Goal: Transaction & Acquisition: Book appointment/travel/reservation

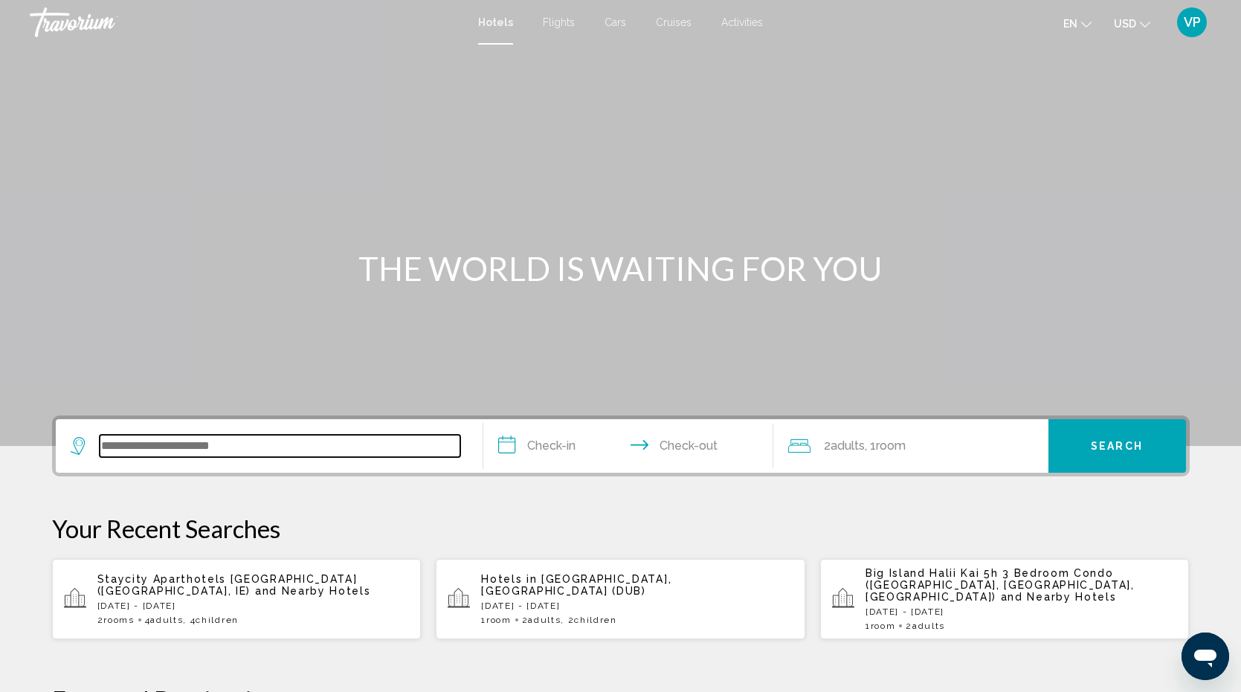
click at [158, 439] on input "Search widget" at bounding box center [280, 446] width 361 height 22
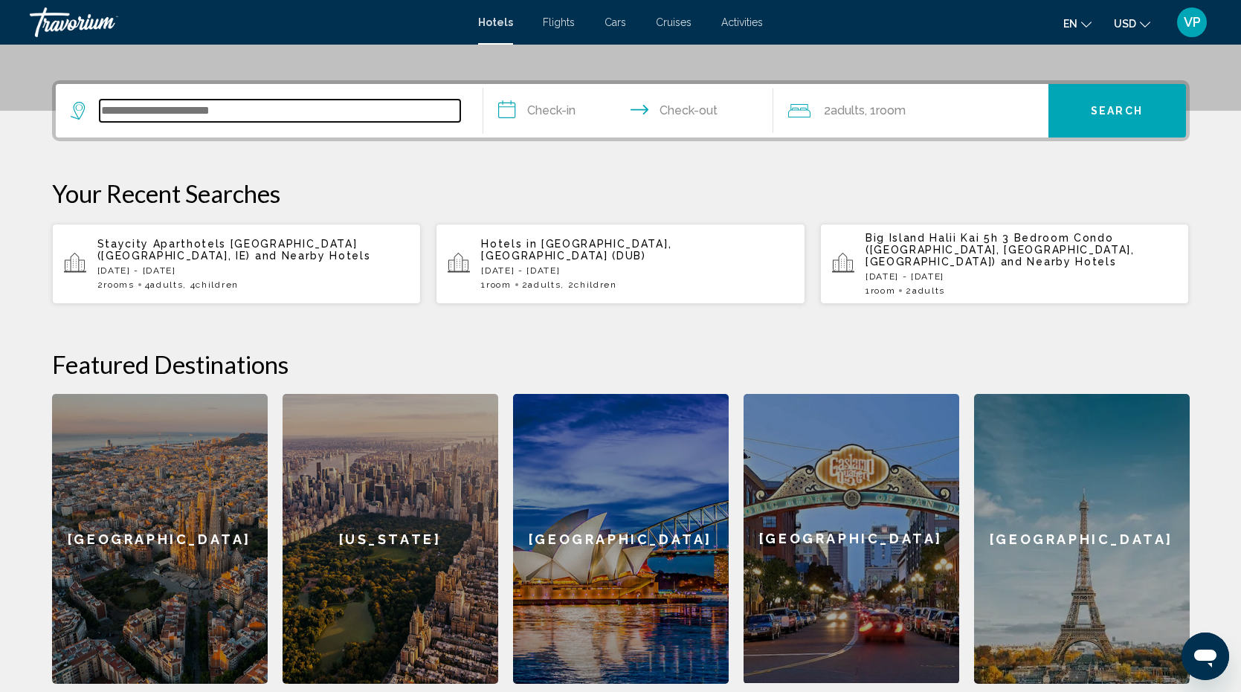
scroll to position [367, 0]
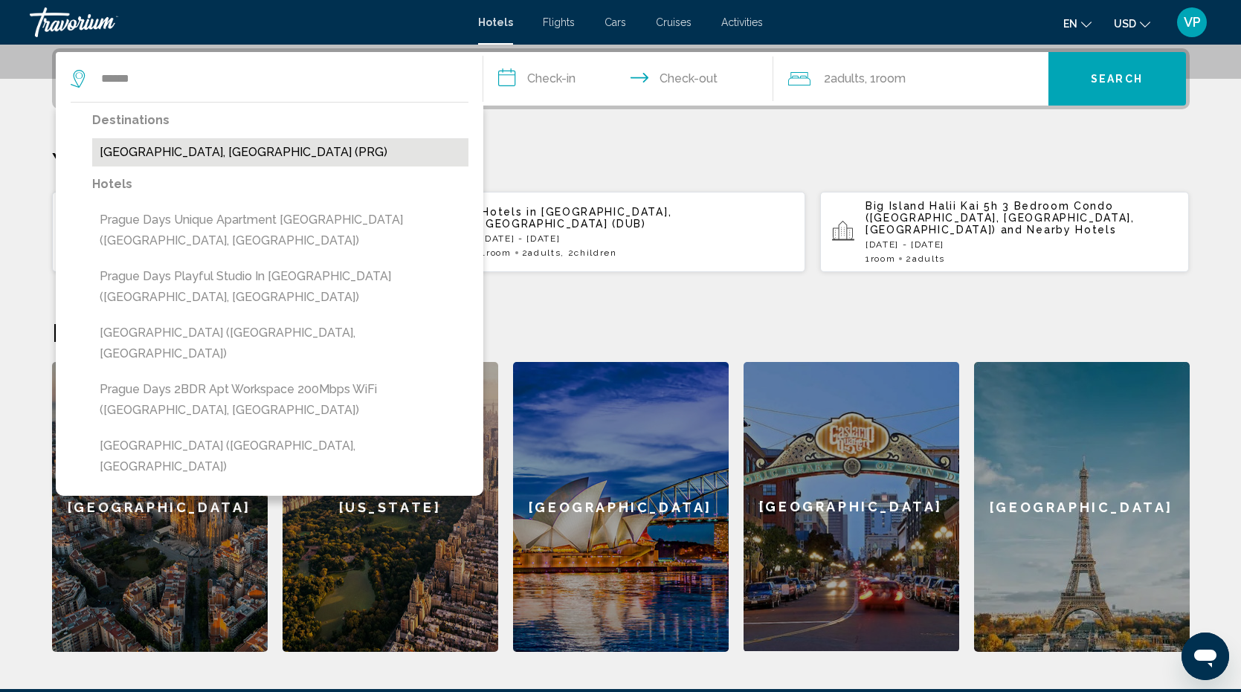
click at [227, 149] on button "[GEOGRAPHIC_DATA], [GEOGRAPHIC_DATA] (PRG)" at bounding box center [280, 152] width 376 height 28
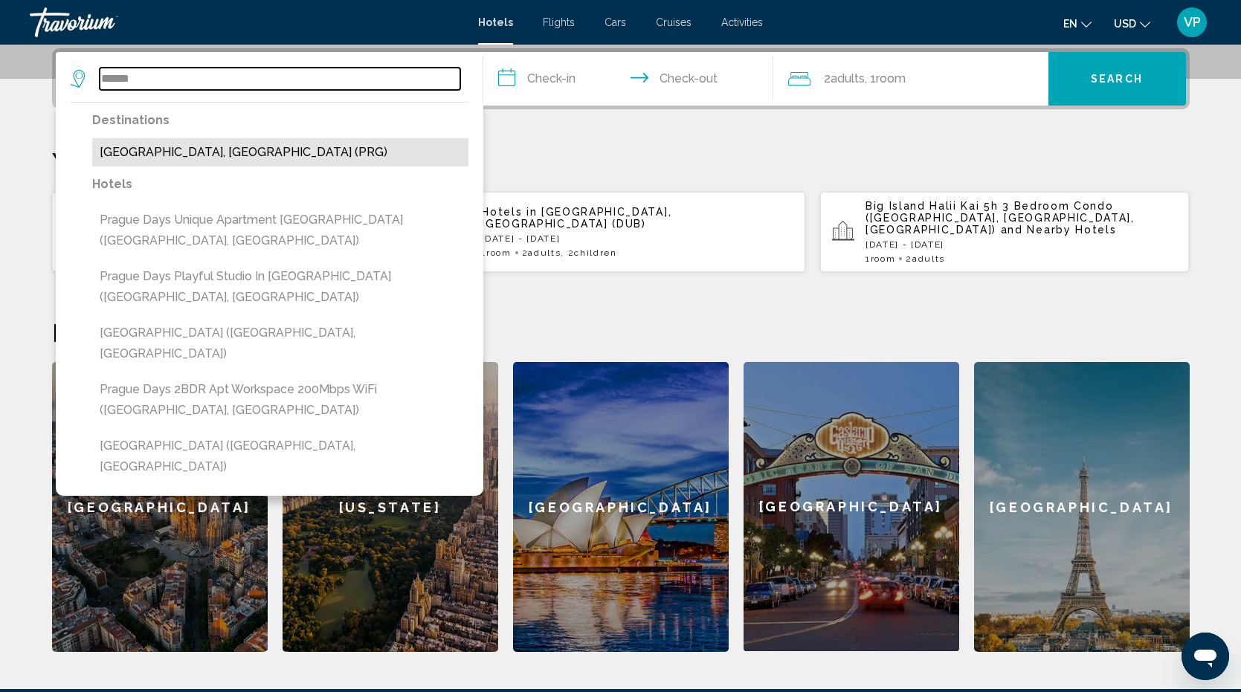
type input "**********"
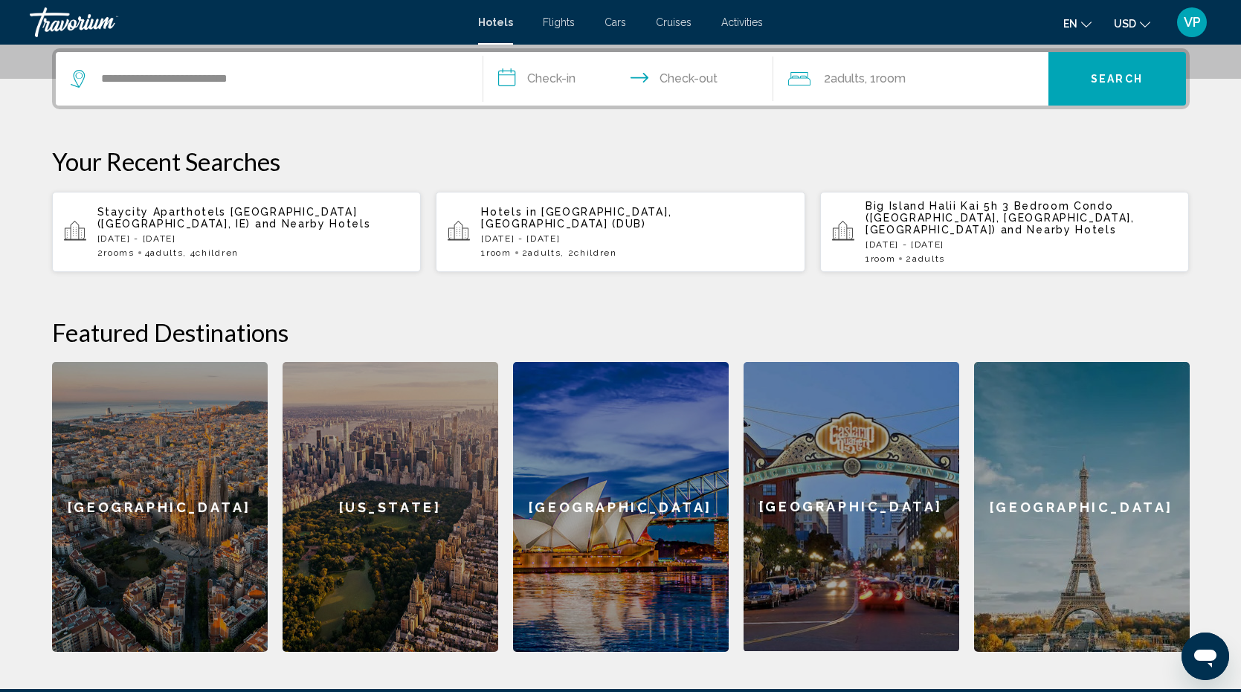
click at [524, 75] on input "**********" at bounding box center [631, 81] width 296 height 58
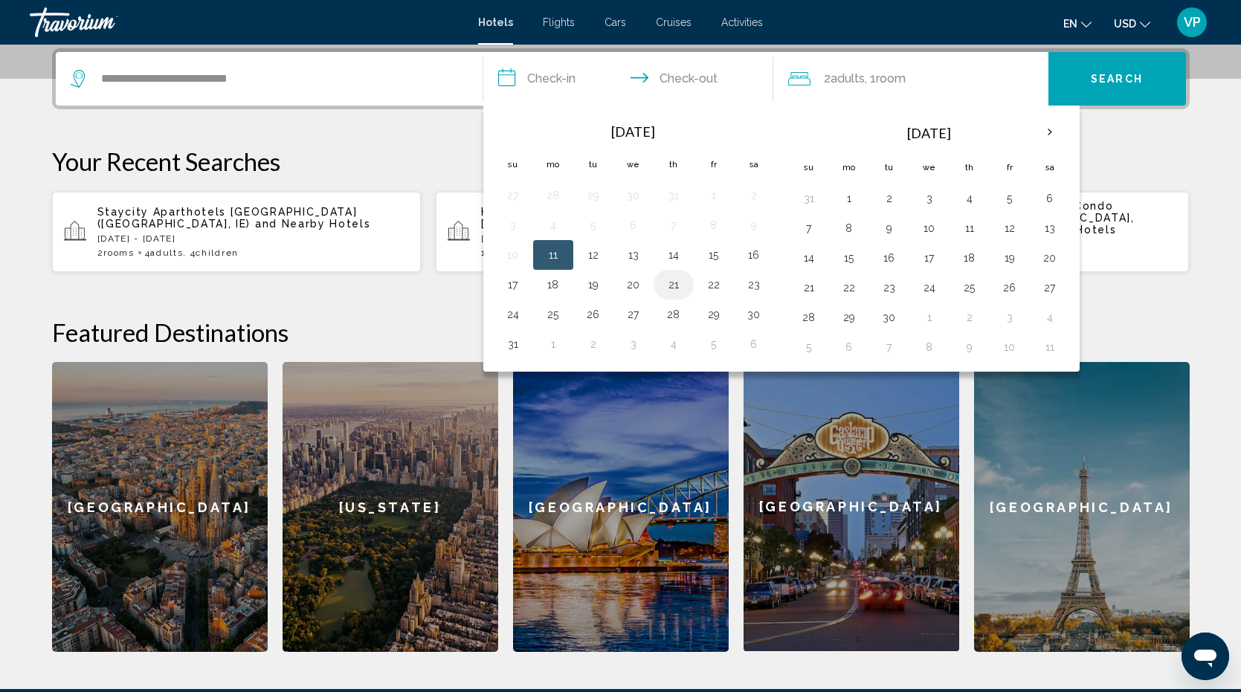
click at [671, 282] on button "21" at bounding box center [674, 284] width 24 height 21
click at [510, 315] on button "24" at bounding box center [513, 314] width 24 height 21
type input "**********"
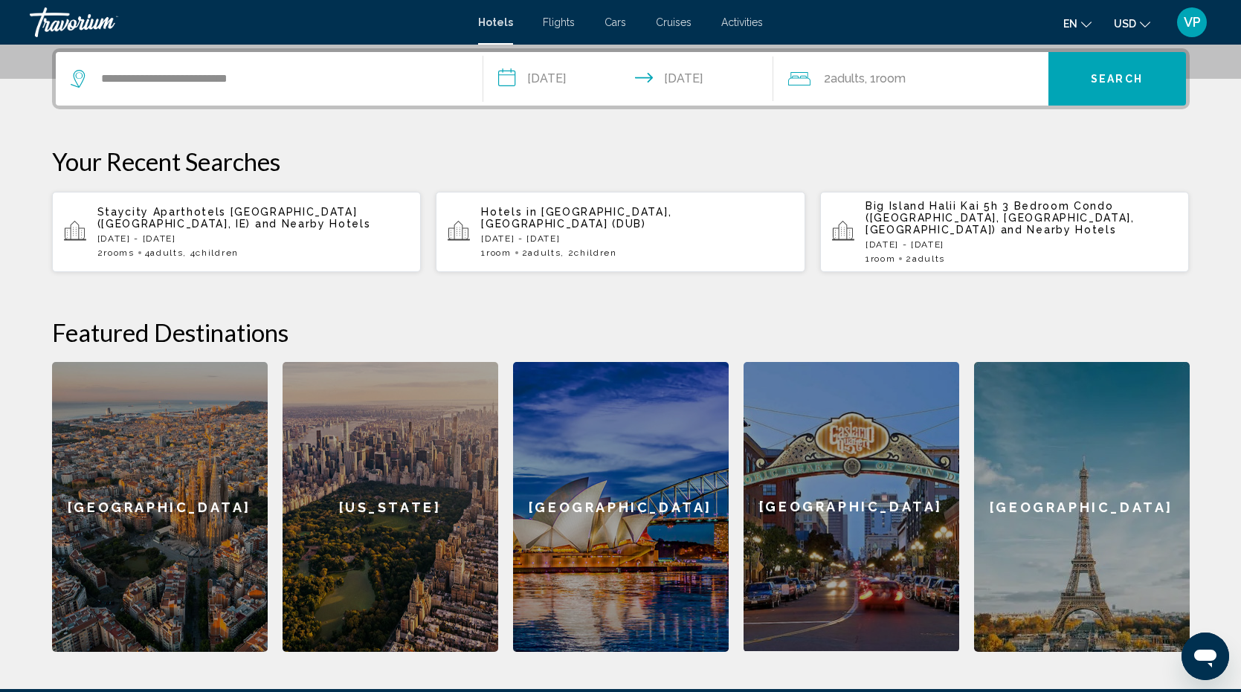
click at [935, 72] on div "2 Adult Adults , 1 Room rooms" at bounding box center [918, 78] width 260 height 21
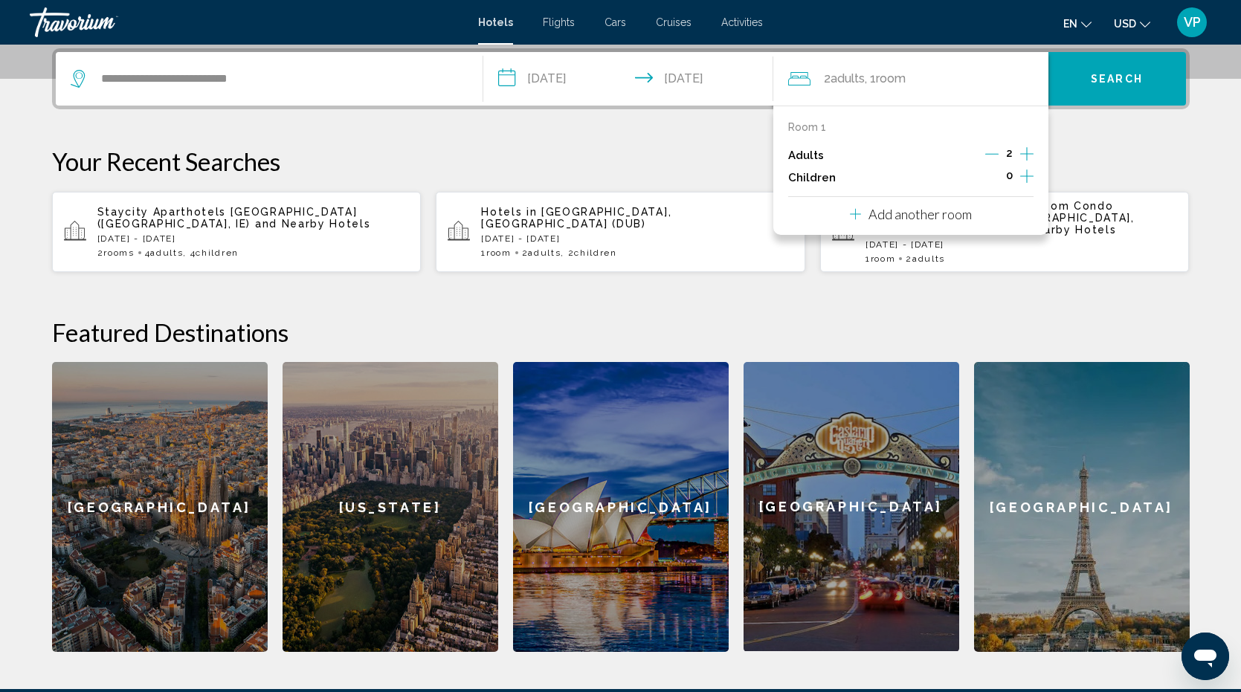
click at [1024, 173] on icon "Increment children" at bounding box center [1026, 176] width 13 height 18
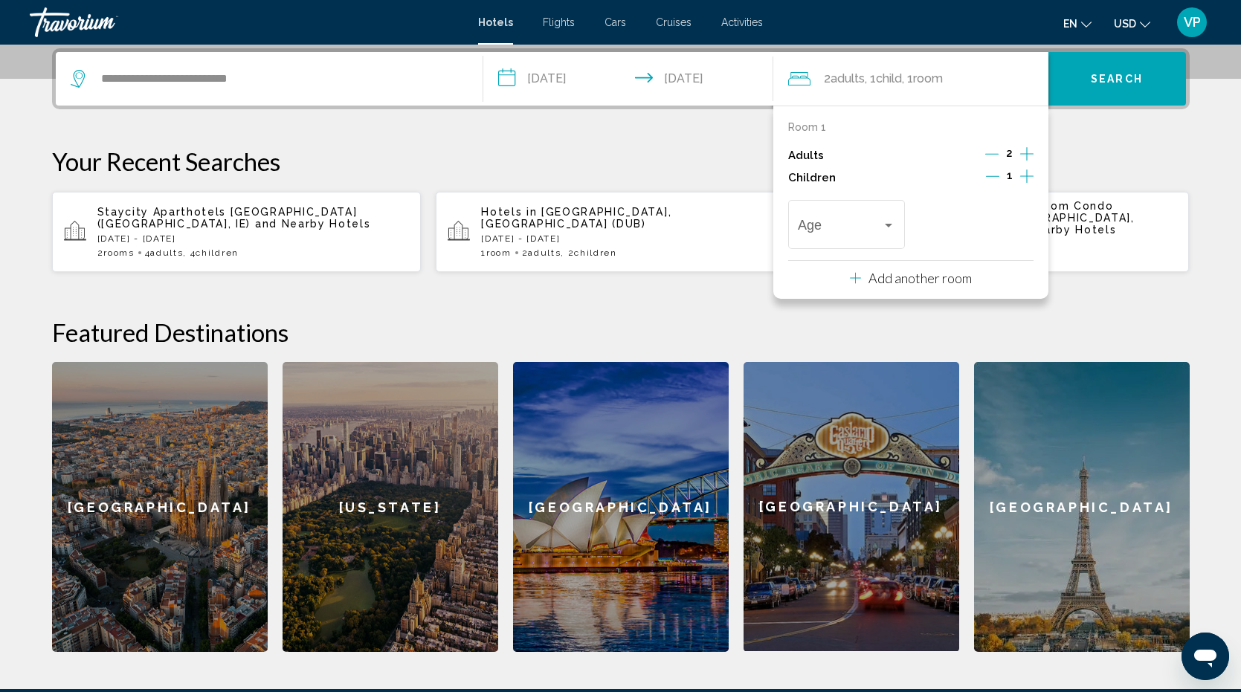
click at [1024, 174] on icon "Increment children" at bounding box center [1026, 176] width 13 height 18
click at [887, 224] on div "Travelers: 2 adults, 2 children" at bounding box center [888, 226] width 7 height 4
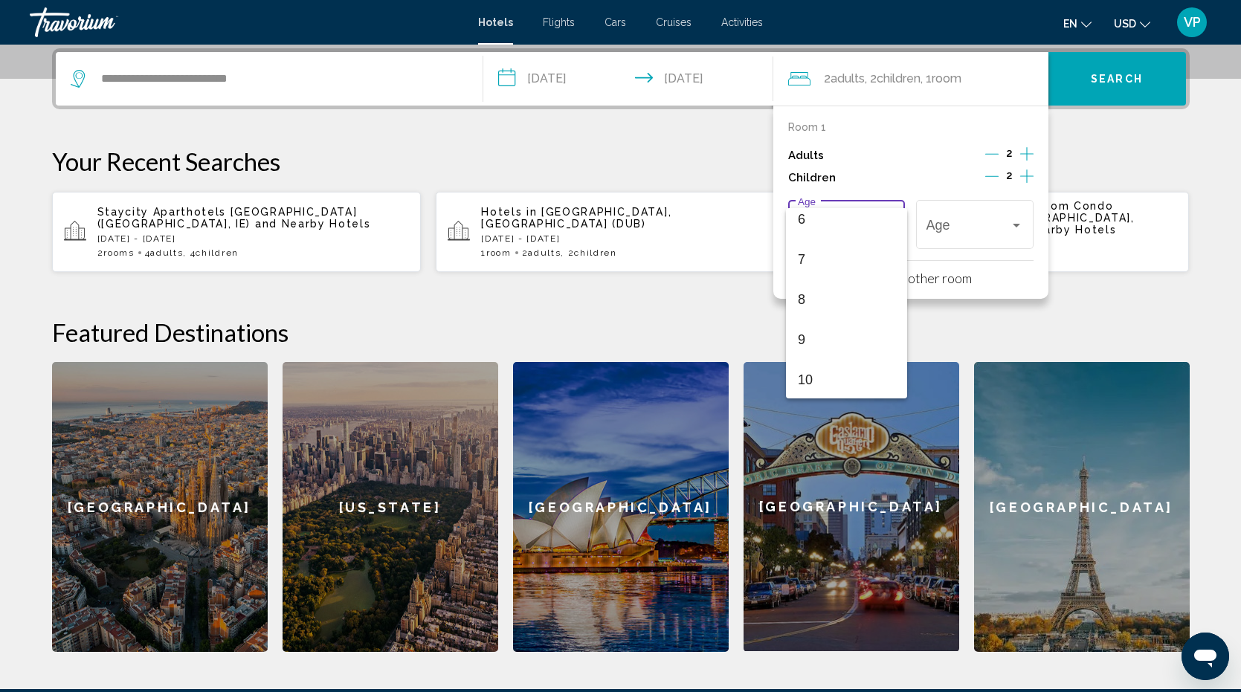
scroll to position [254, 0]
click at [835, 306] on span "8" at bounding box center [846, 295] width 97 height 40
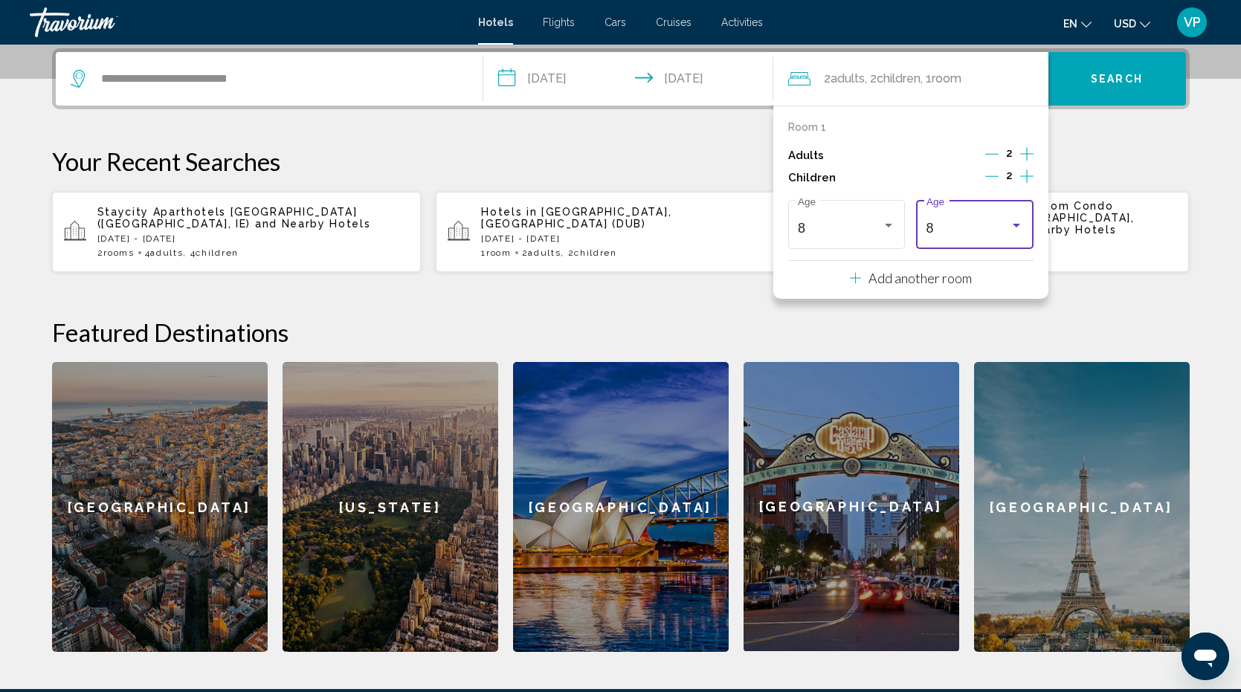
click at [959, 231] on div "8" at bounding box center [969, 228] width 84 height 15
click at [955, 301] on span "10" at bounding box center [975, 309] width 97 height 40
click at [1129, 150] on p "Your Recent Searches" at bounding box center [621, 162] width 1138 height 30
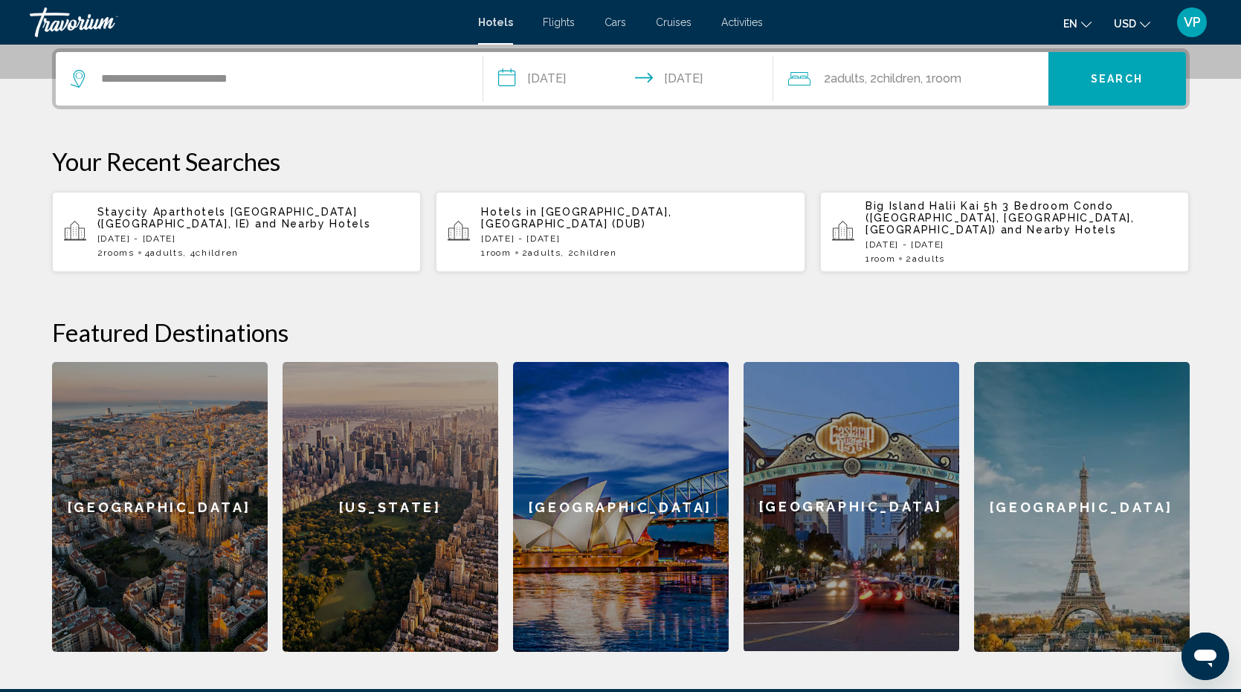
click at [1112, 83] on span "Search" at bounding box center [1117, 80] width 52 height 12
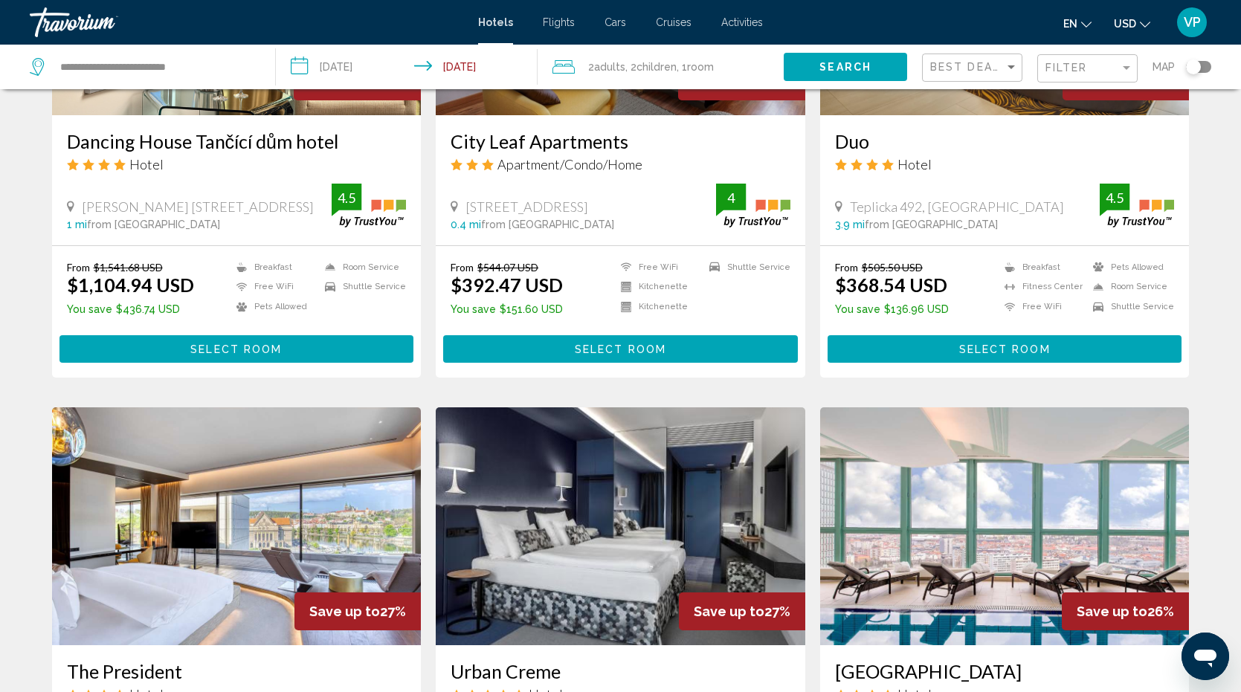
scroll to position [1638, 0]
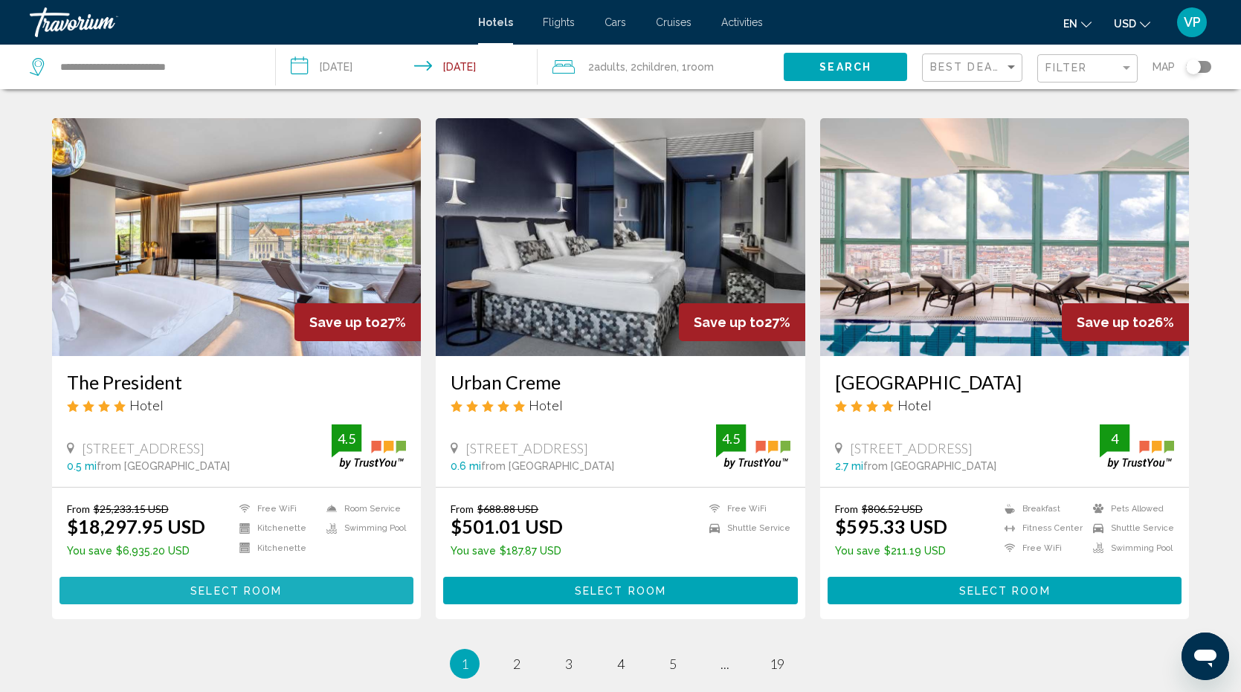
click at [257, 585] on span "Select Room" at bounding box center [235, 591] width 91 height 12
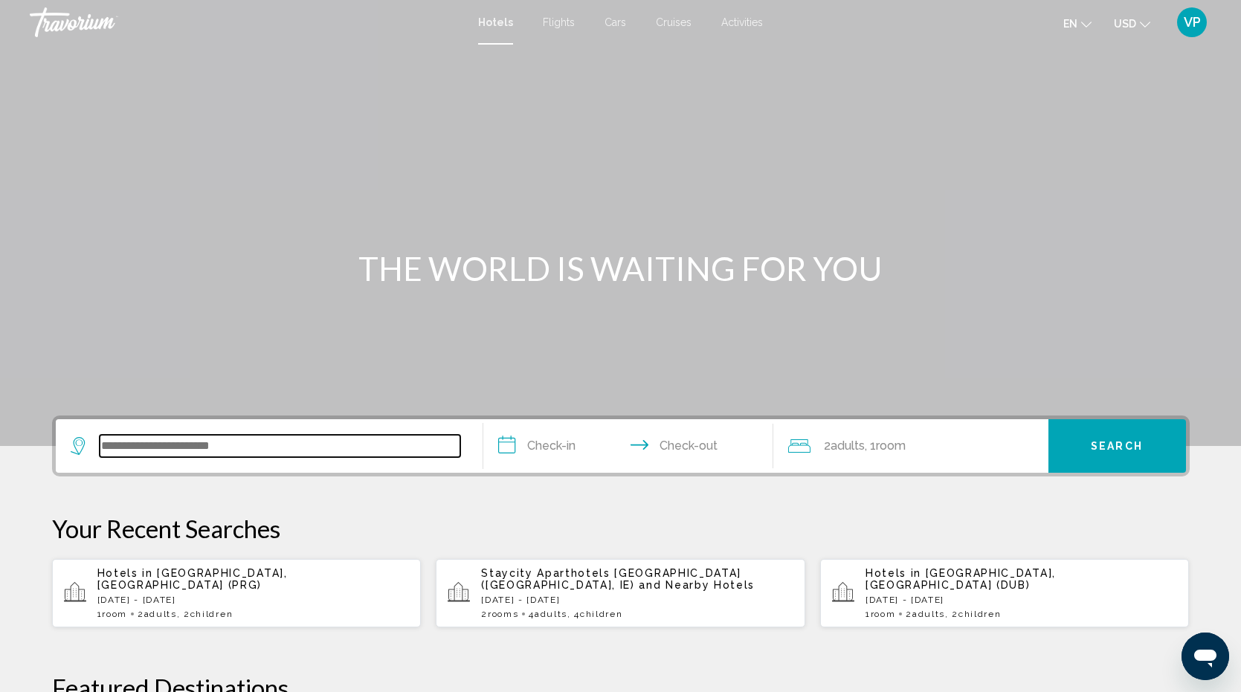
click at [320, 440] on input "Search widget" at bounding box center [280, 446] width 361 height 22
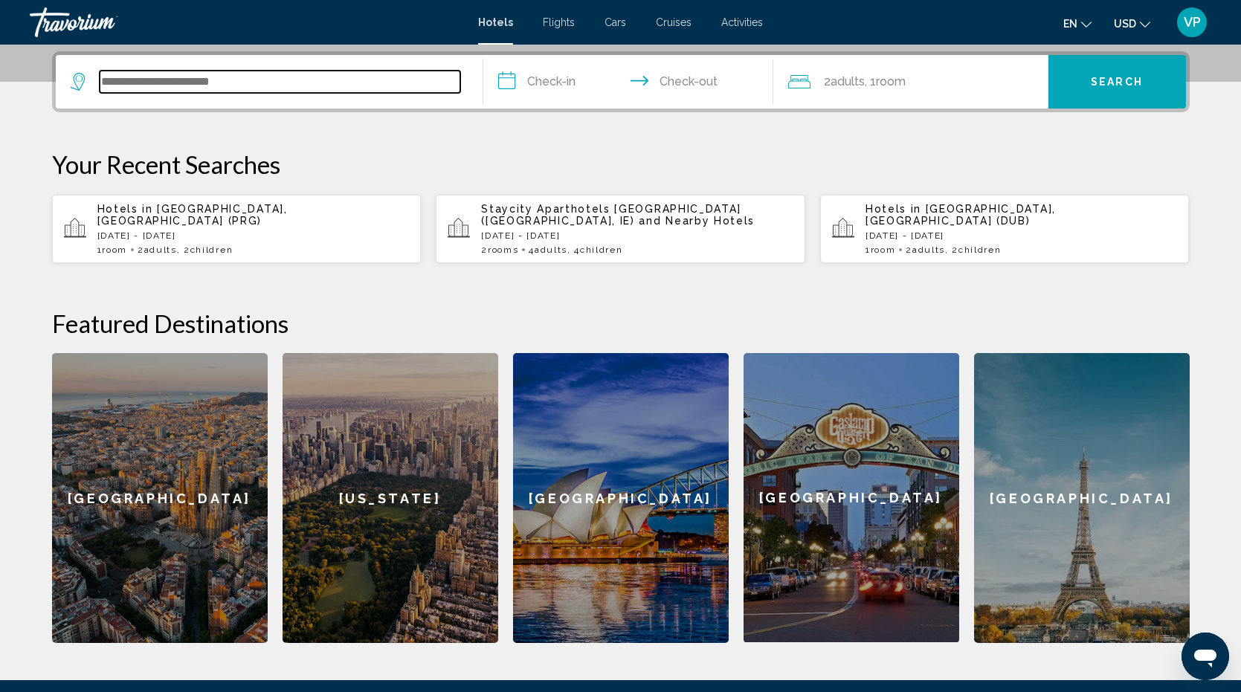
scroll to position [367, 0]
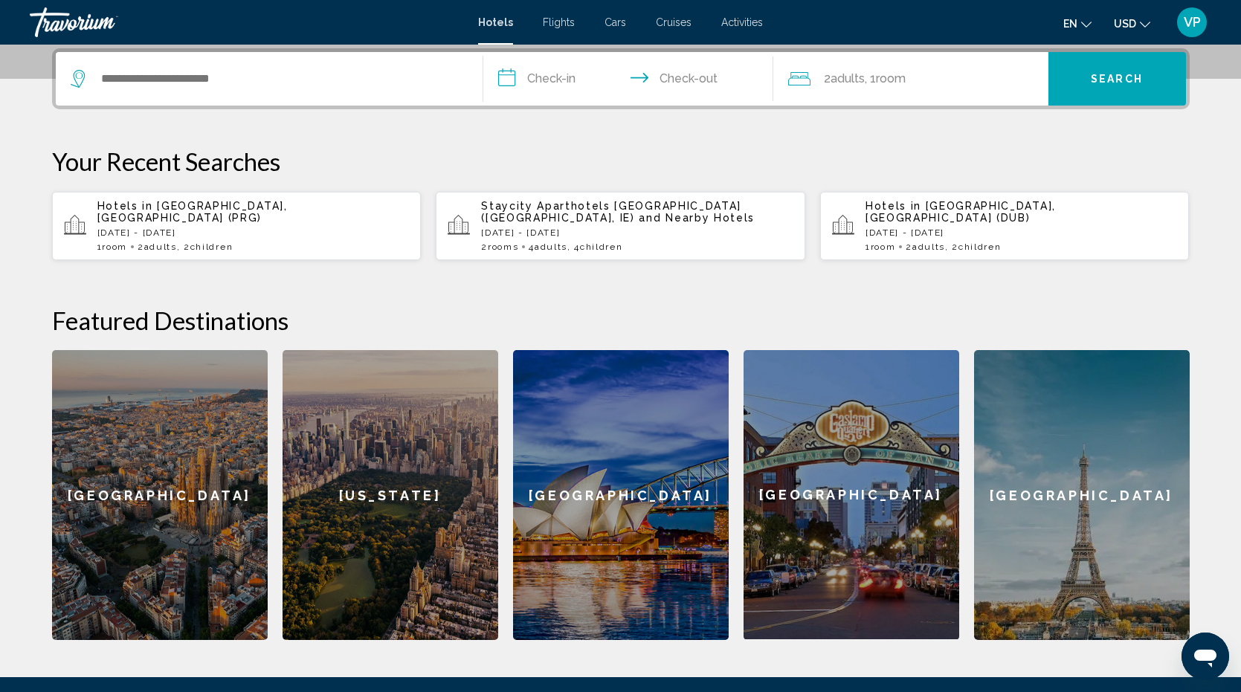
click at [329, 228] on p "Thu, 21 Aug - Sun, 24 Aug" at bounding box center [253, 233] width 312 height 10
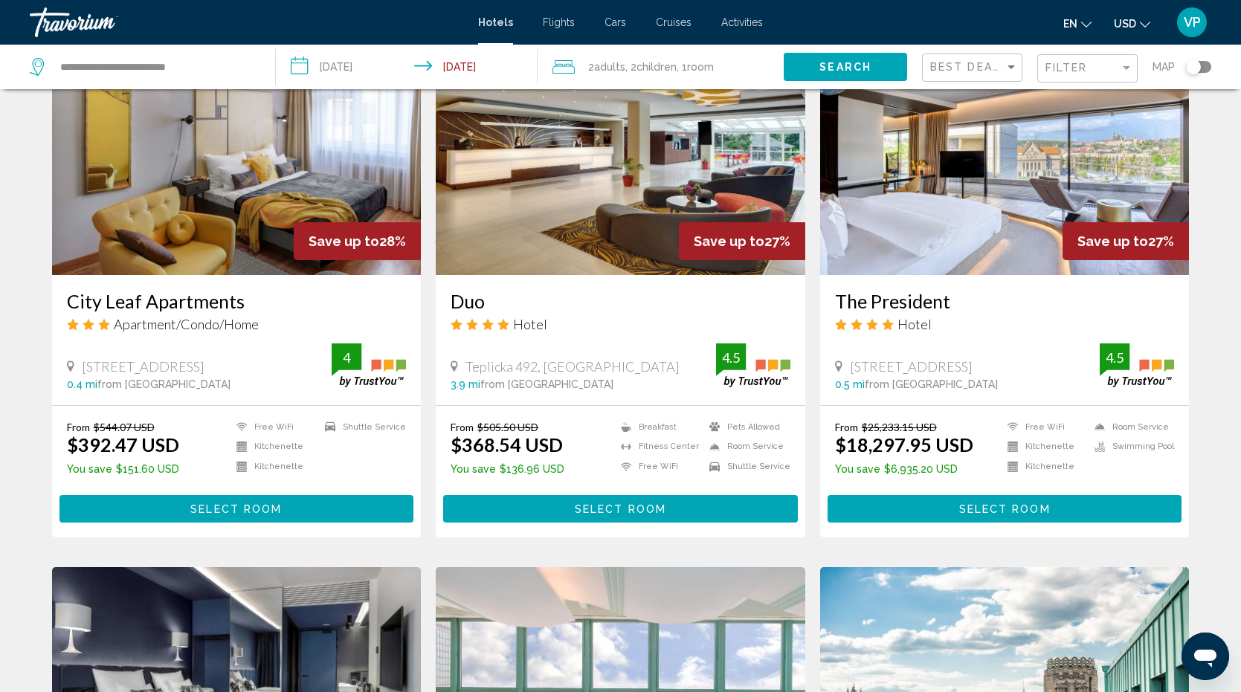
scroll to position [1174, 0]
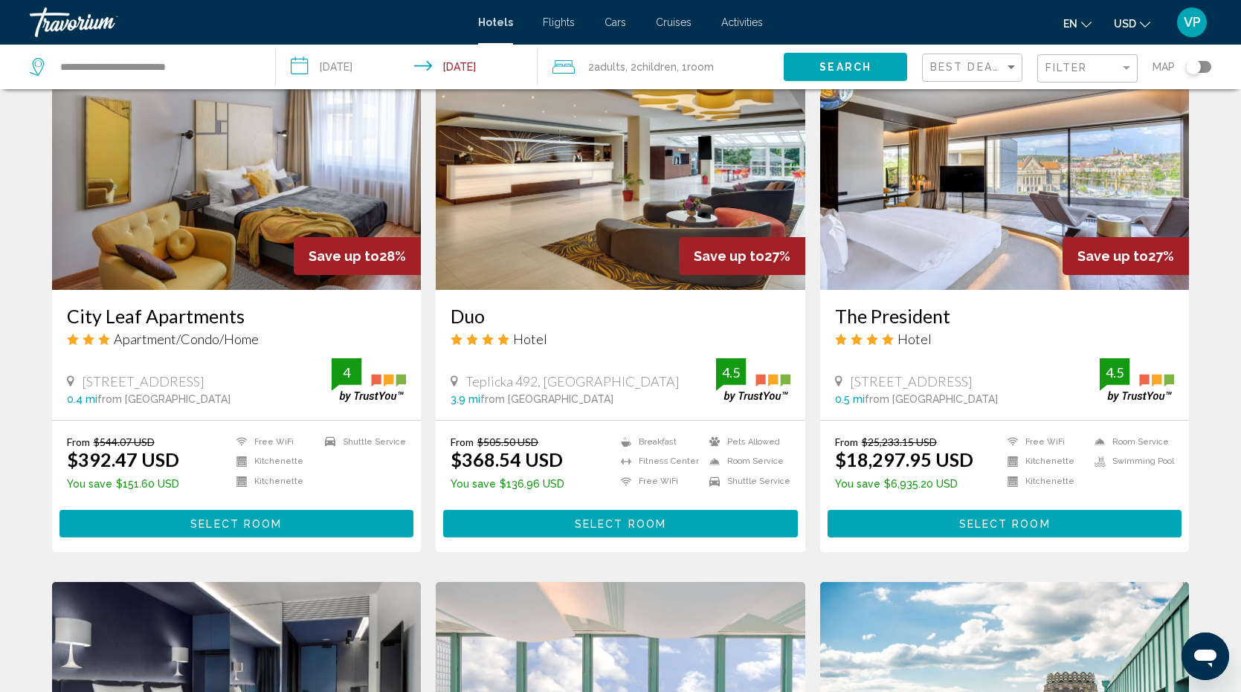
click at [922, 180] on img "Main content" at bounding box center [1005, 171] width 370 height 238
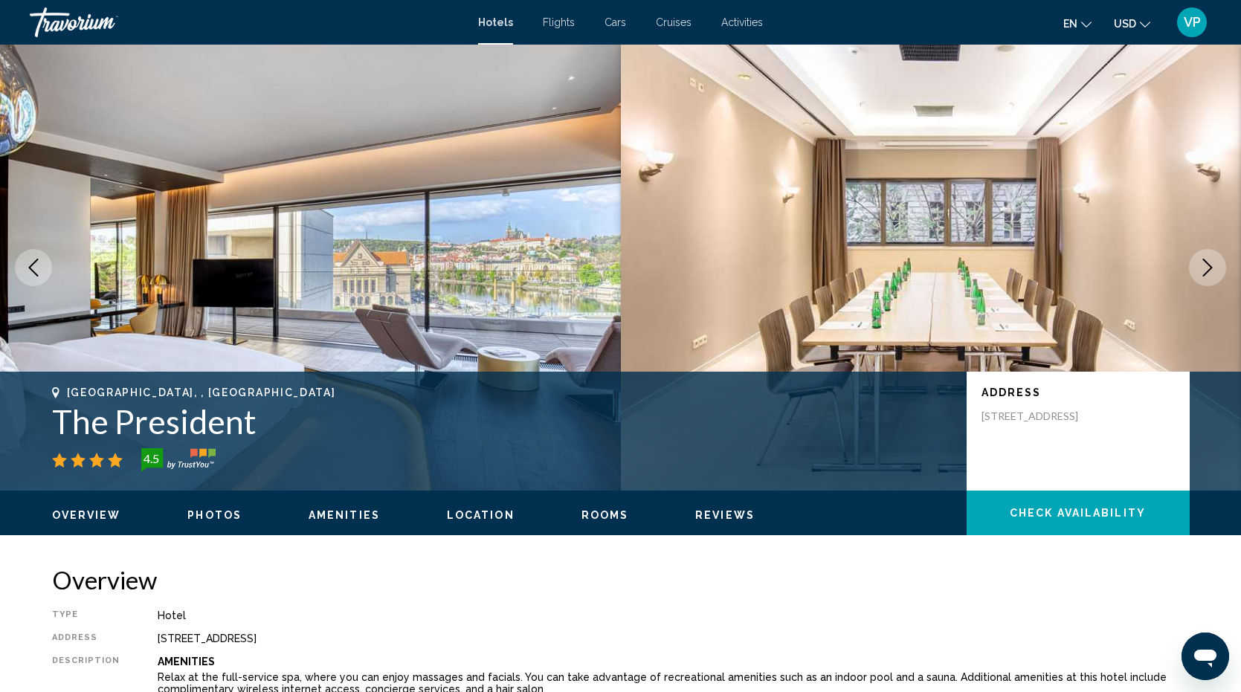
click at [414, 289] on img "Main content" at bounding box center [310, 268] width 621 height 446
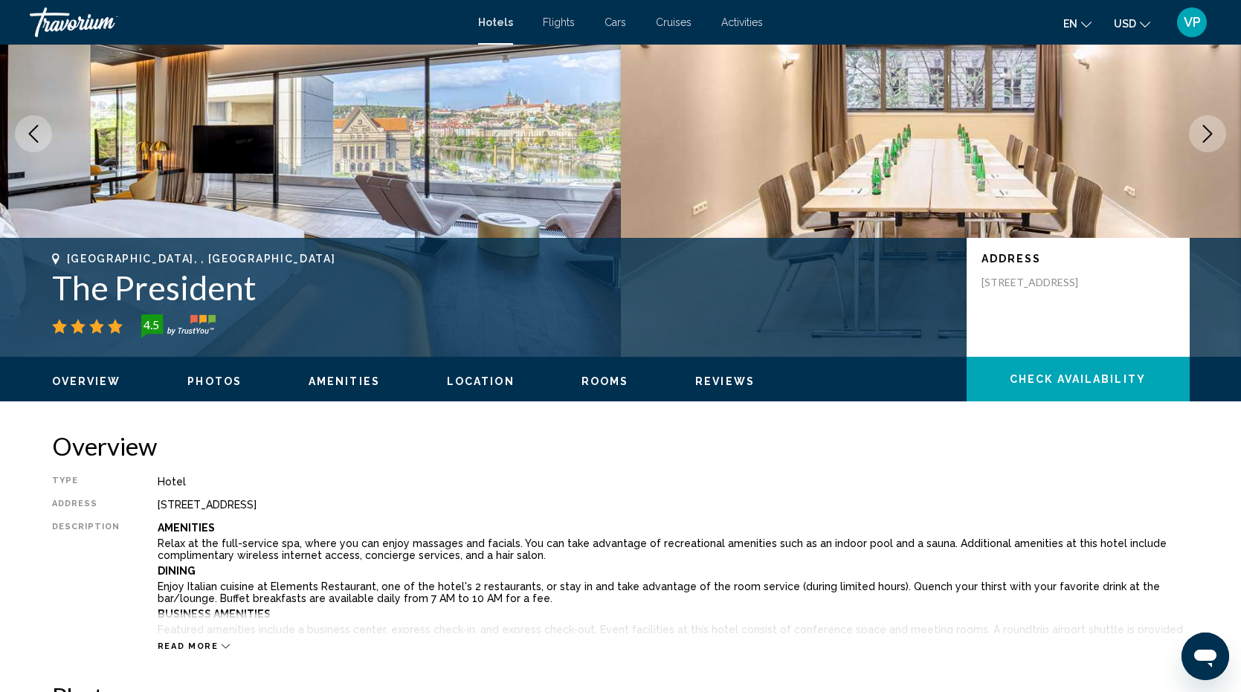
scroll to position [142, 0]
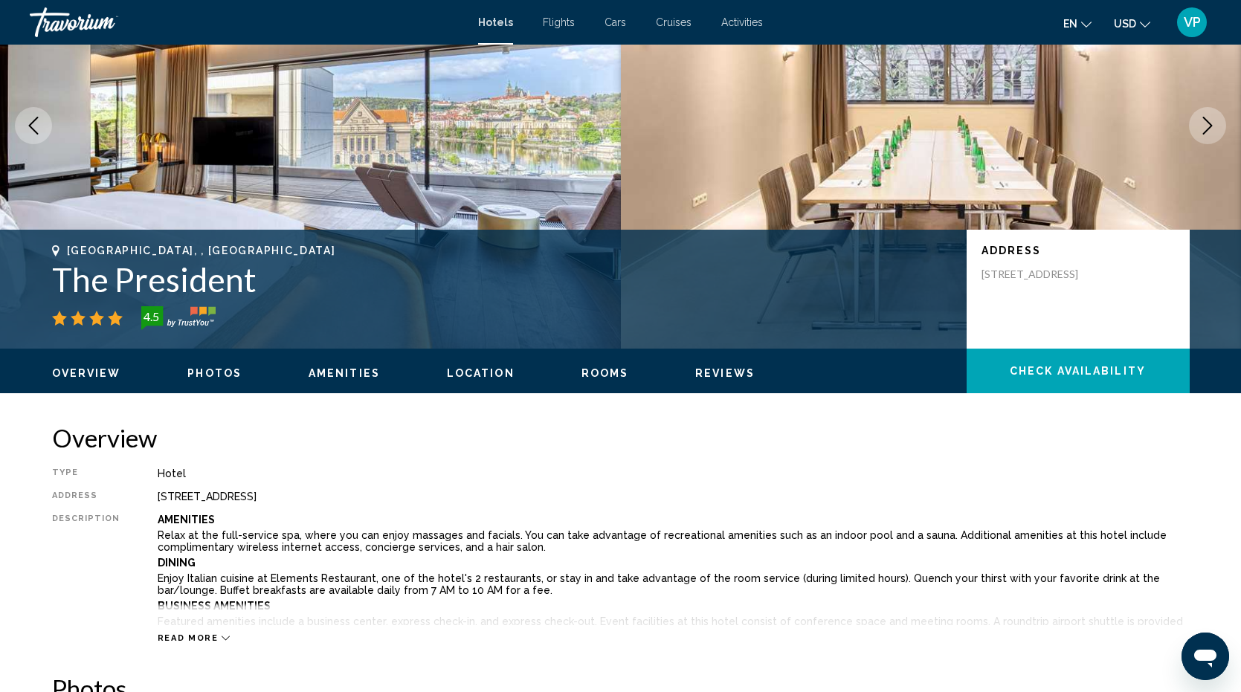
click at [220, 377] on span "Photos" at bounding box center [214, 373] width 54 height 12
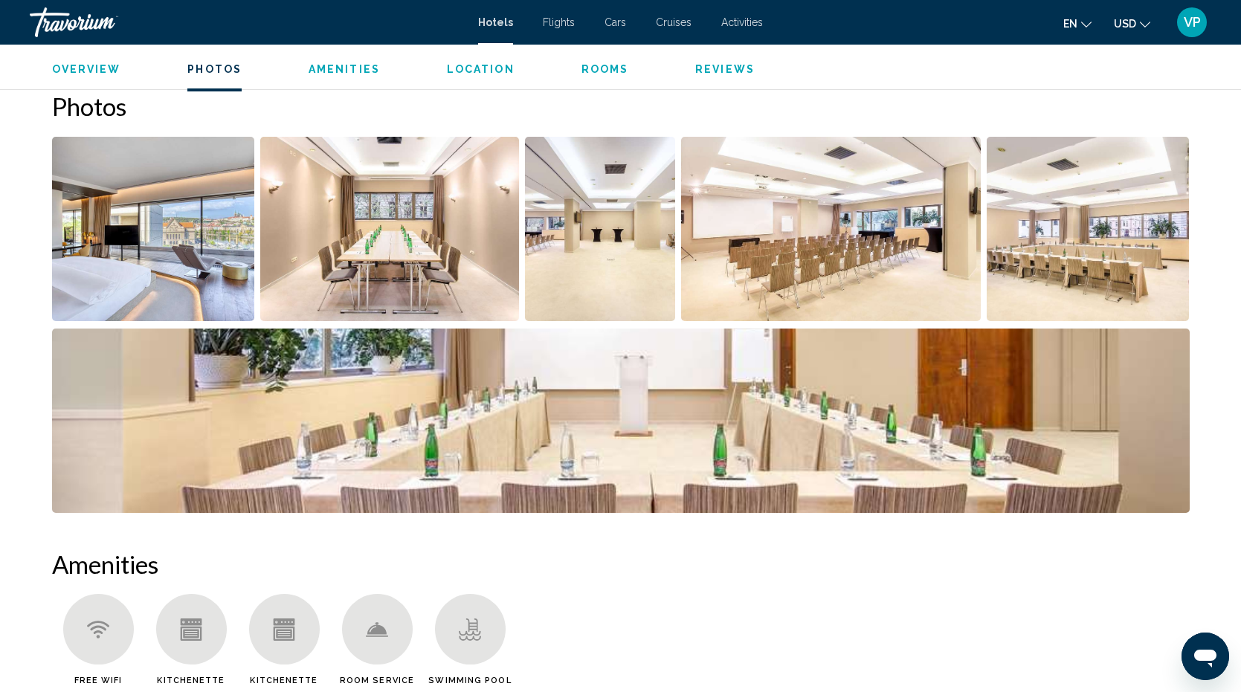
scroll to position [727, 0]
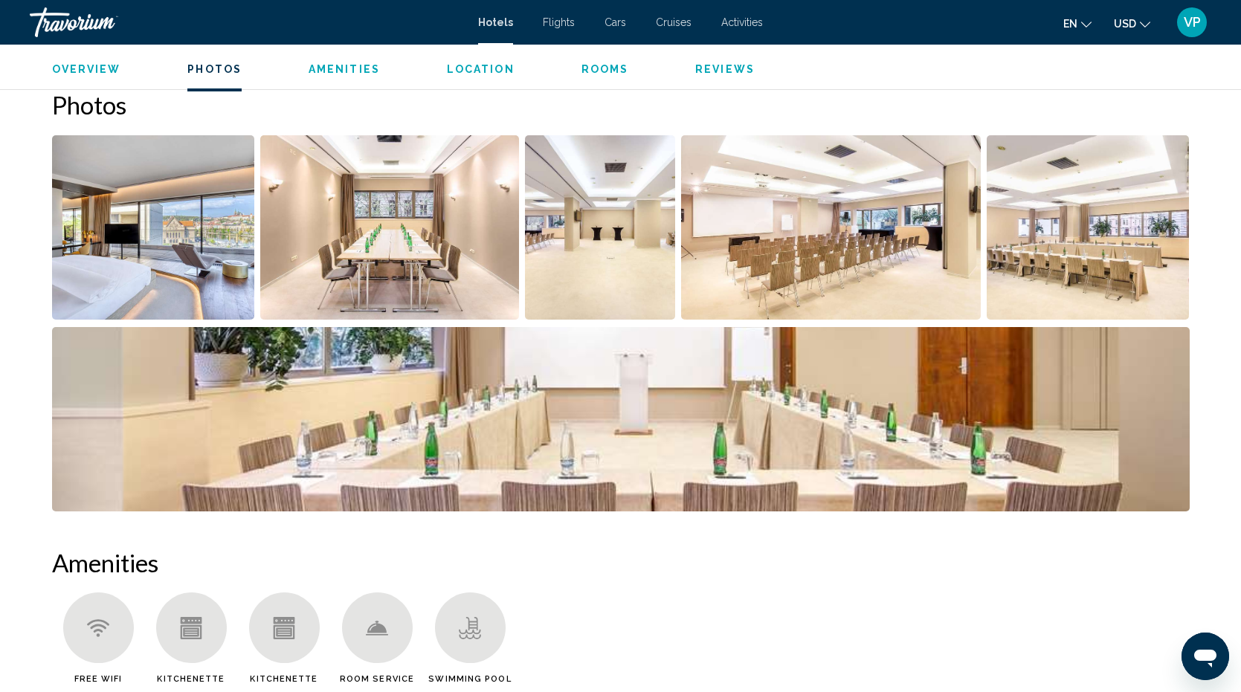
click at [110, 283] on img "Open full-screen image slider" at bounding box center [153, 227] width 203 height 184
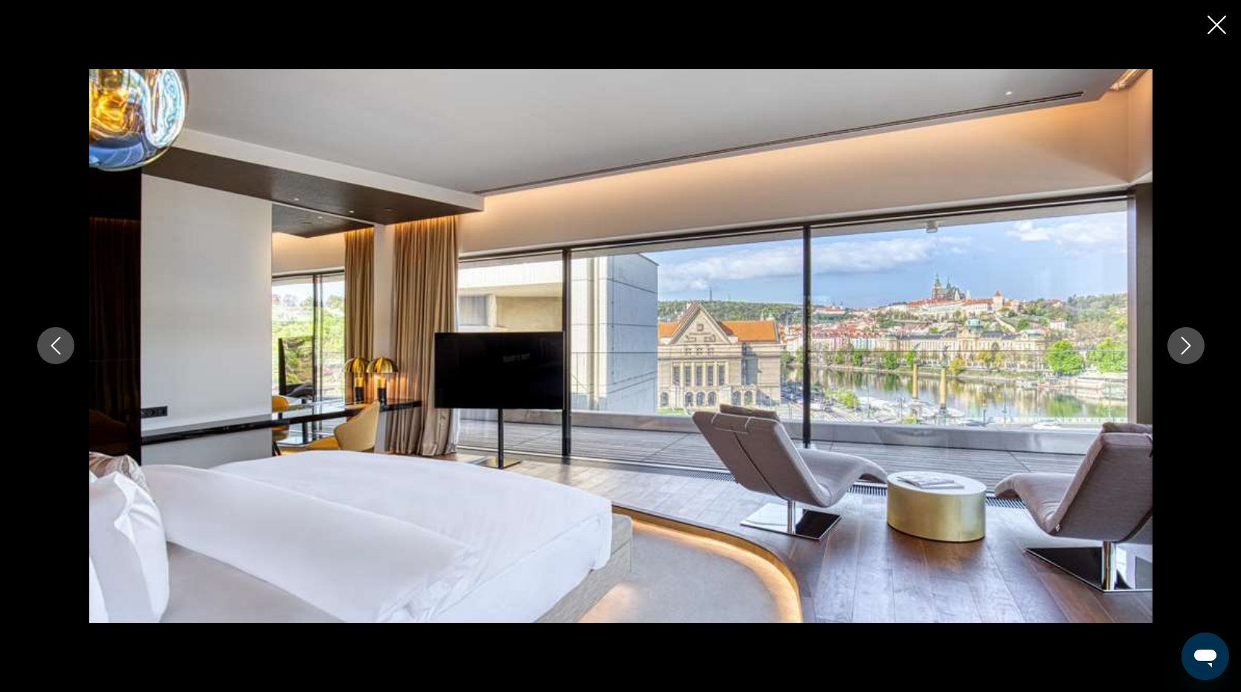
click at [1181, 350] on icon "Next image" at bounding box center [1186, 346] width 18 height 18
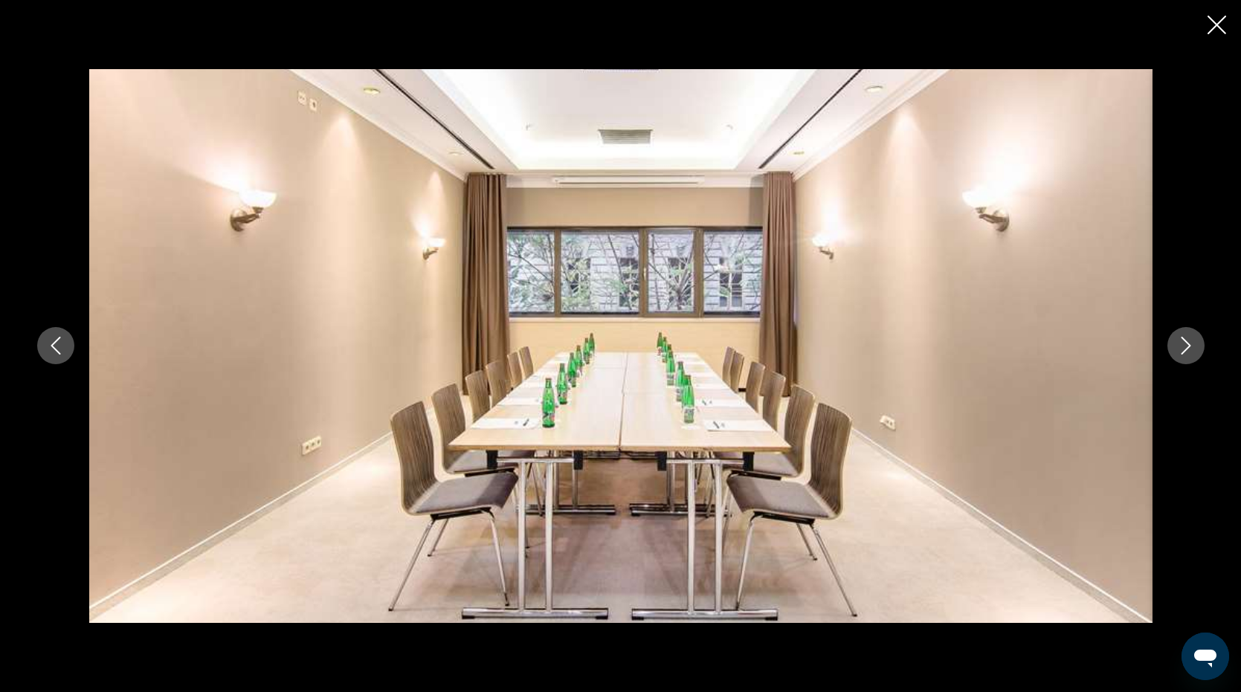
click at [1181, 350] on icon "Next image" at bounding box center [1186, 346] width 18 height 18
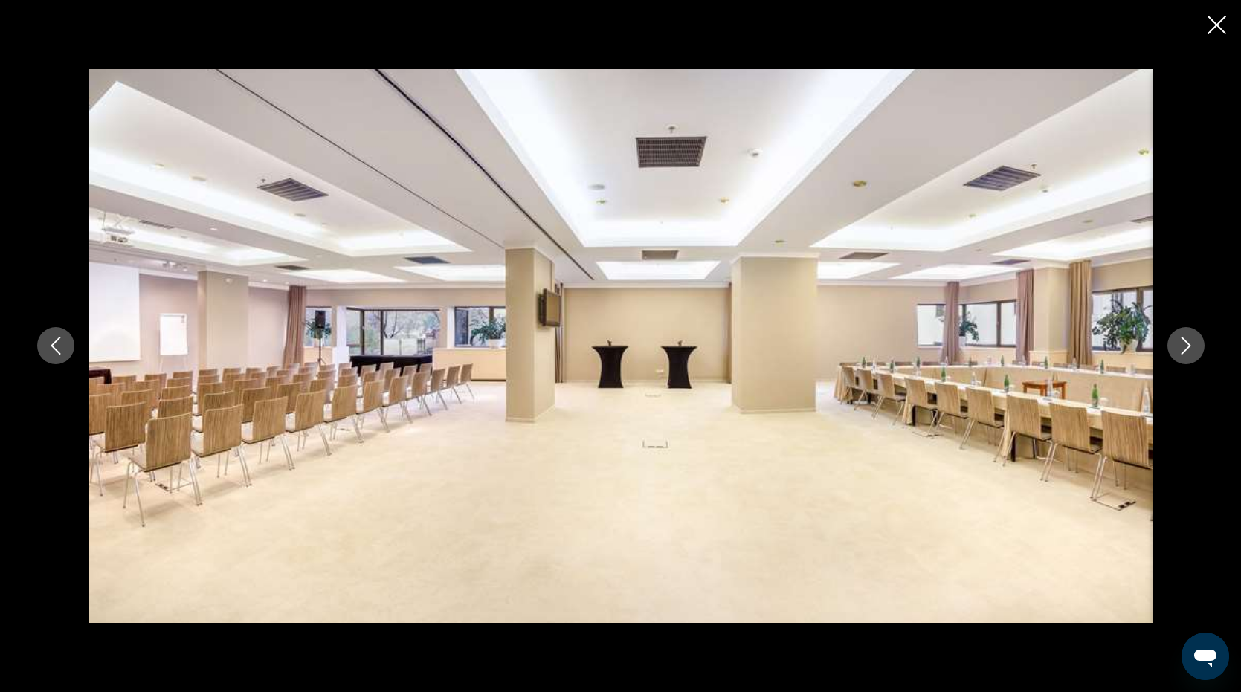
click at [1181, 350] on icon "Next image" at bounding box center [1186, 346] width 18 height 18
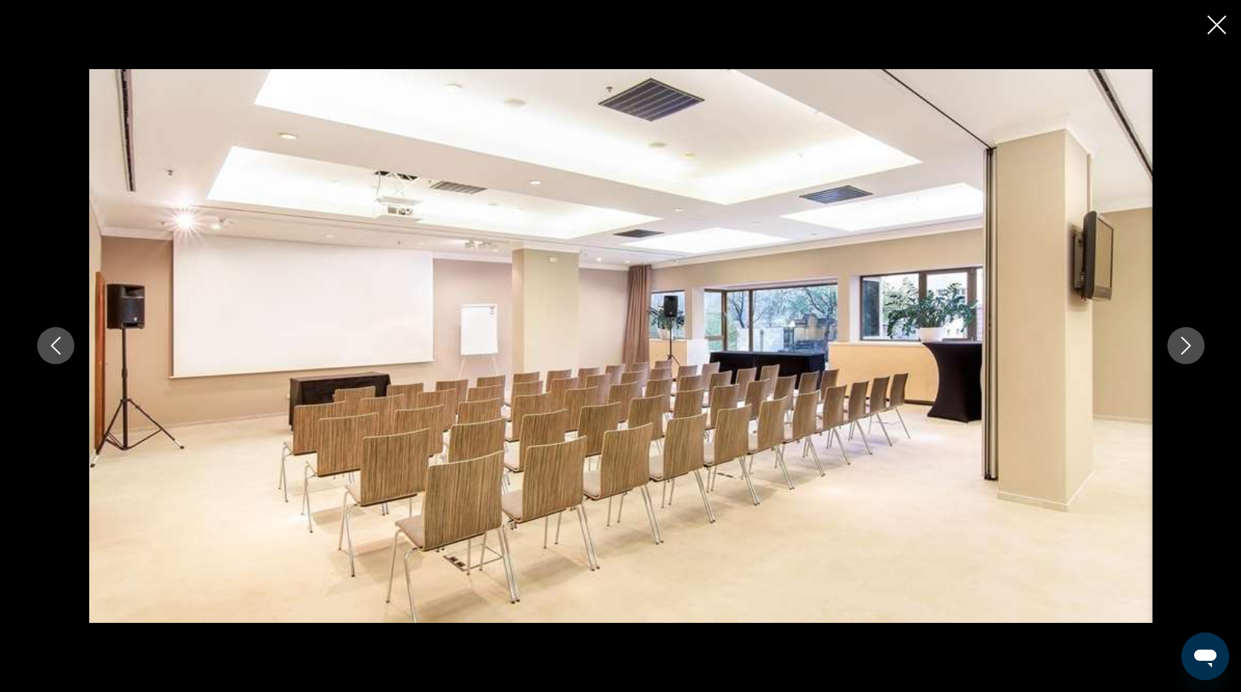
click at [1181, 350] on icon "Next image" at bounding box center [1186, 346] width 18 height 18
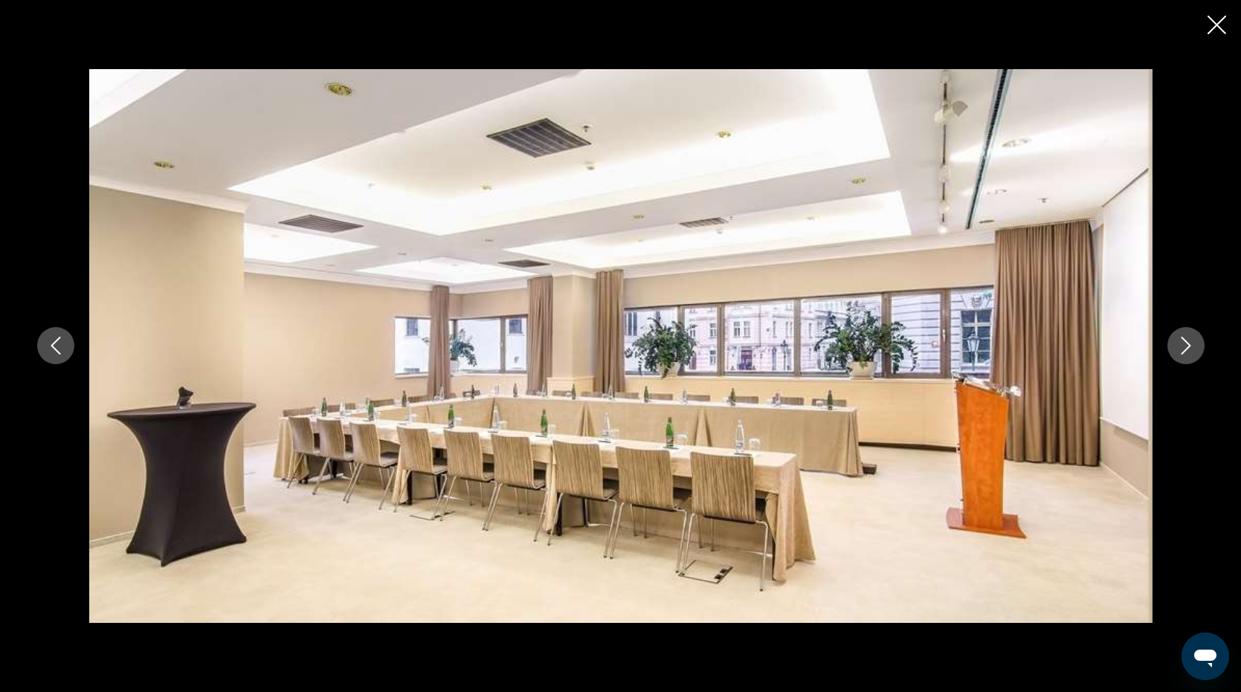
click at [1181, 350] on icon "Next image" at bounding box center [1186, 346] width 18 height 18
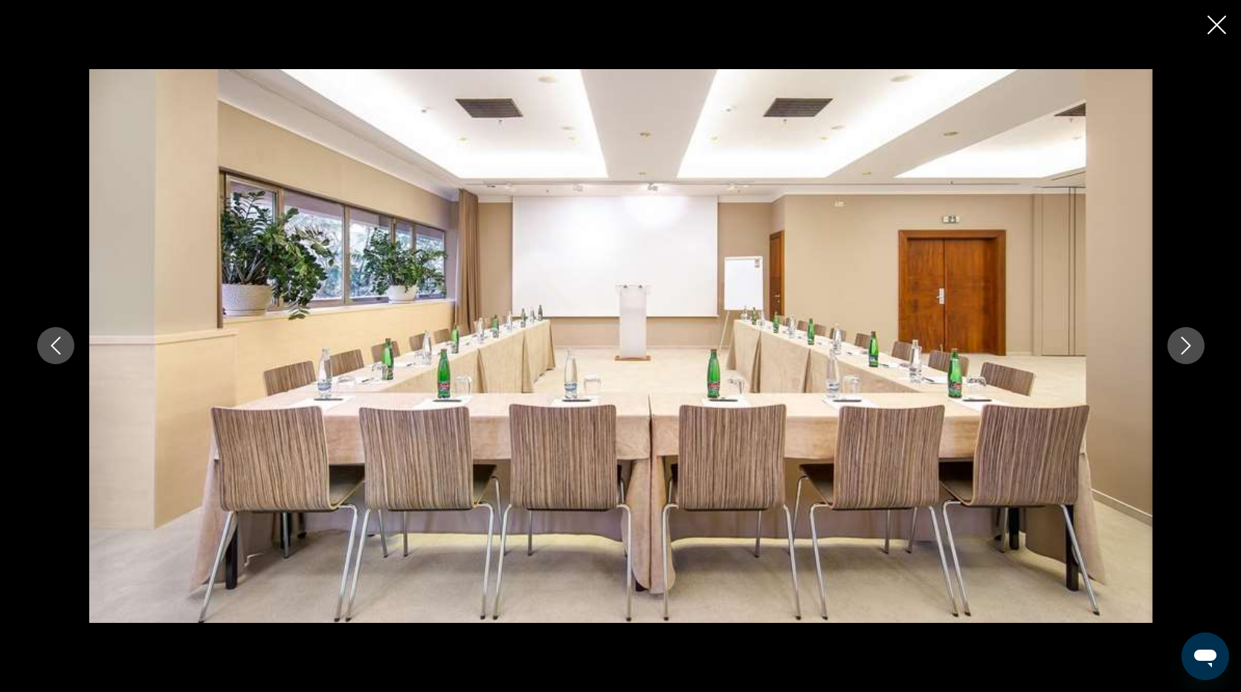
click at [1181, 350] on icon "Next image" at bounding box center [1186, 346] width 18 height 18
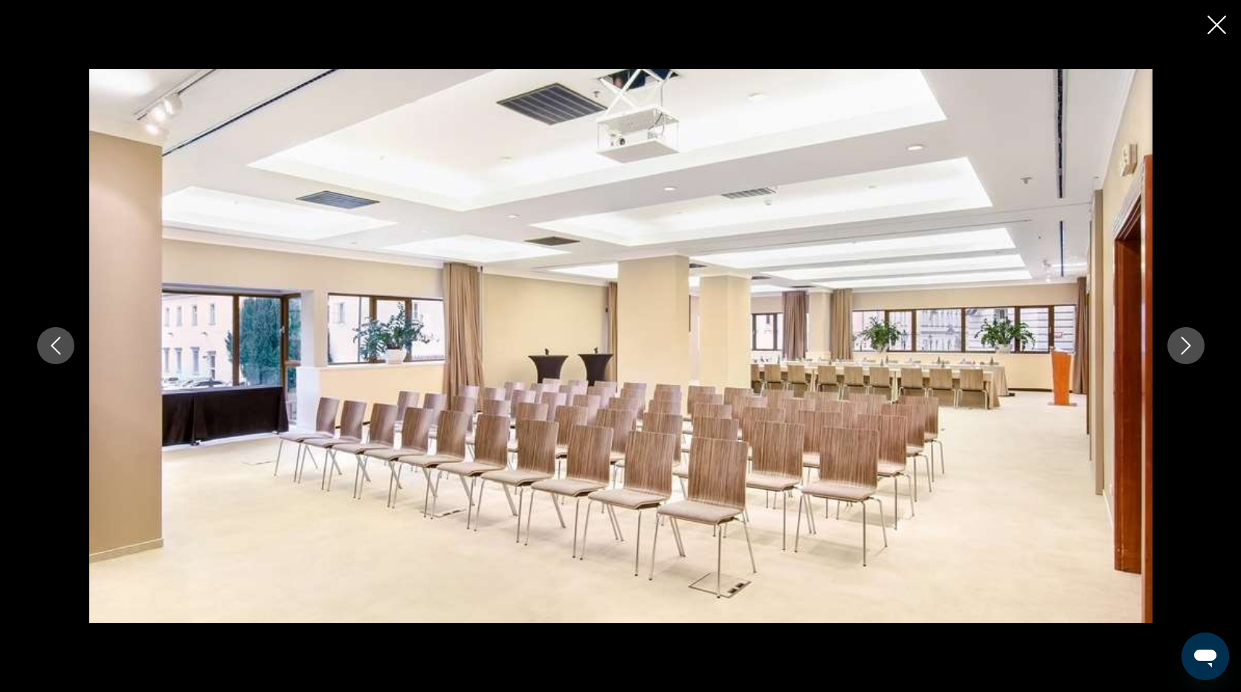
click at [1181, 350] on icon "Next image" at bounding box center [1186, 346] width 18 height 18
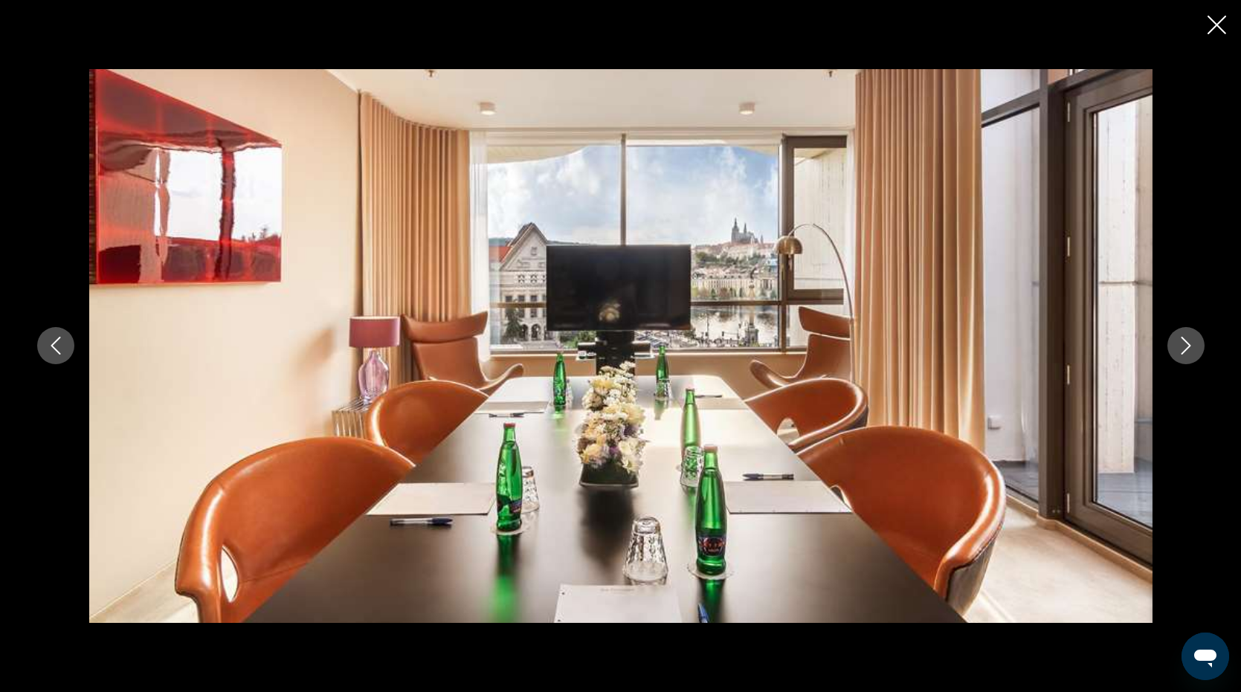
click at [1181, 350] on icon "Next image" at bounding box center [1186, 346] width 18 height 18
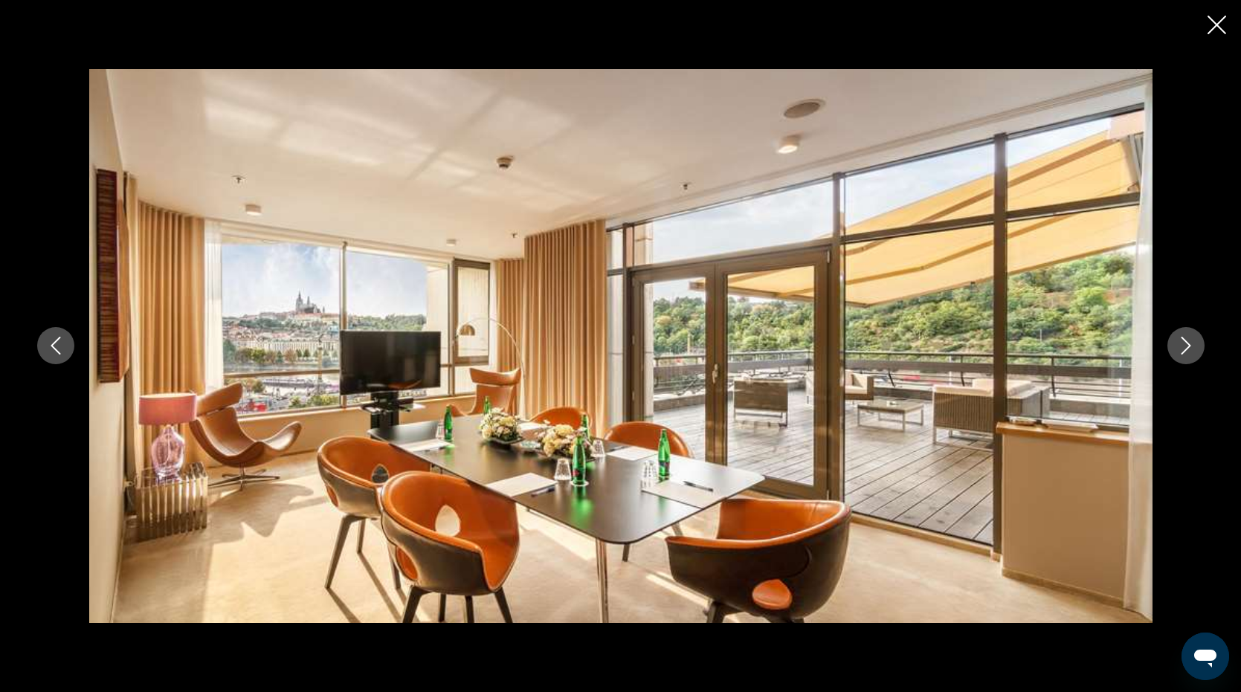
click at [1181, 350] on icon "Next image" at bounding box center [1186, 346] width 18 height 18
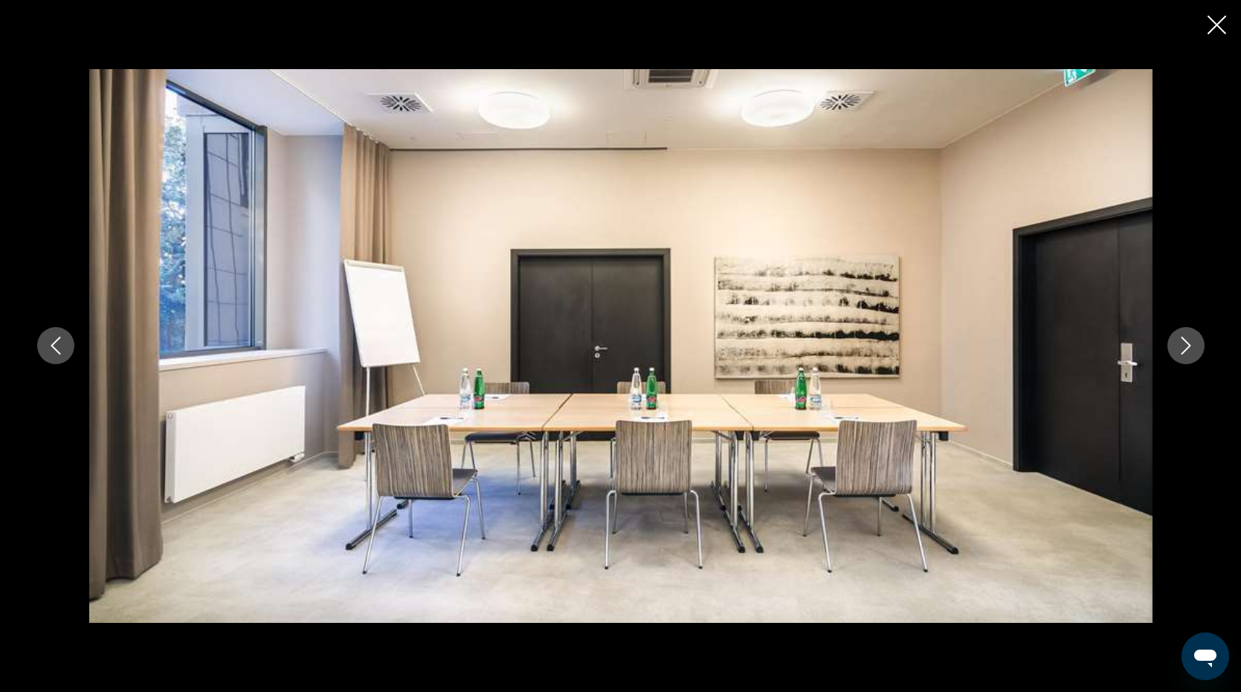
click at [1181, 350] on icon "Next image" at bounding box center [1186, 346] width 18 height 18
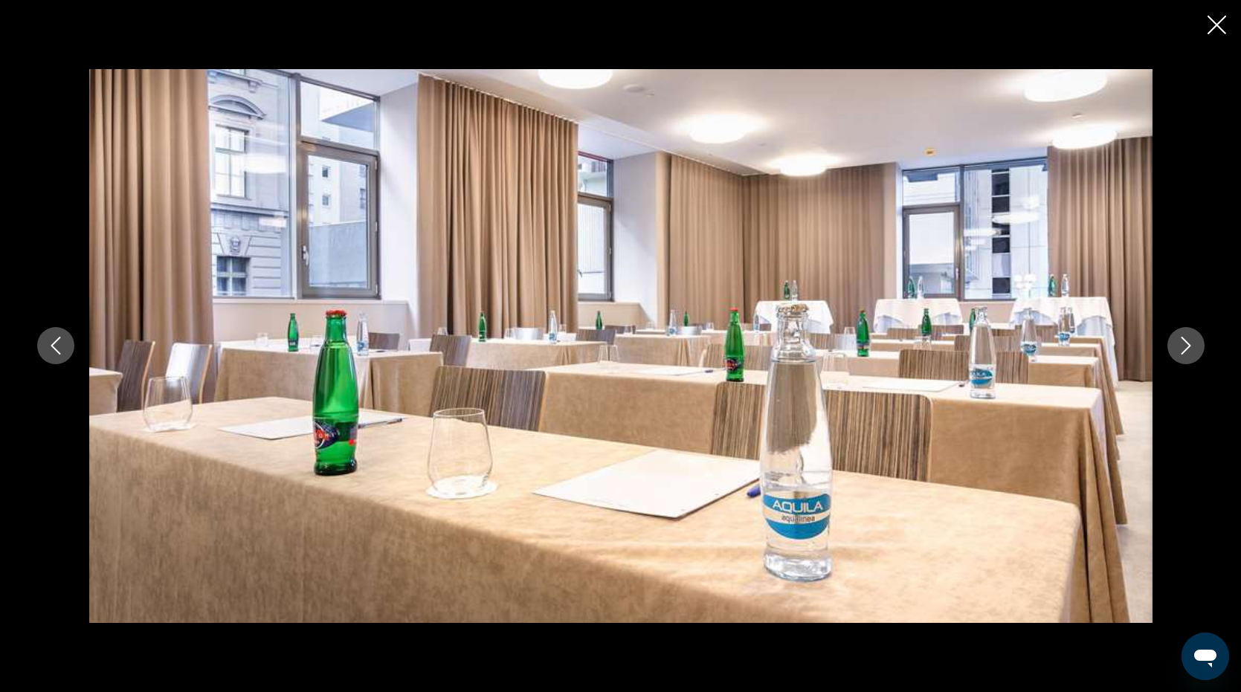
click at [1181, 350] on icon "Next image" at bounding box center [1186, 346] width 18 height 18
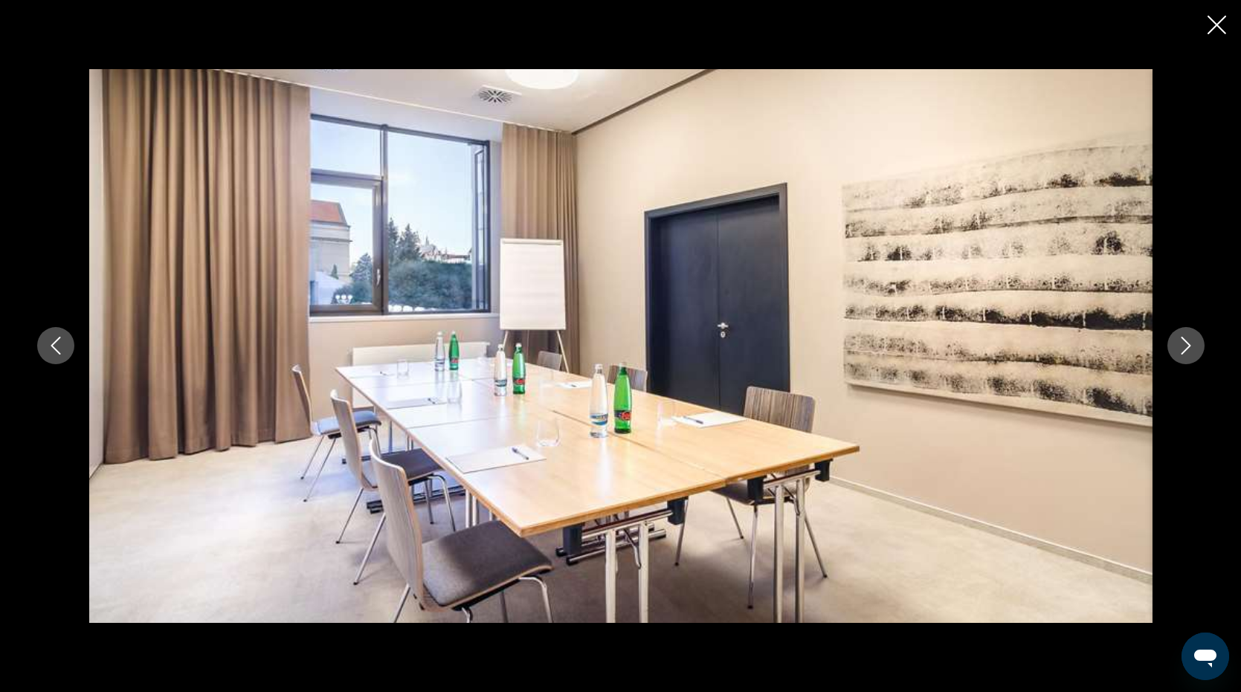
click at [1181, 350] on icon "Next image" at bounding box center [1186, 346] width 18 height 18
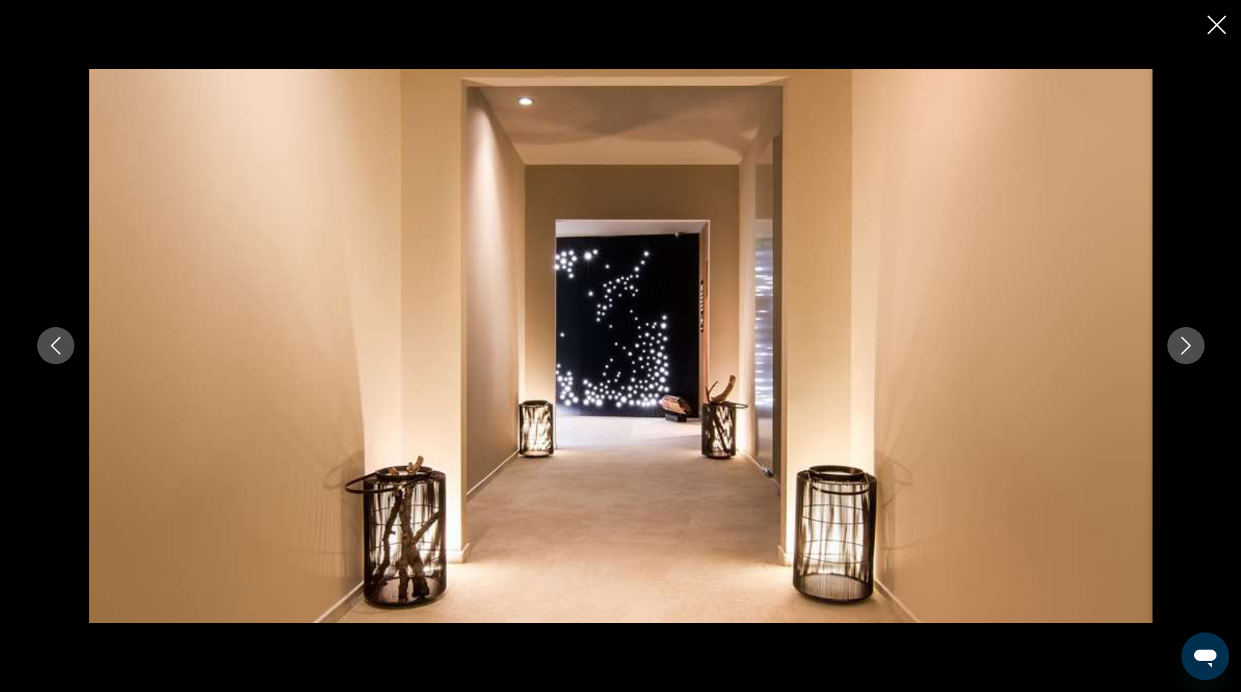
click at [1181, 350] on icon "Next image" at bounding box center [1186, 346] width 18 height 18
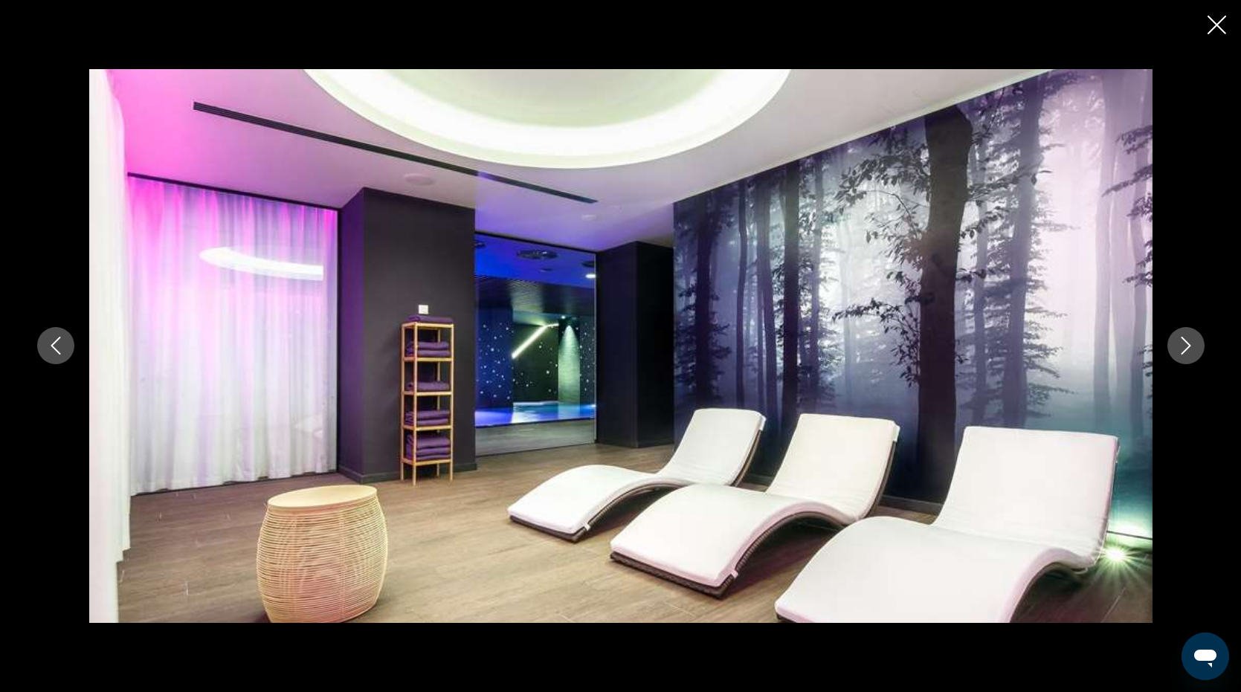
click at [1181, 350] on icon "Next image" at bounding box center [1186, 346] width 18 height 18
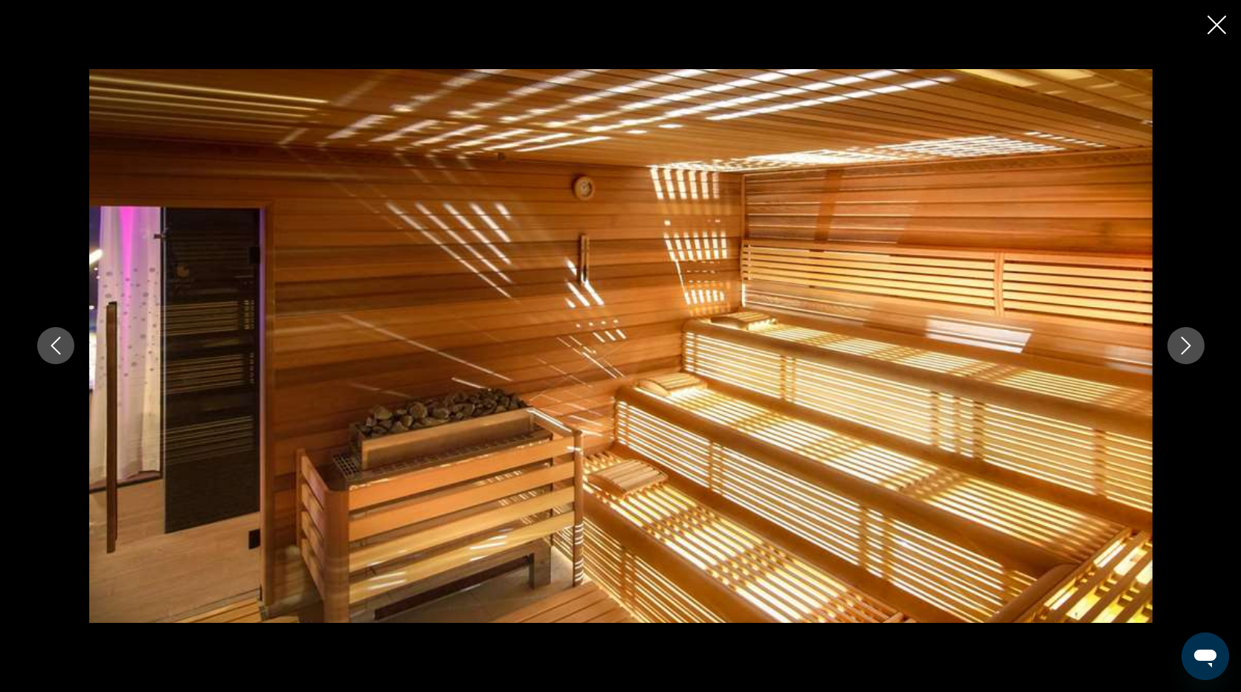
click at [1181, 350] on icon "Next image" at bounding box center [1186, 346] width 18 height 18
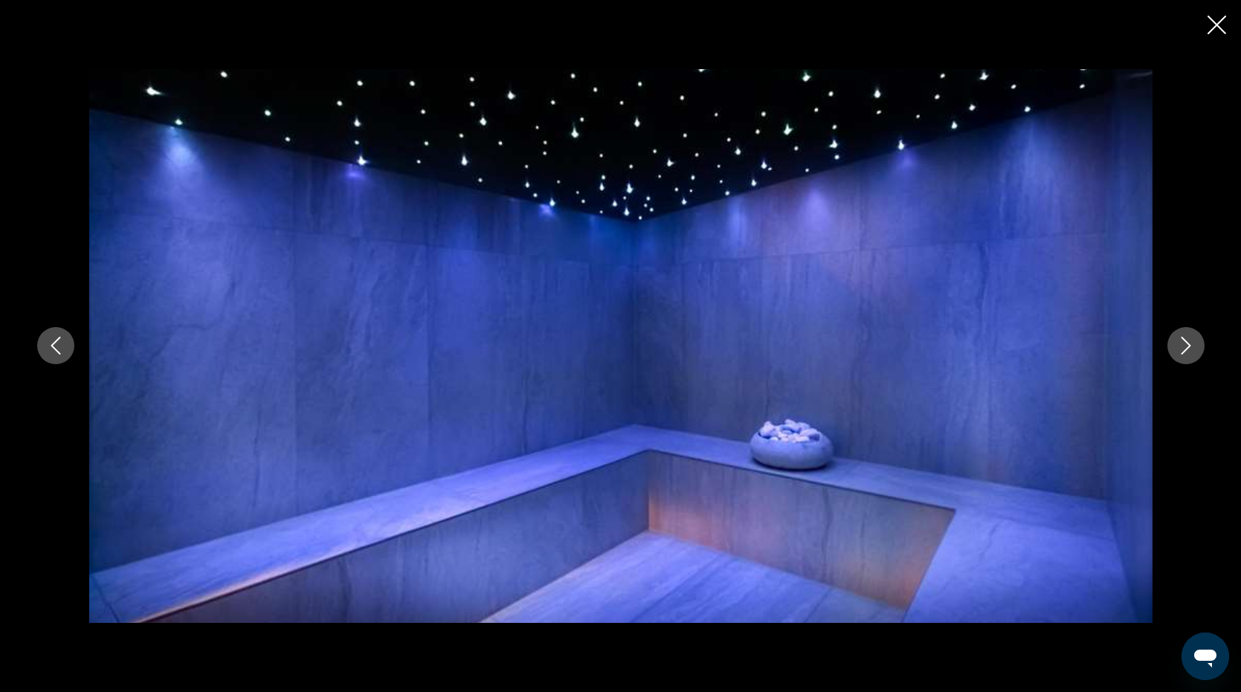
click at [1181, 350] on icon "Next image" at bounding box center [1186, 346] width 18 height 18
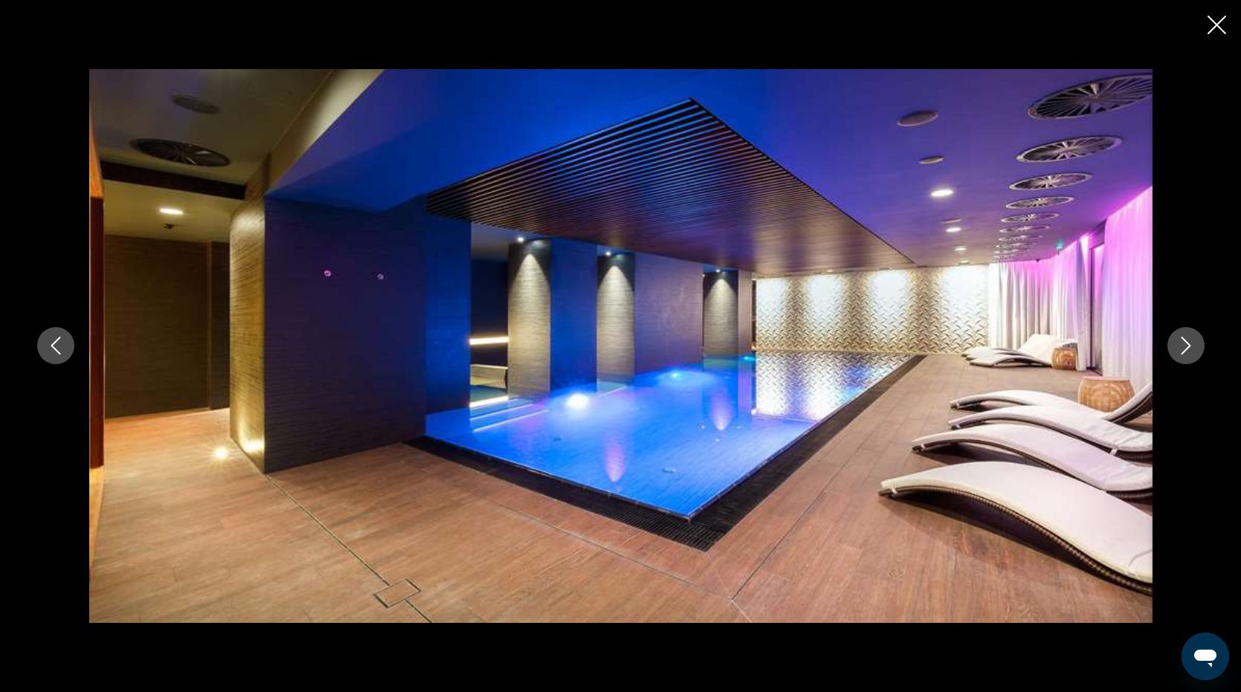
click at [1181, 350] on icon "Next image" at bounding box center [1186, 346] width 18 height 18
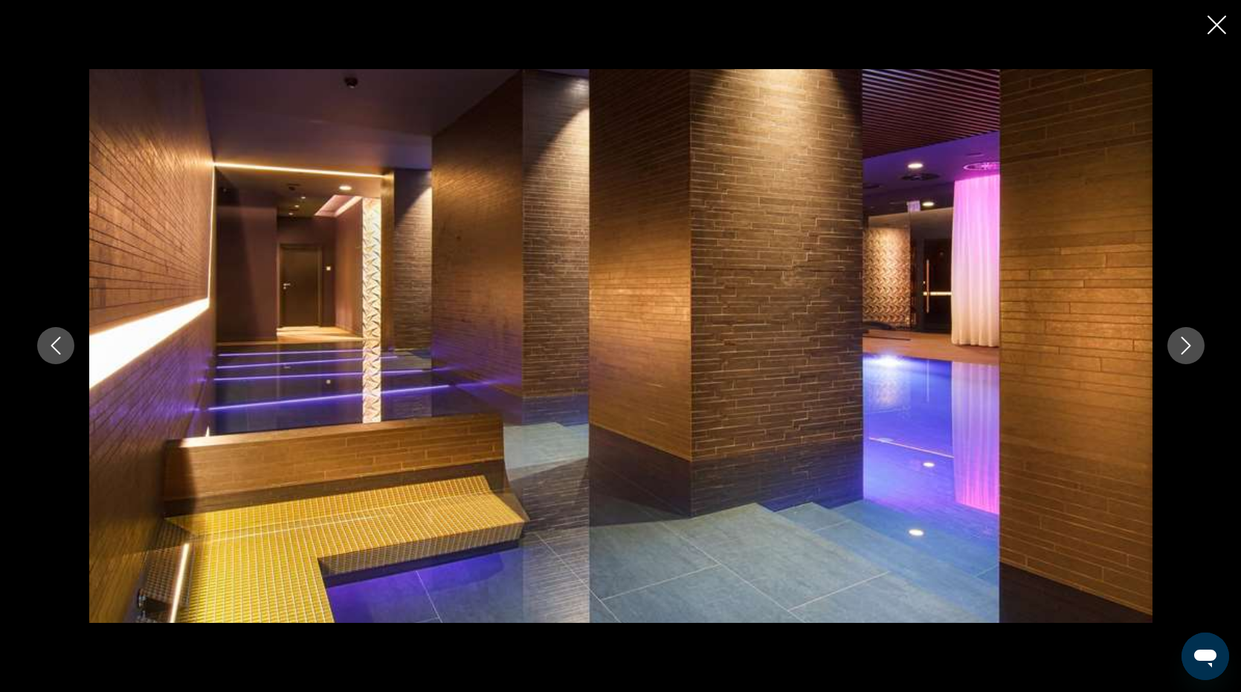
click at [1181, 350] on icon "Next image" at bounding box center [1186, 346] width 18 height 18
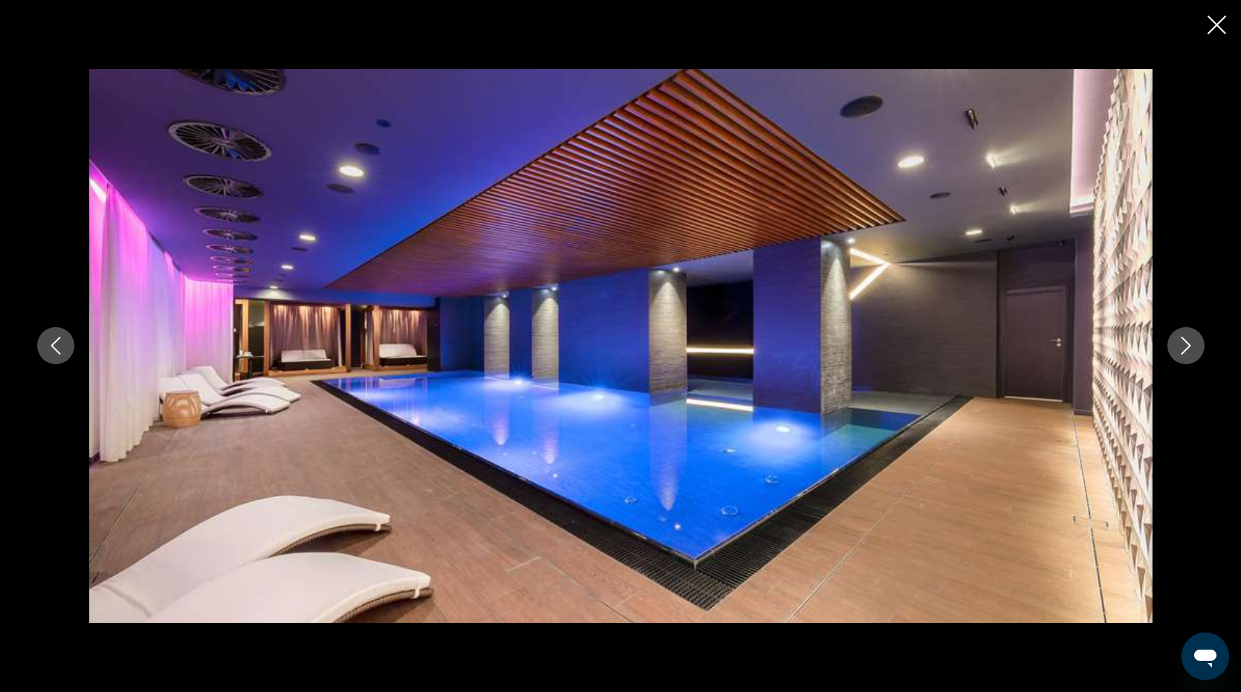
click at [1181, 350] on icon "Next image" at bounding box center [1186, 346] width 18 height 18
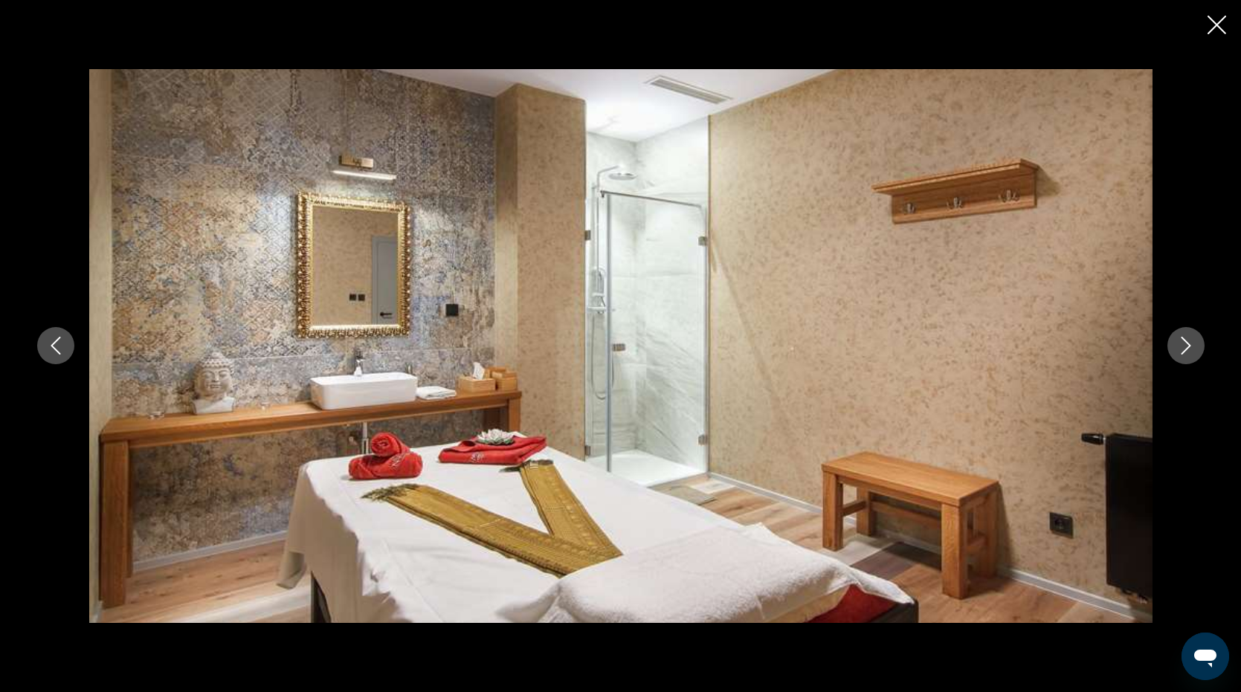
click at [1181, 350] on icon "Next image" at bounding box center [1186, 346] width 18 height 18
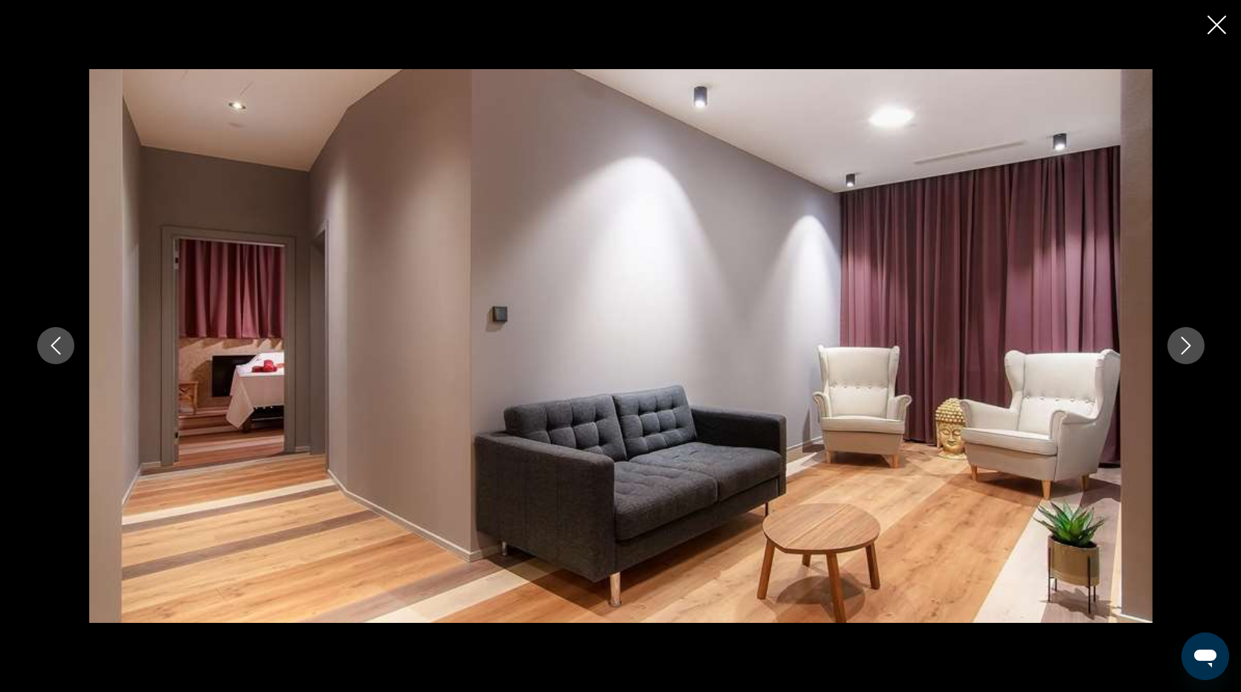
click at [1181, 350] on icon "Next image" at bounding box center [1186, 346] width 18 height 18
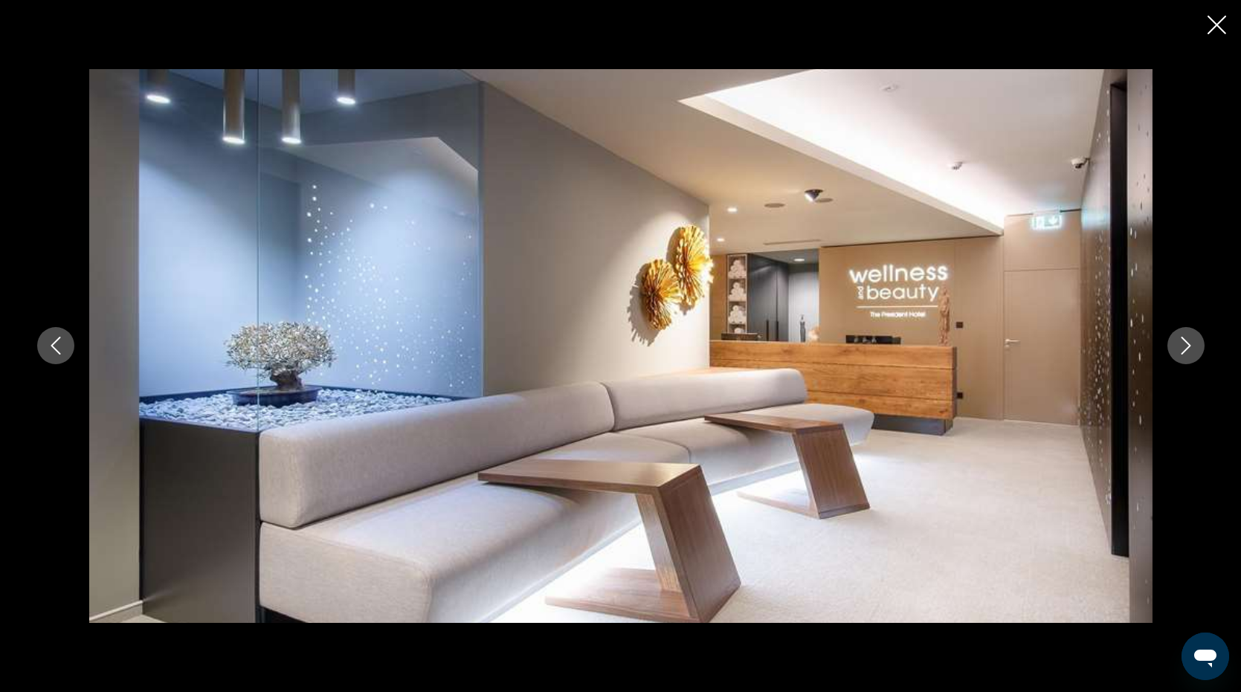
click at [1181, 350] on icon "Next image" at bounding box center [1186, 346] width 18 height 18
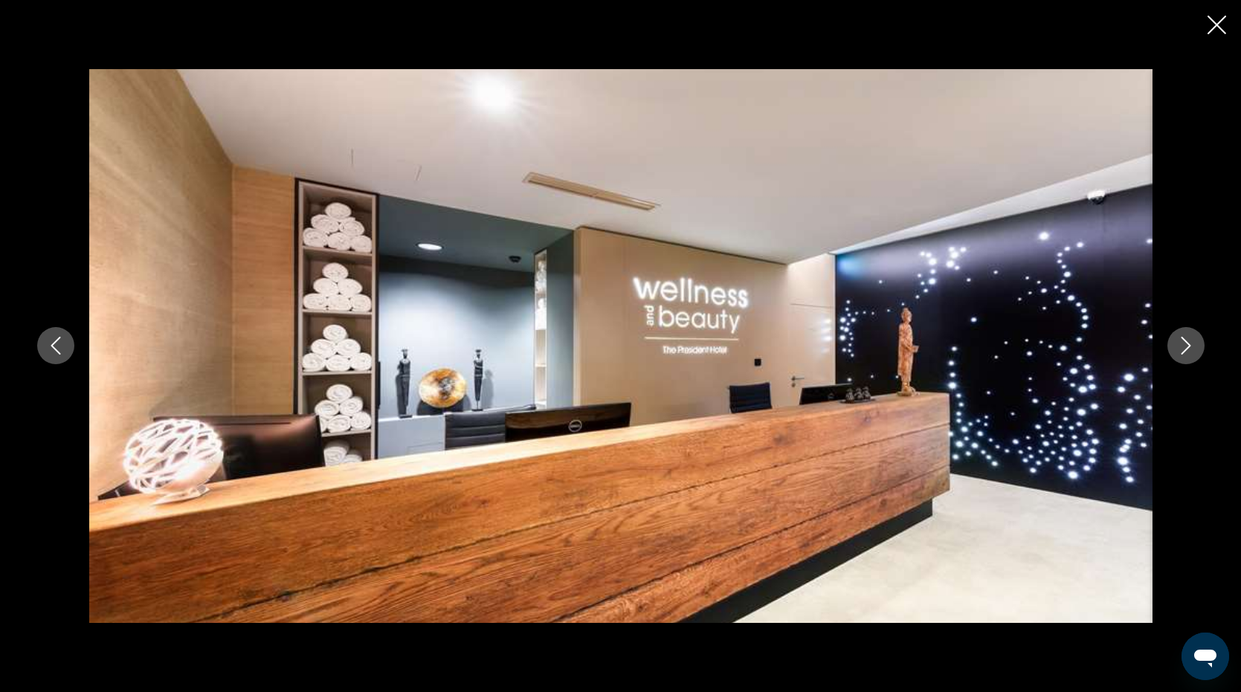
click at [1181, 350] on icon "Next image" at bounding box center [1186, 346] width 18 height 18
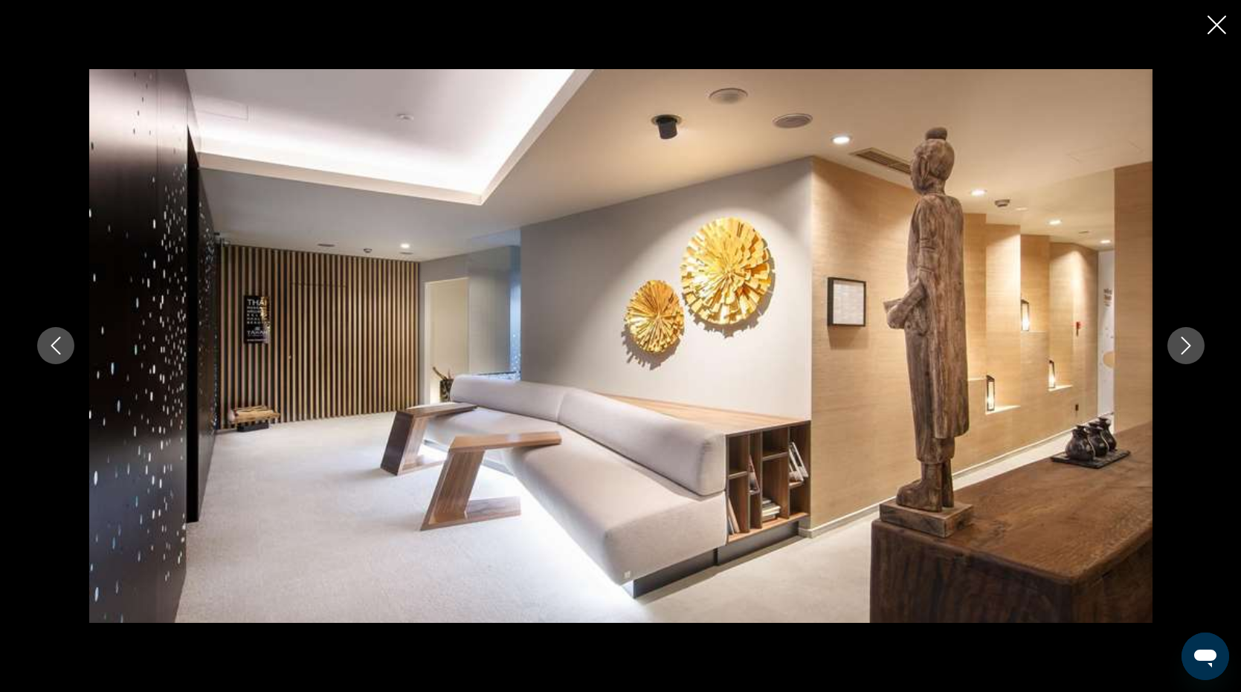
click at [1181, 350] on icon "Next image" at bounding box center [1186, 346] width 18 height 18
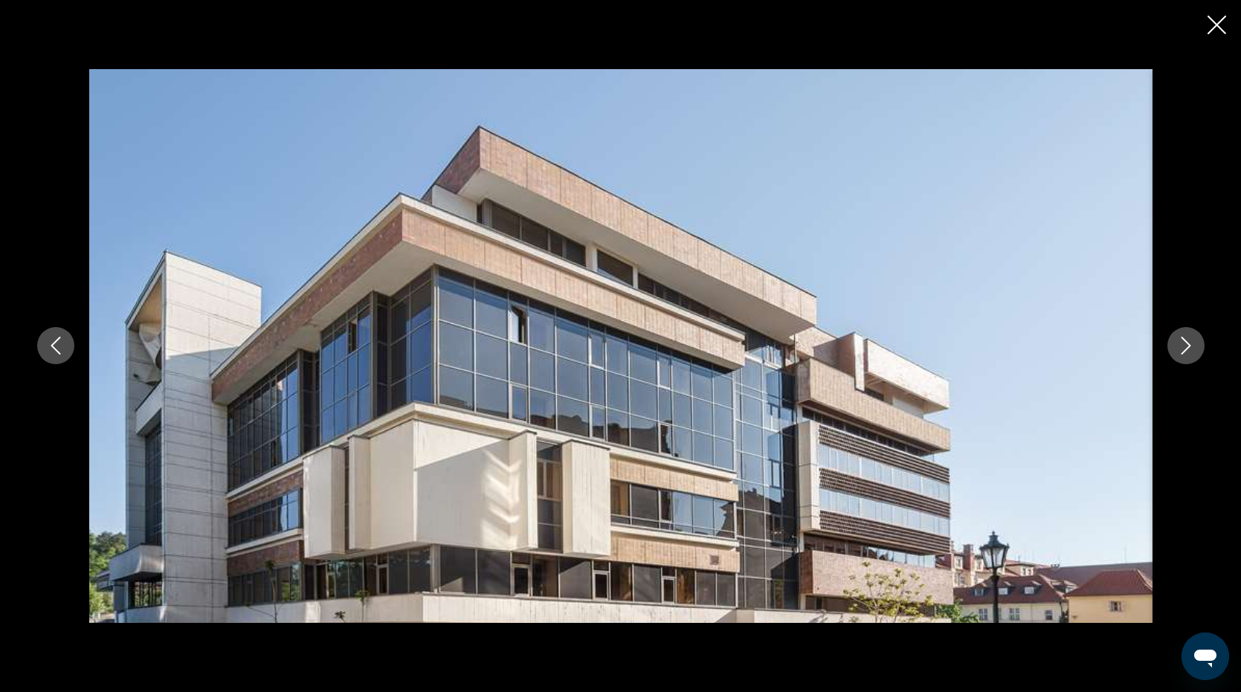
click at [1181, 350] on icon "Next image" at bounding box center [1186, 346] width 18 height 18
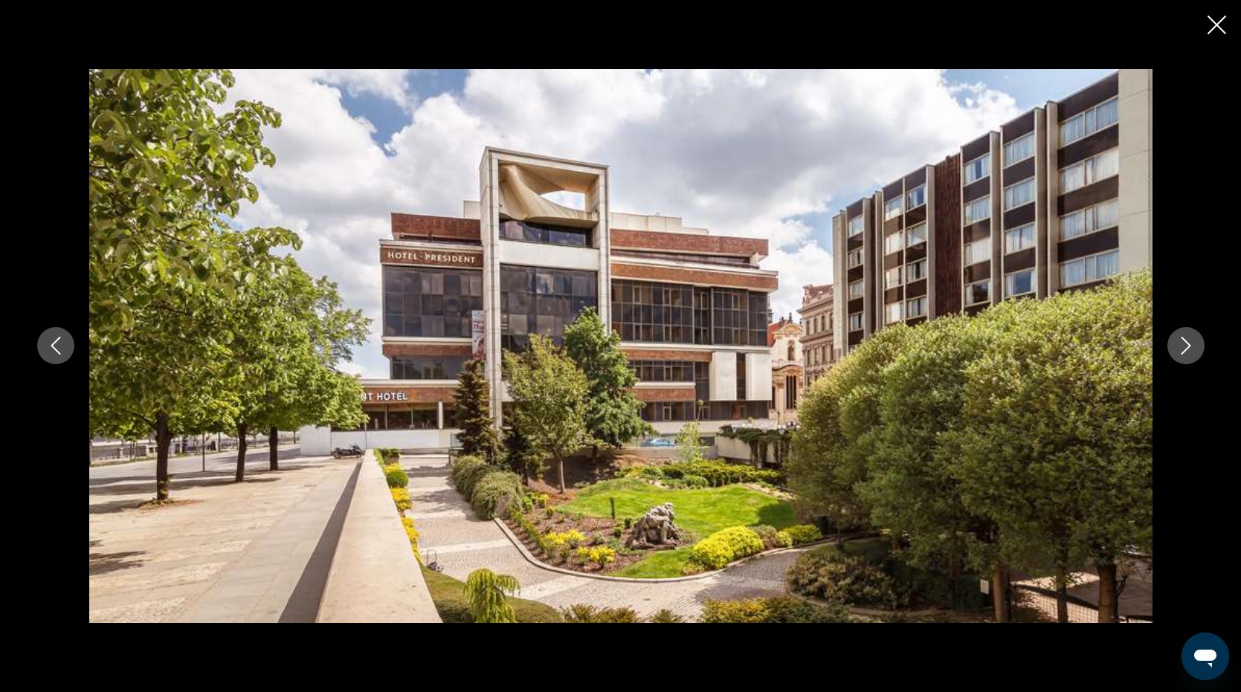
click at [1181, 350] on icon "Next image" at bounding box center [1186, 346] width 18 height 18
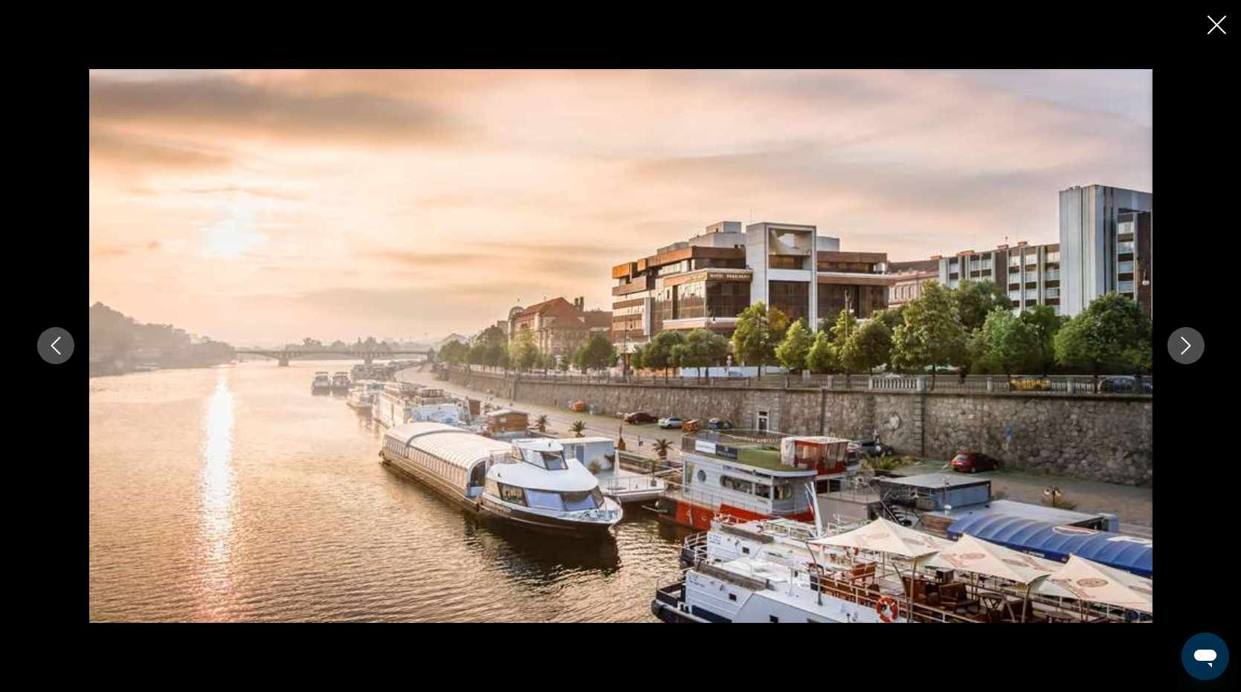
click at [1181, 350] on icon "Next image" at bounding box center [1186, 346] width 18 height 18
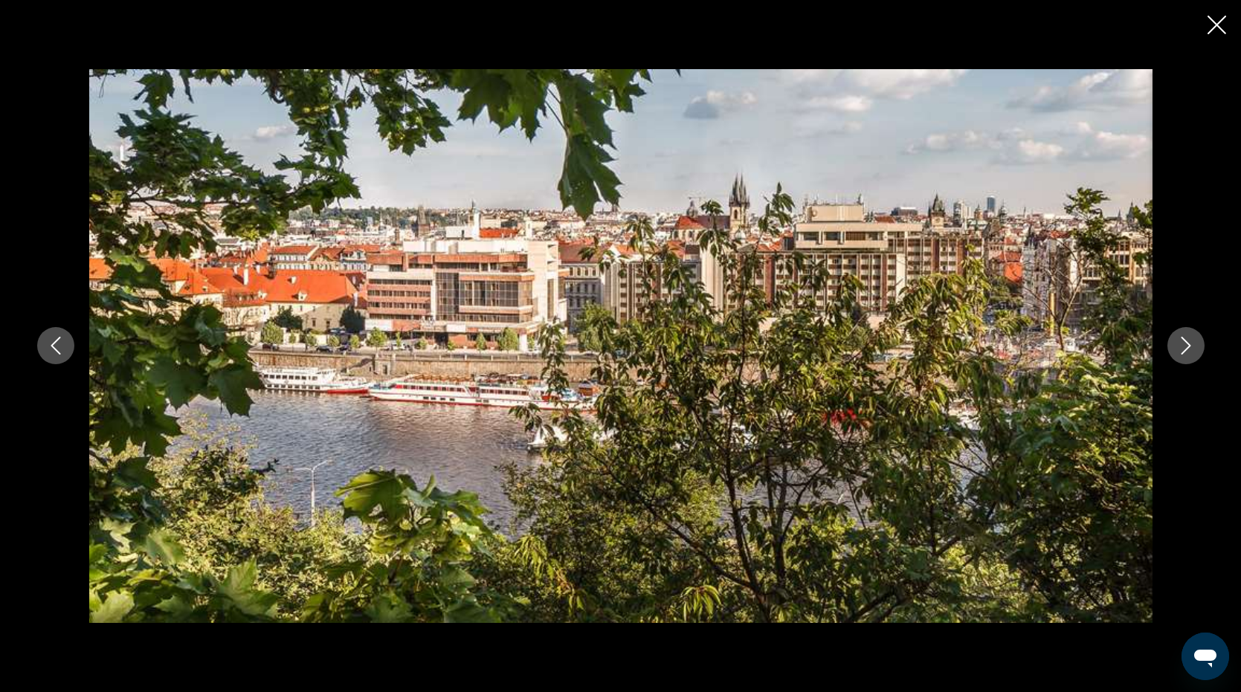
click at [1181, 350] on icon "Next image" at bounding box center [1186, 346] width 18 height 18
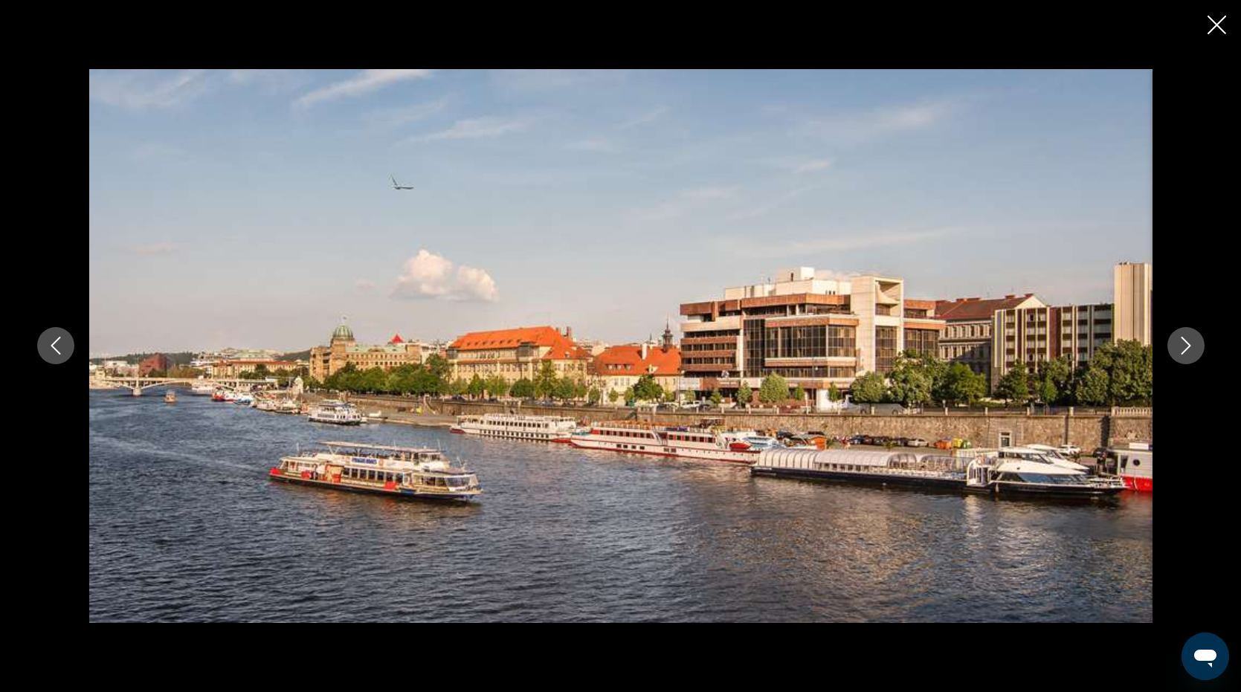
click at [1181, 350] on icon "Next image" at bounding box center [1186, 346] width 18 height 18
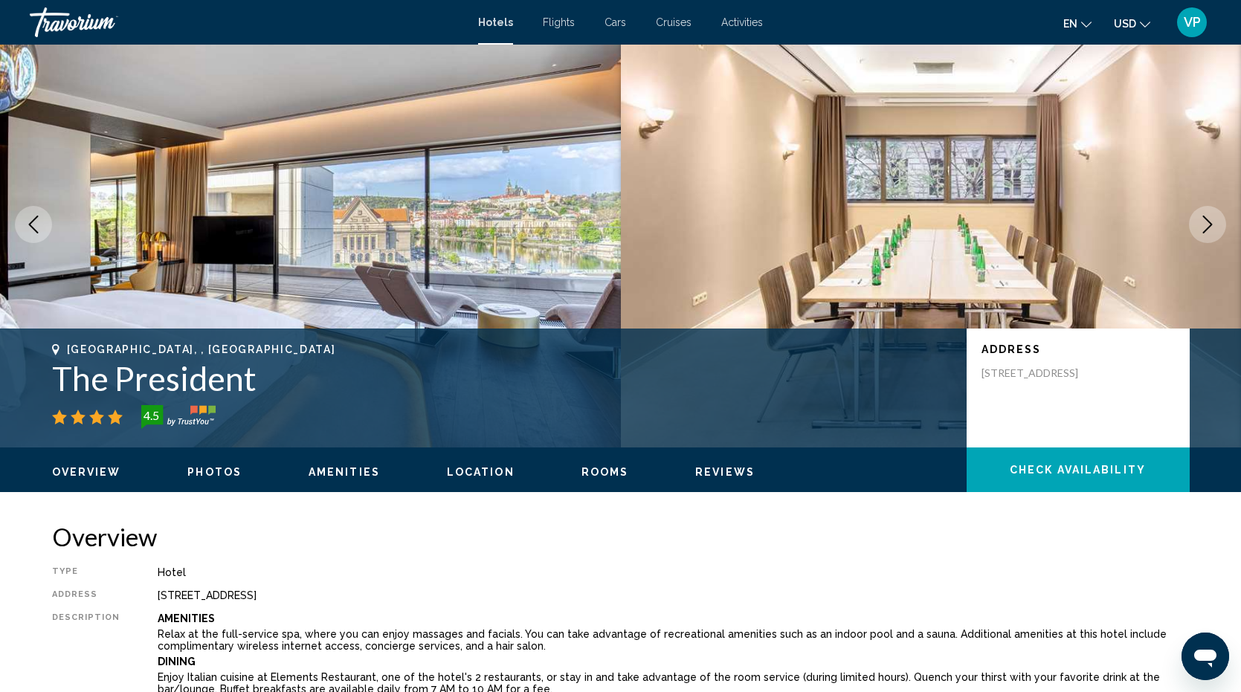
scroll to position [0, 0]
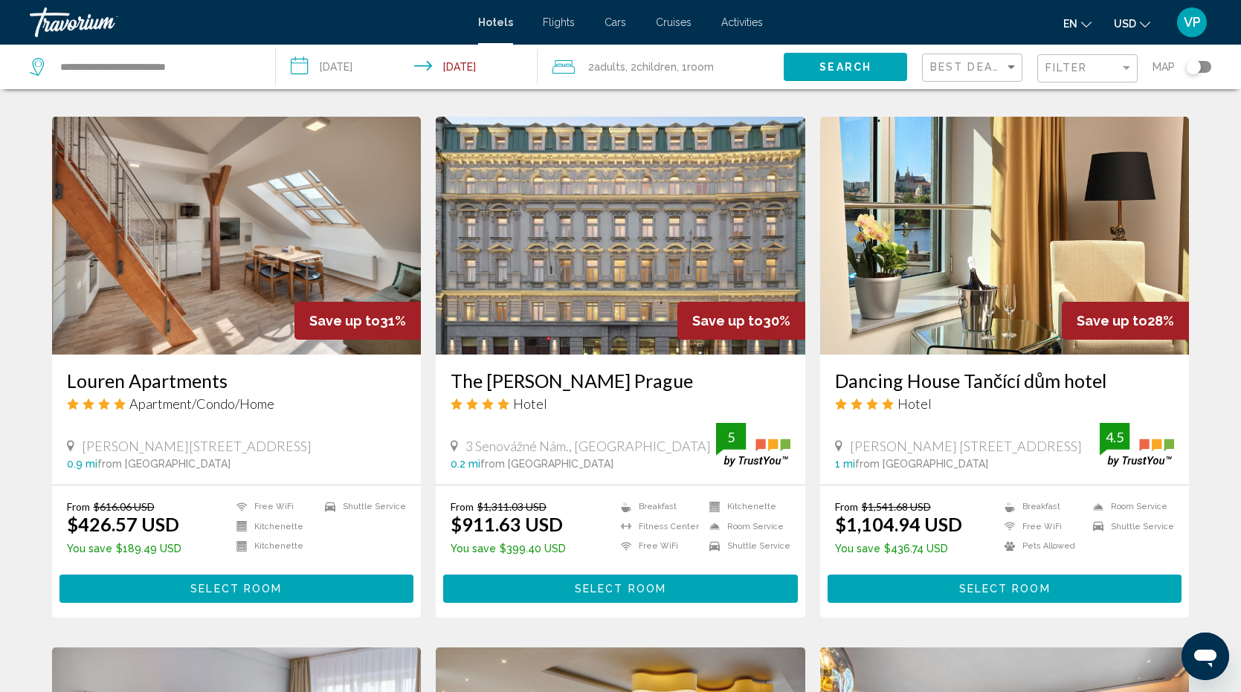
scroll to position [582, 0]
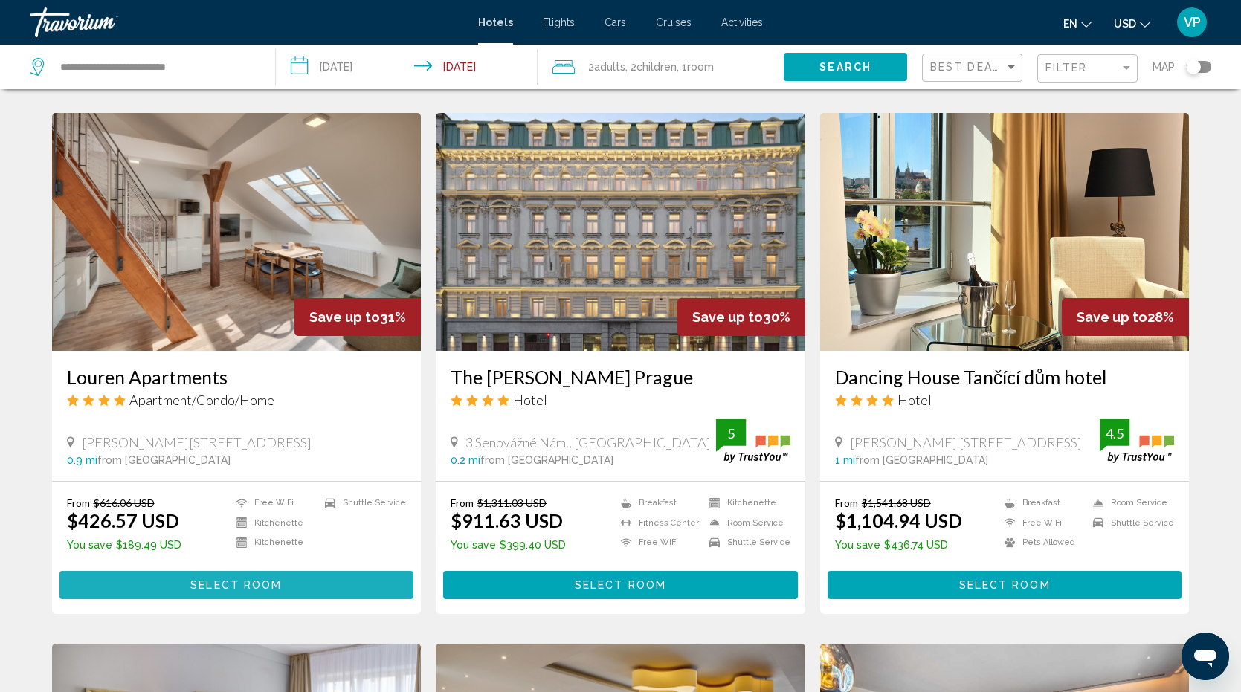
click at [217, 580] on span "Select Room" at bounding box center [235, 586] width 91 height 12
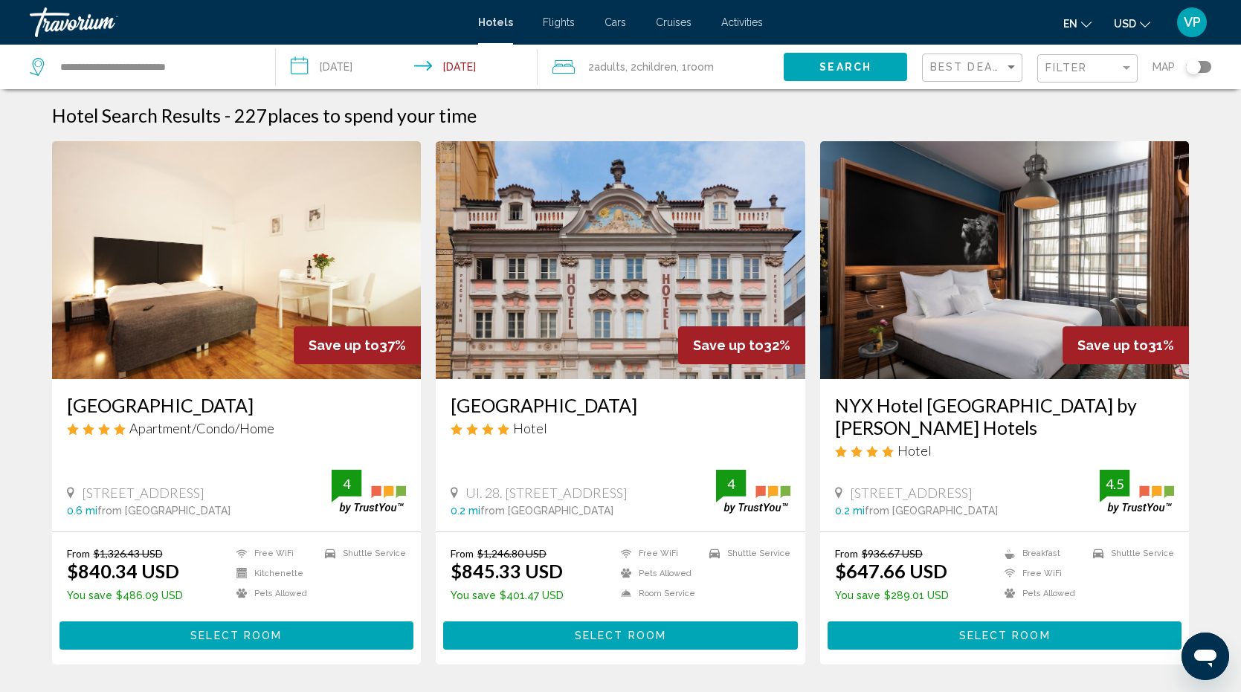
click at [580, 61] on div "2 Adult Adults , 2 Child Children , 1 Room rooms" at bounding box center [668, 67] width 231 height 21
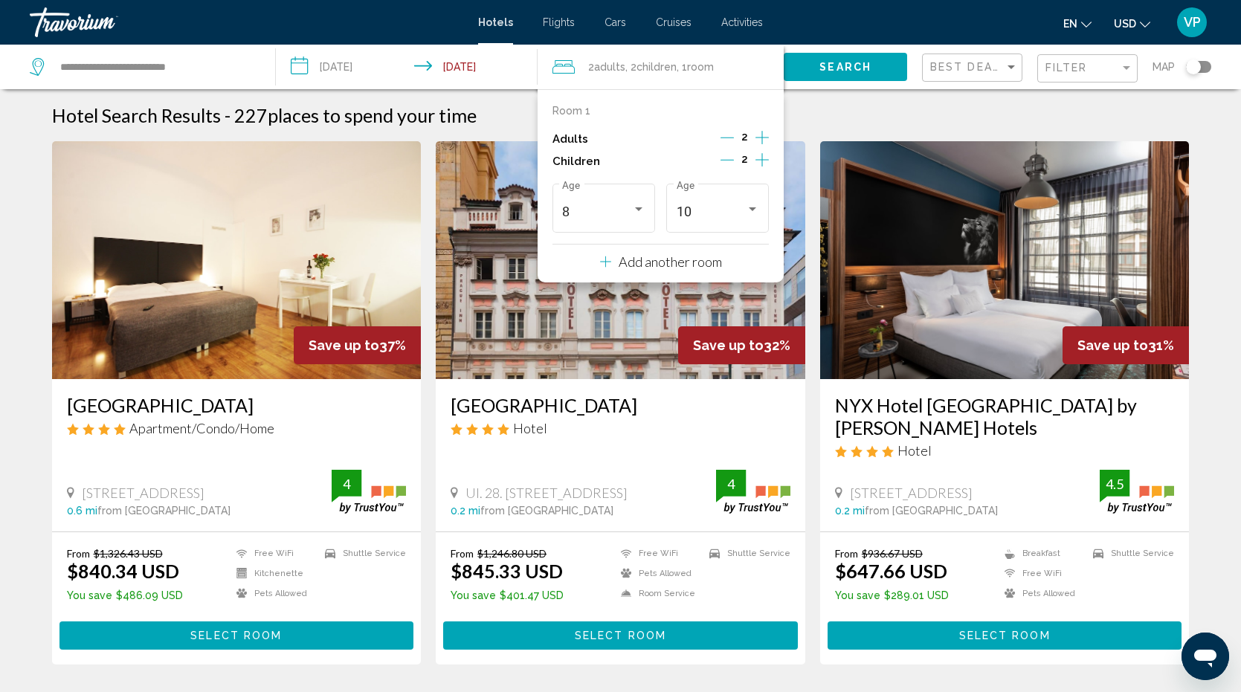
click at [759, 136] on icon "Increment adults" at bounding box center [762, 138] width 13 height 18
click at [616, 260] on div "Add another room" at bounding box center [661, 262] width 122 height 18
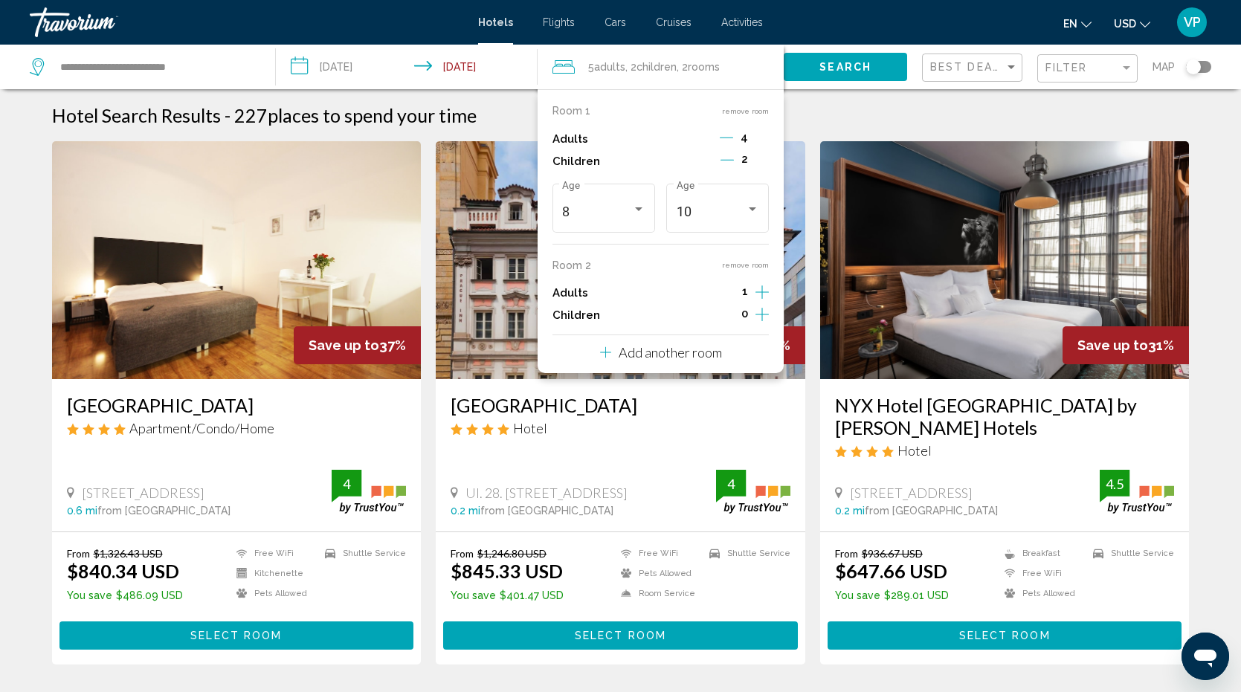
click at [760, 167] on icon "Increment children" at bounding box center [762, 159] width 13 height 13
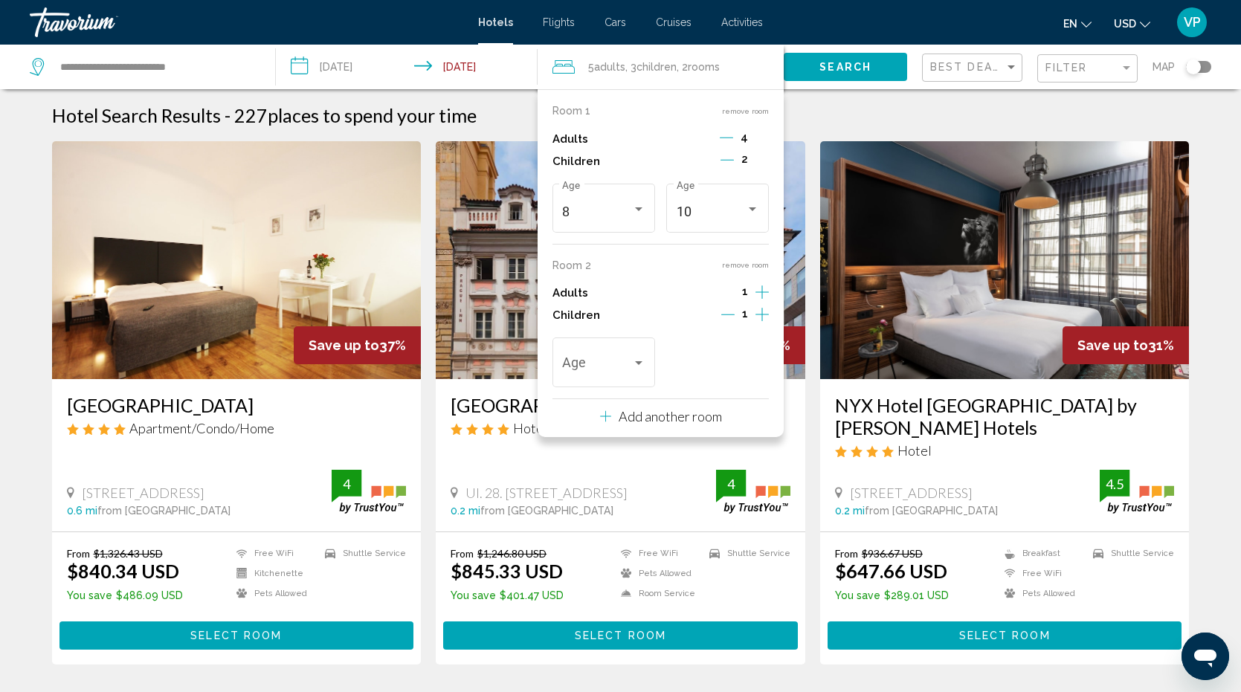
click at [728, 133] on icon "Decrement adults" at bounding box center [726, 137] width 13 height 13
click at [728, 133] on icon "Decrement adults" at bounding box center [727, 137] width 13 height 13
click at [761, 147] on icon "Increment adults" at bounding box center [762, 138] width 13 height 18
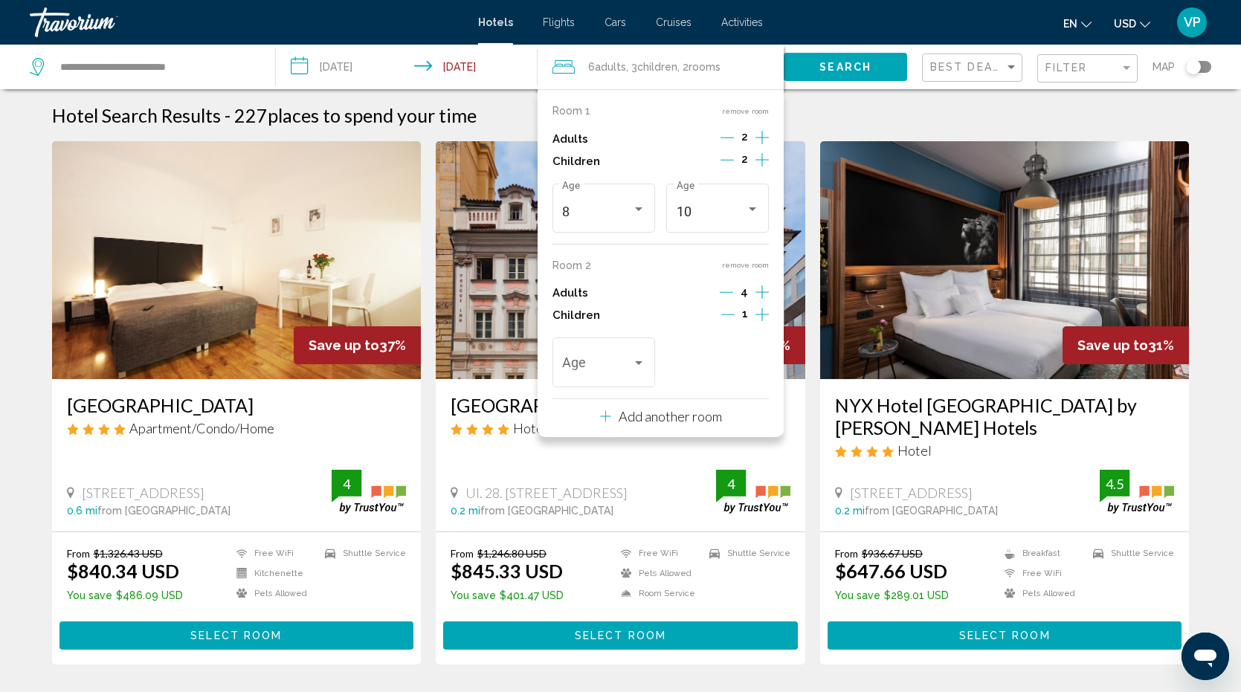
click at [729, 289] on icon "Decrement adults" at bounding box center [726, 292] width 13 height 13
click at [619, 372] on span "Travelers: 5 adults, 3 children" at bounding box center [596, 366] width 69 height 15
click at [597, 434] on span "15" at bounding box center [603, 436] width 83 height 40
click at [759, 169] on icon "Increment children" at bounding box center [762, 160] width 13 height 18
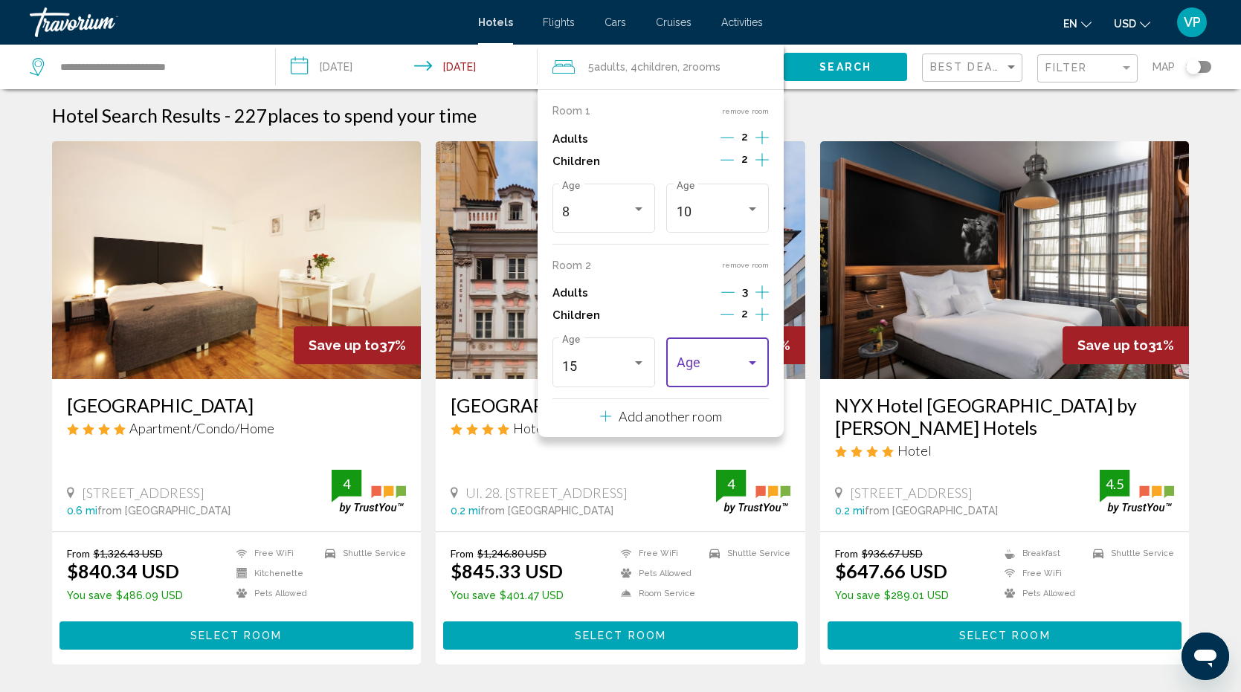
click at [712, 361] on span "Travelers: 5 adults, 4 children" at bounding box center [711, 366] width 69 height 15
click at [697, 509] on span "17" at bounding box center [717, 517] width 83 height 40
click at [731, 294] on icon "Decrement adults" at bounding box center [727, 292] width 13 height 13
click at [837, 68] on span "Search" at bounding box center [846, 68] width 52 height 12
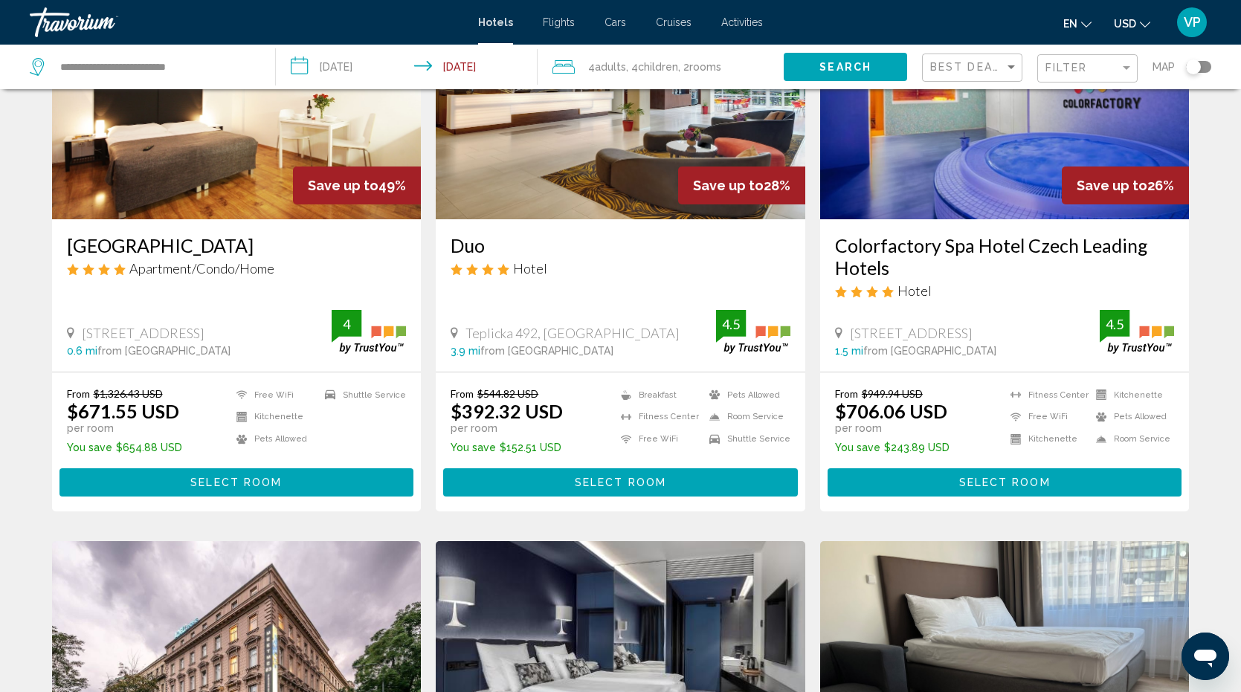
scroll to position [176, 0]
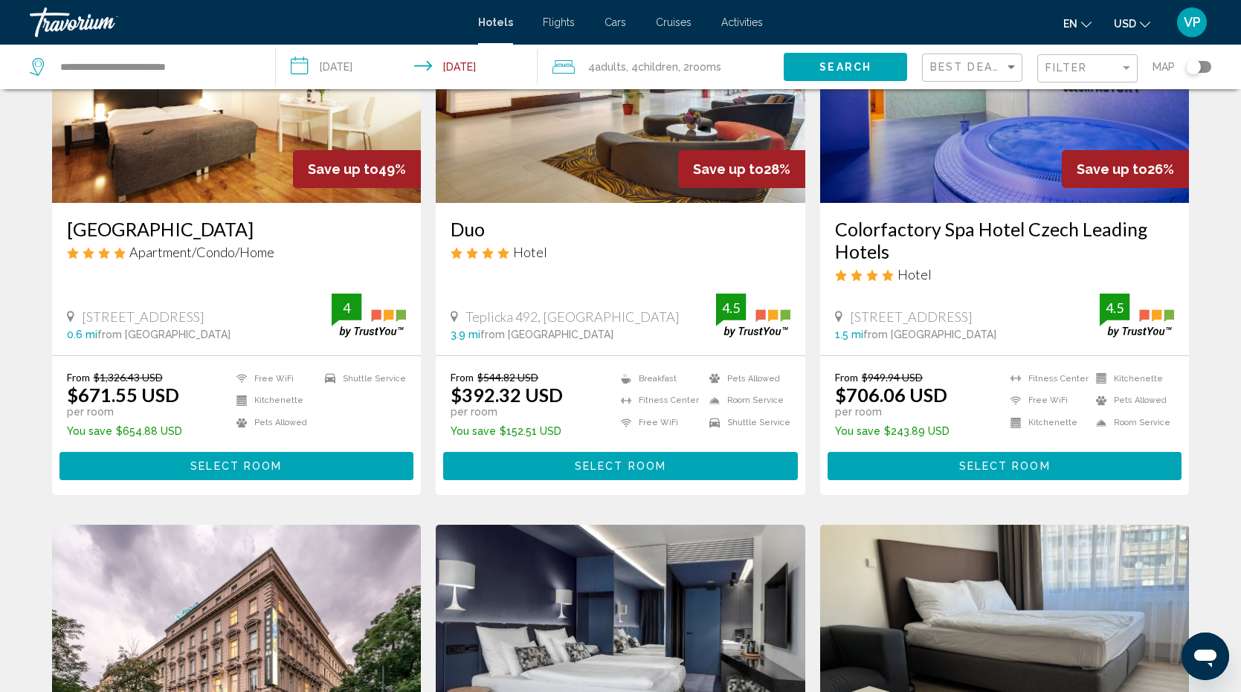
click at [778, 492] on div "From $544.82 USD $392.32 USD per room You save $152.51 USD Breakfast Fitness Ce…" at bounding box center [621, 425] width 370 height 138
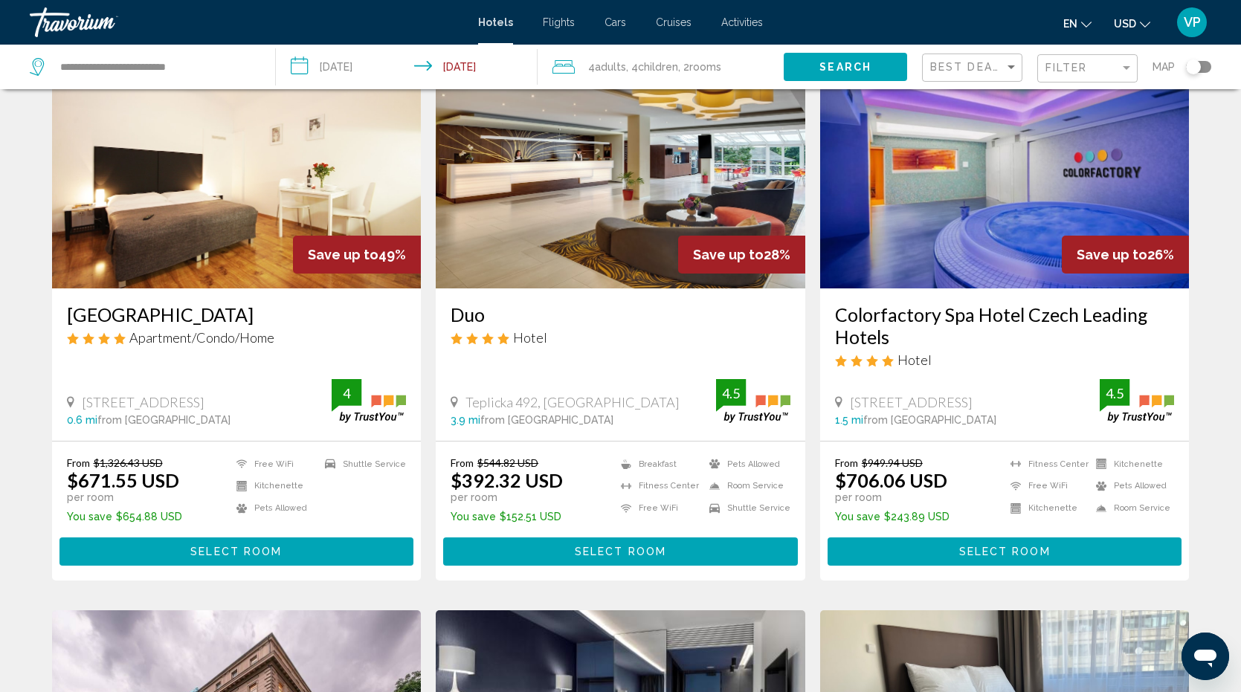
scroll to position [92, 0]
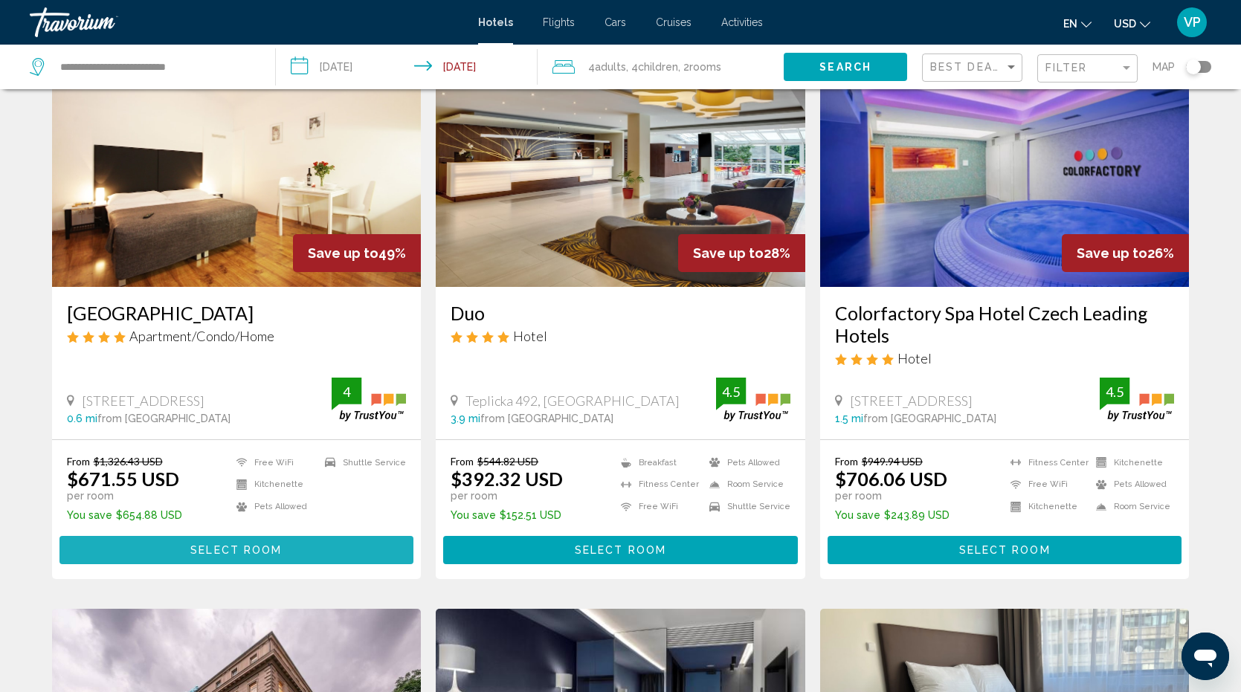
click at [251, 556] on span "Select Room" at bounding box center [235, 551] width 91 height 12
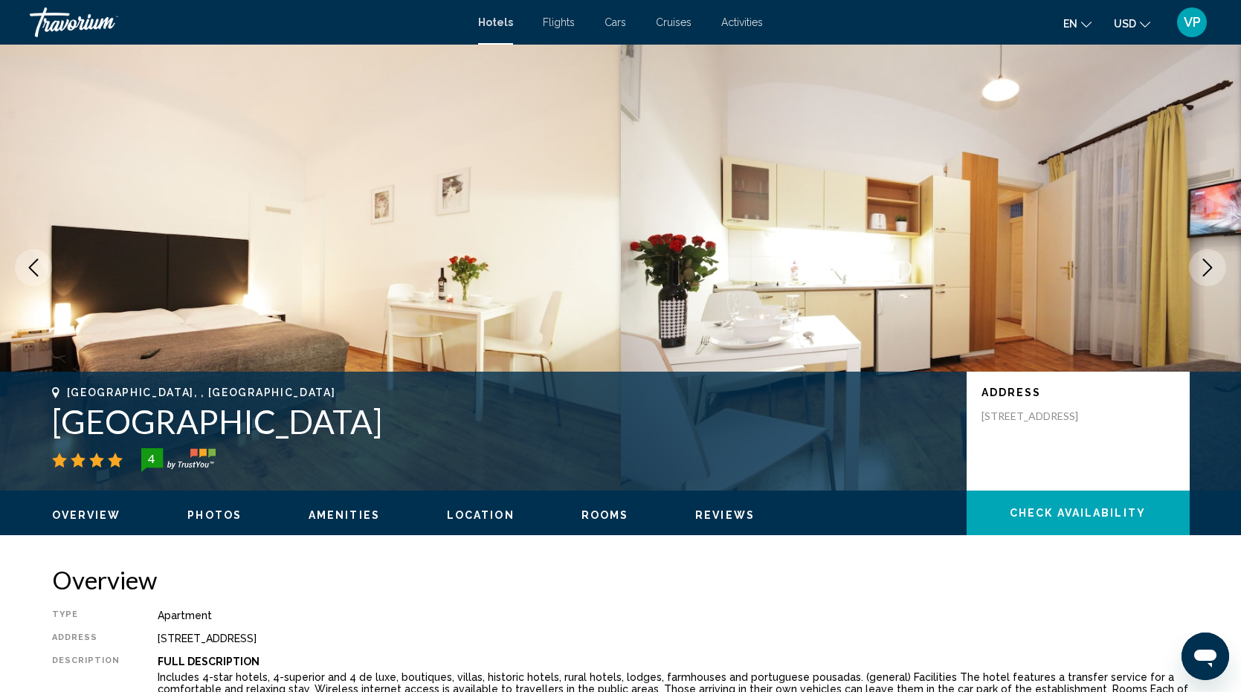
click at [1200, 262] on icon "Next image" at bounding box center [1208, 268] width 18 height 18
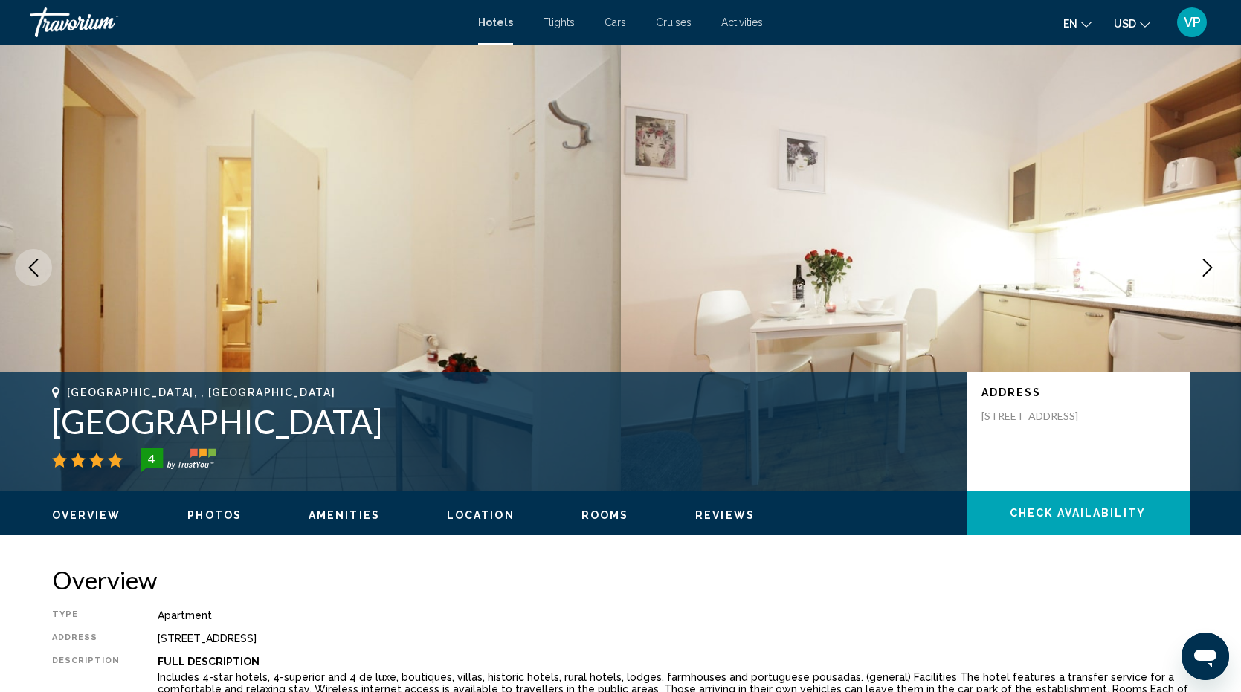
click at [1200, 262] on icon "Next image" at bounding box center [1208, 268] width 18 height 18
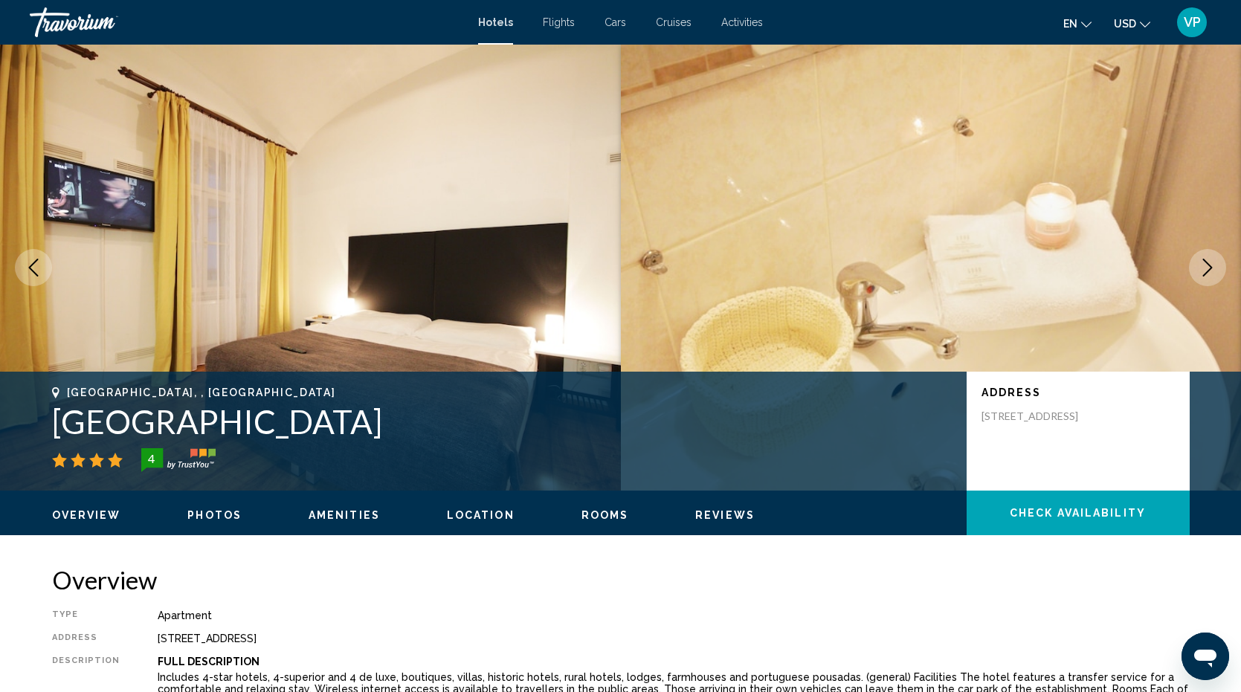
click at [1200, 262] on icon "Next image" at bounding box center [1208, 268] width 18 height 18
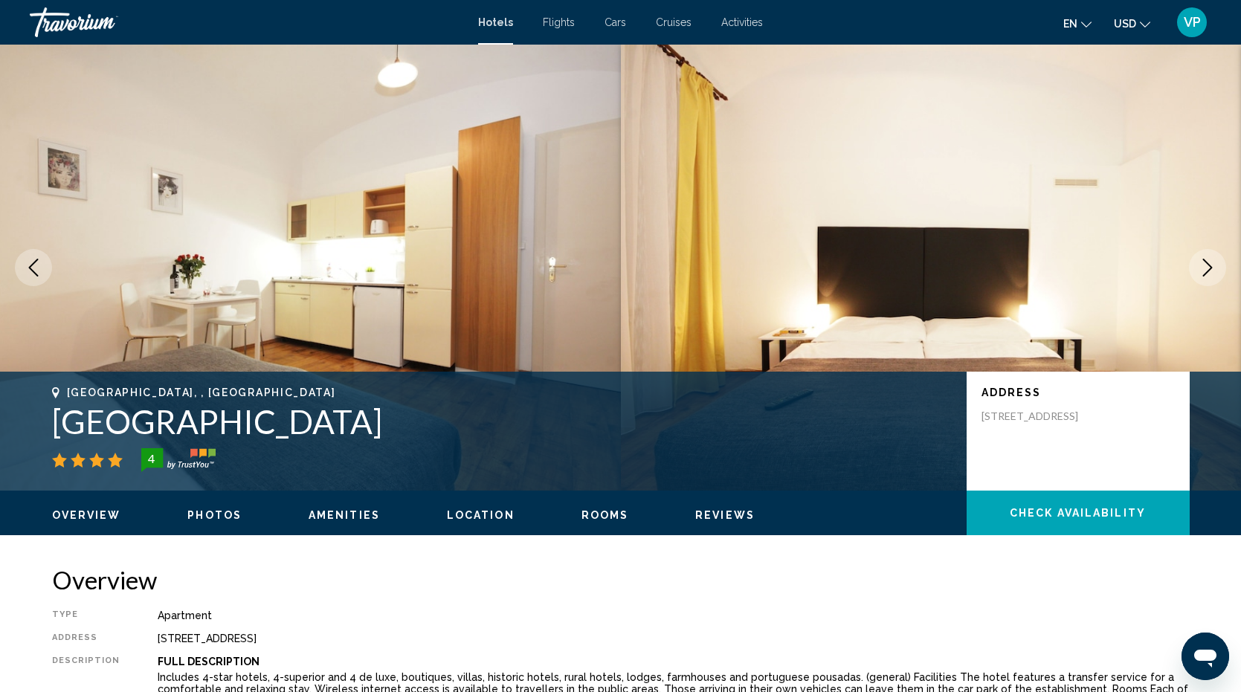
click at [1200, 262] on icon "Next image" at bounding box center [1208, 268] width 18 height 18
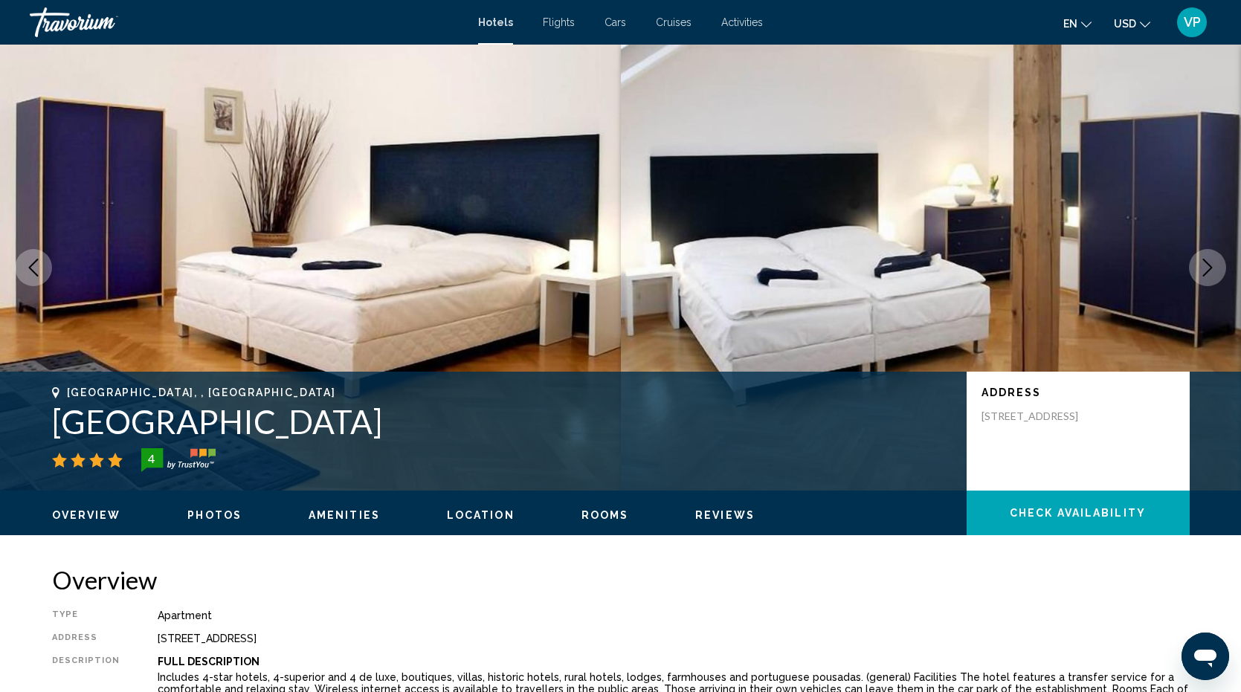
click at [1200, 262] on icon "Next image" at bounding box center [1208, 268] width 18 height 18
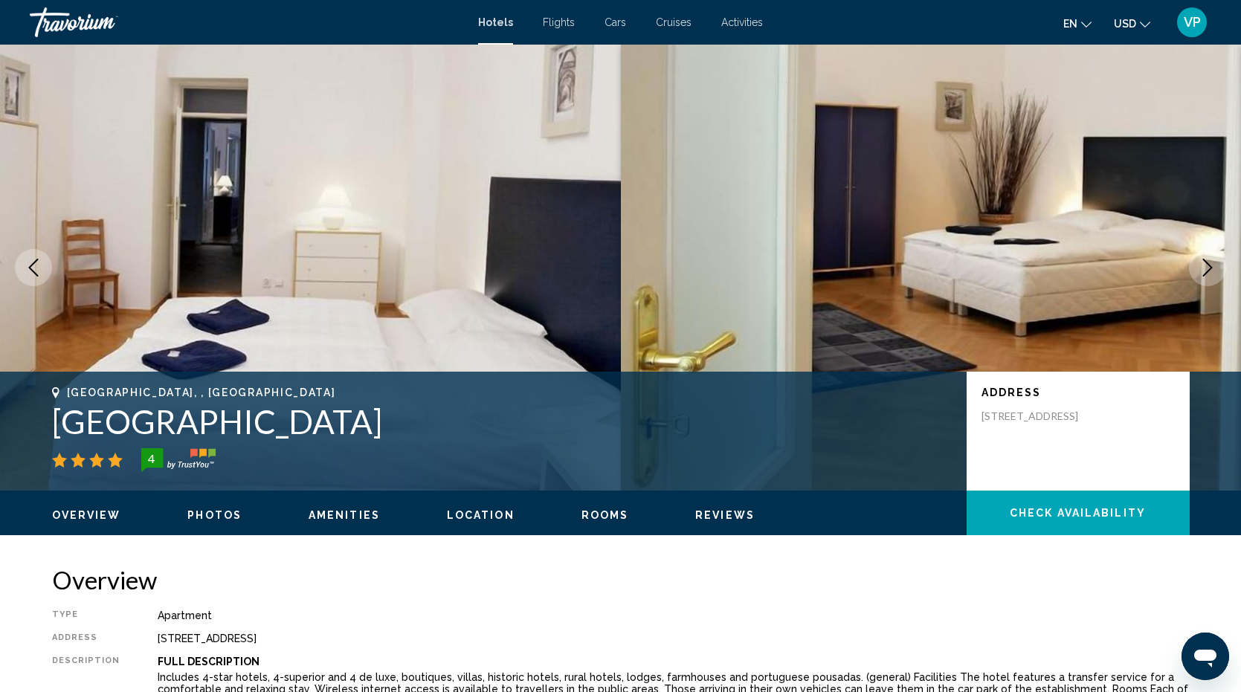
click at [1200, 262] on icon "Next image" at bounding box center [1208, 268] width 18 height 18
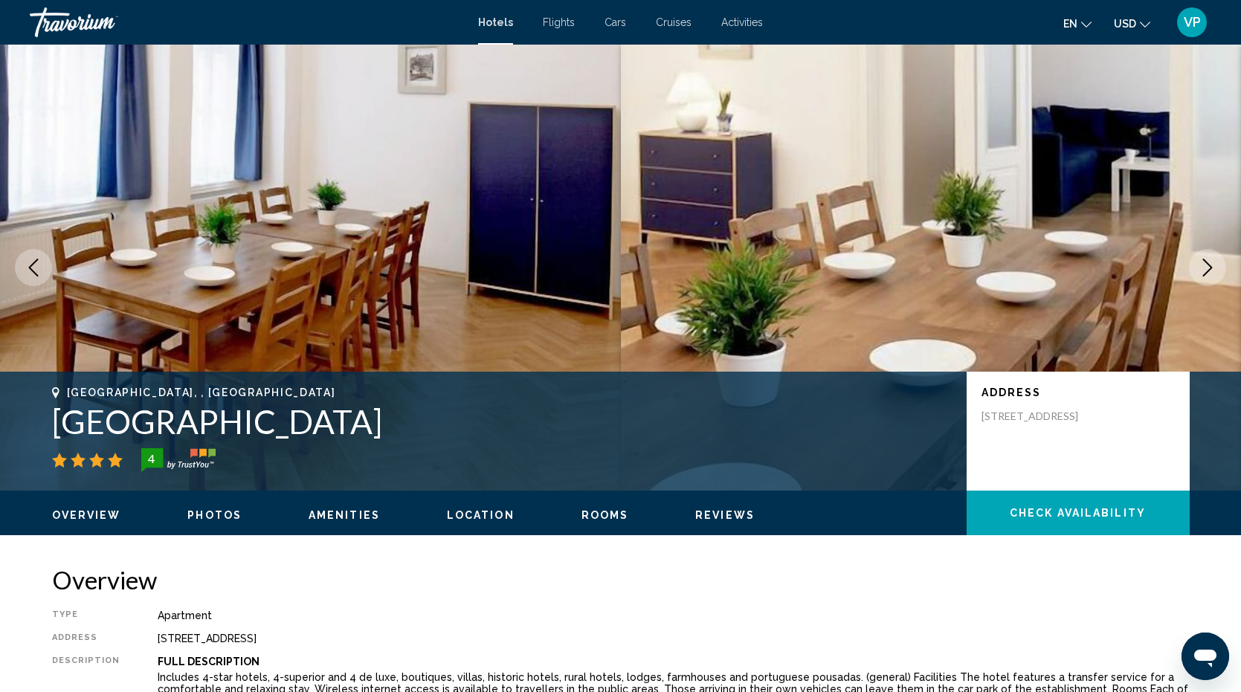
click at [1200, 262] on icon "Next image" at bounding box center [1208, 268] width 18 height 18
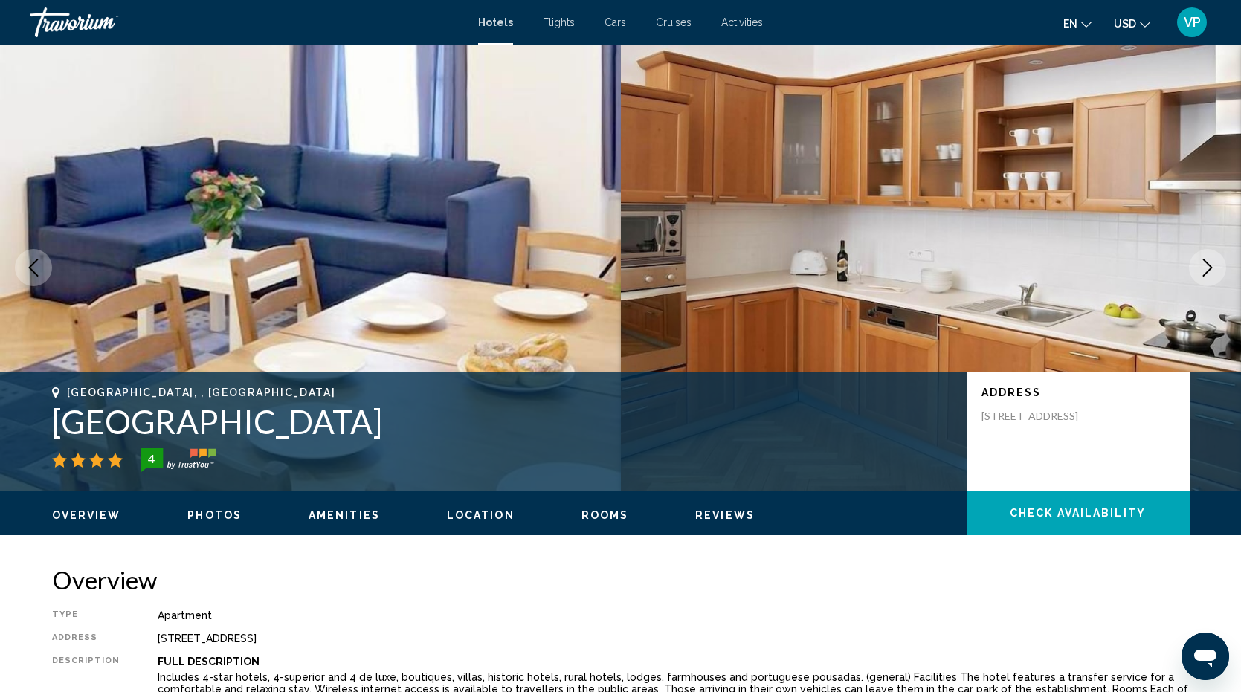
click at [1200, 262] on icon "Next image" at bounding box center [1208, 268] width 18 height 18
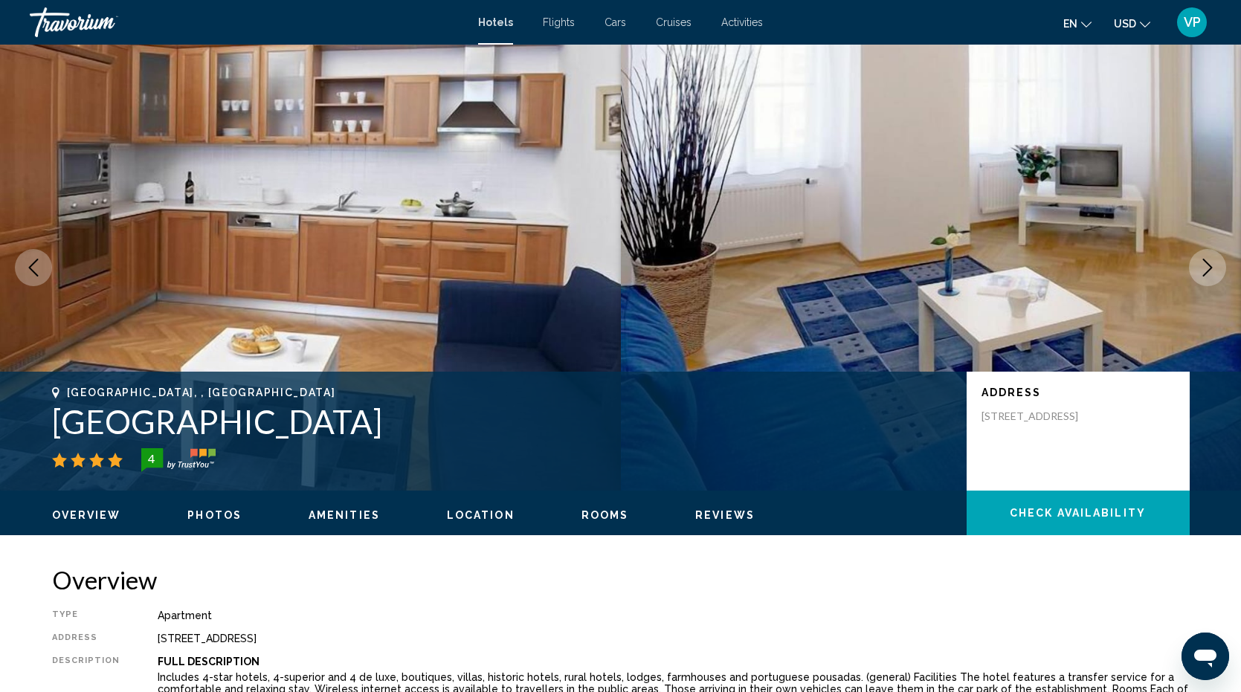
click at [1200, 262] on icon "Next image" at bounding box center [1208, 268] width 18 height 18
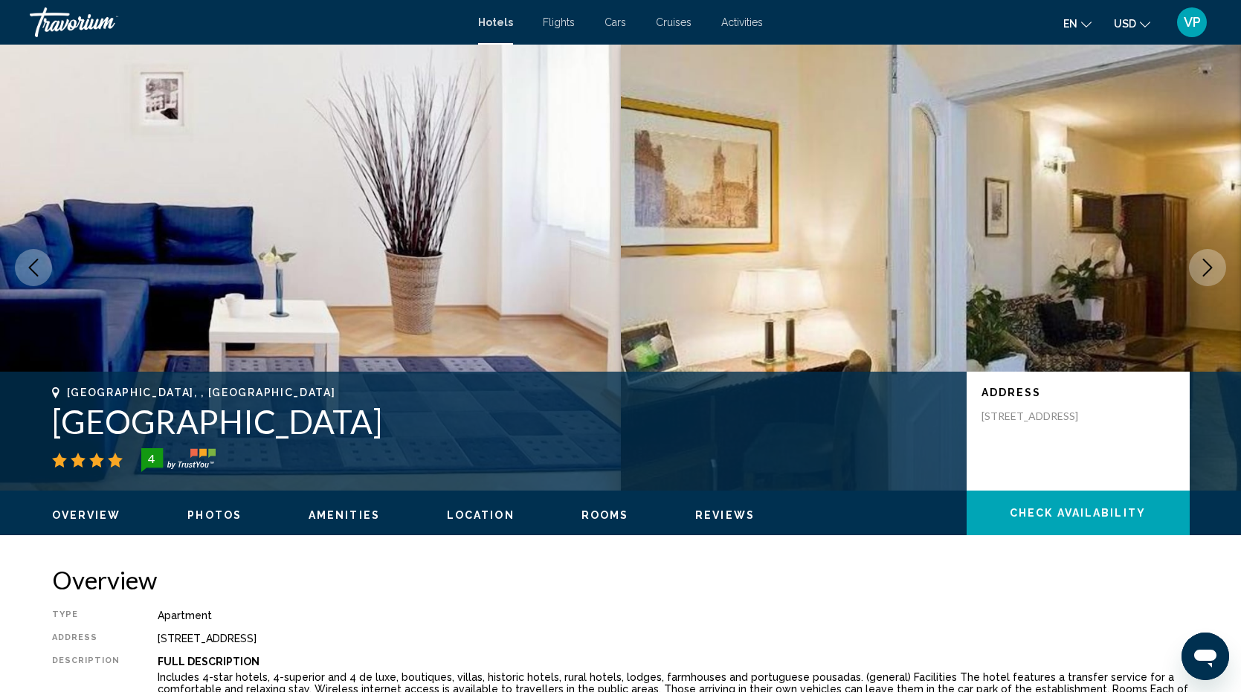
click at [1200, 262] on icon "Next image" at bounding box center [1208, 268] width 18 height 18
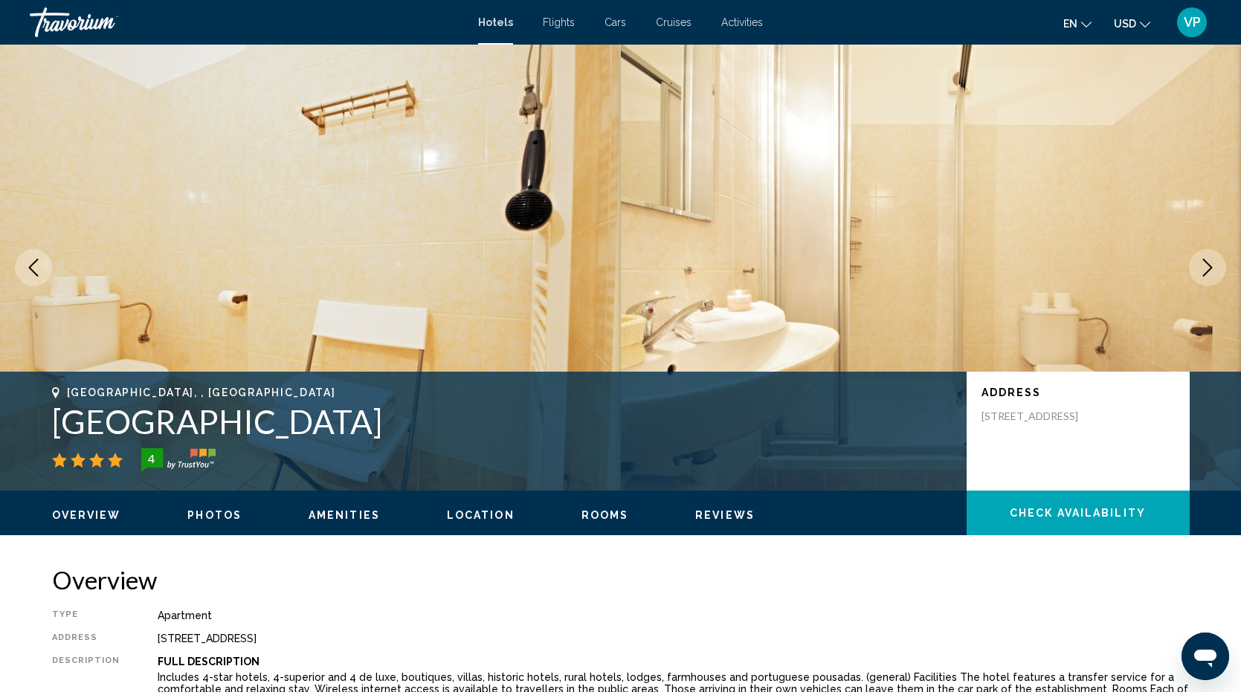
click at [1200, 262] on icon "Next image" at bounding box center [1208, 268] width 18 height 18
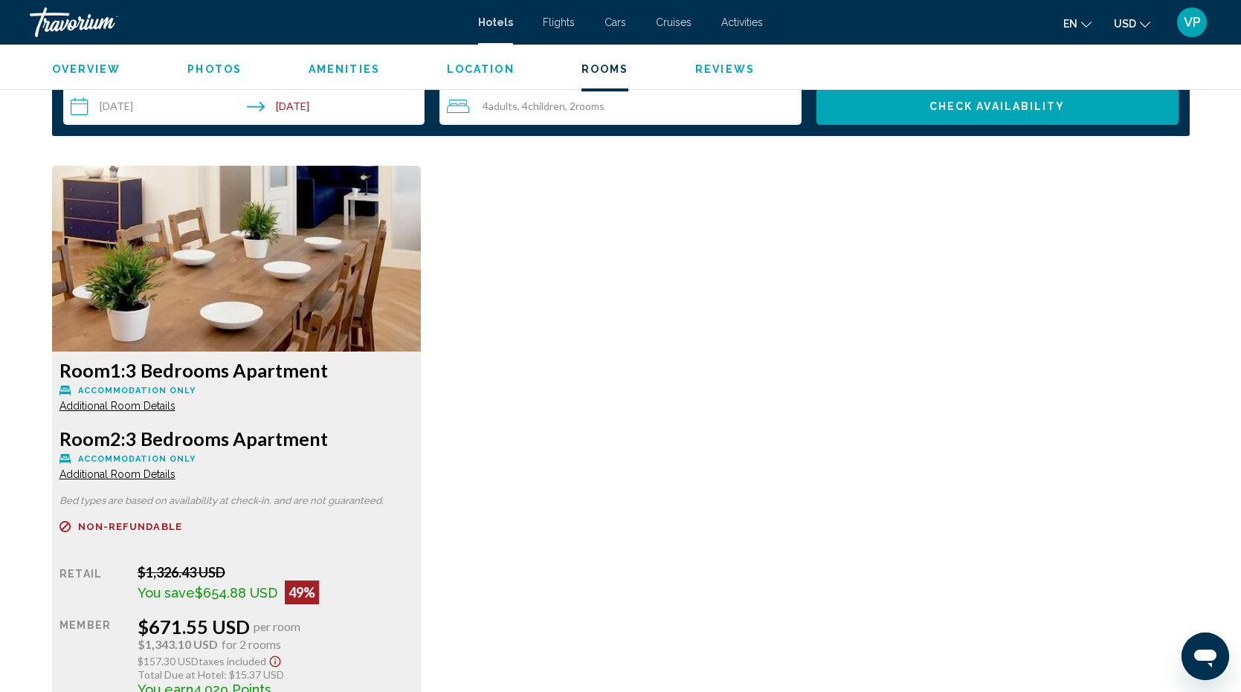
scroll to position [1918, 0]
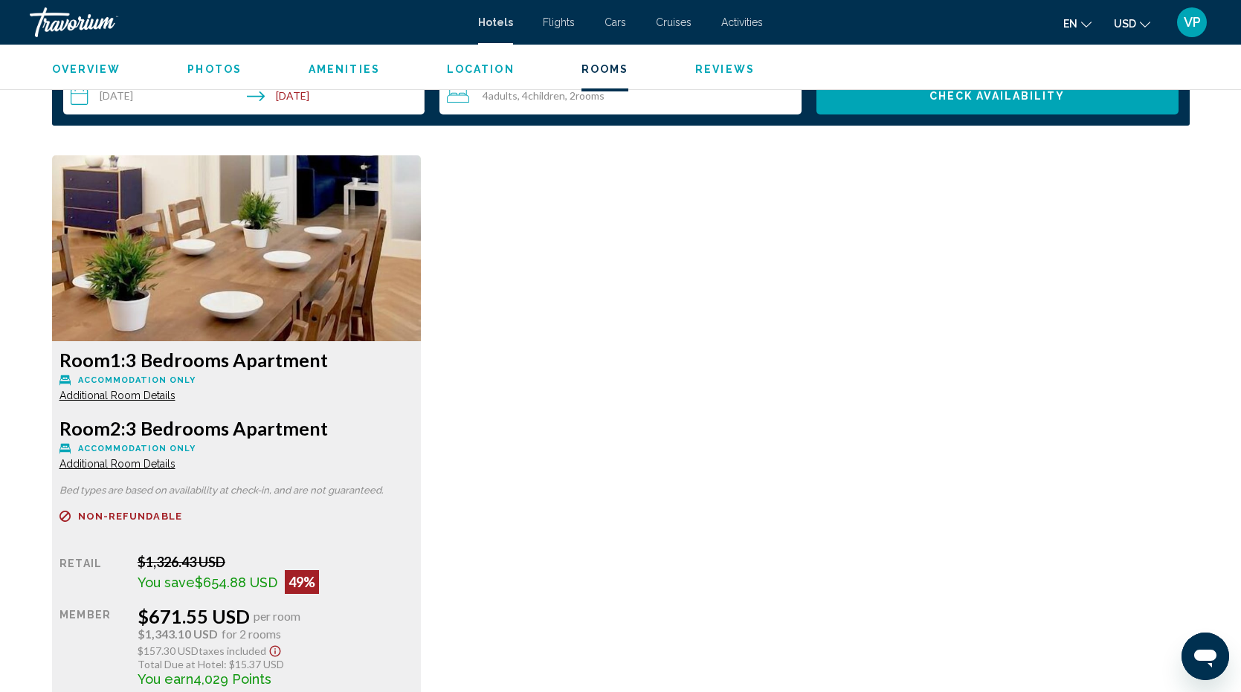
click at [152, 458] on span "Additional Room Details" at bounding box center [117, 464] width 116 height 12
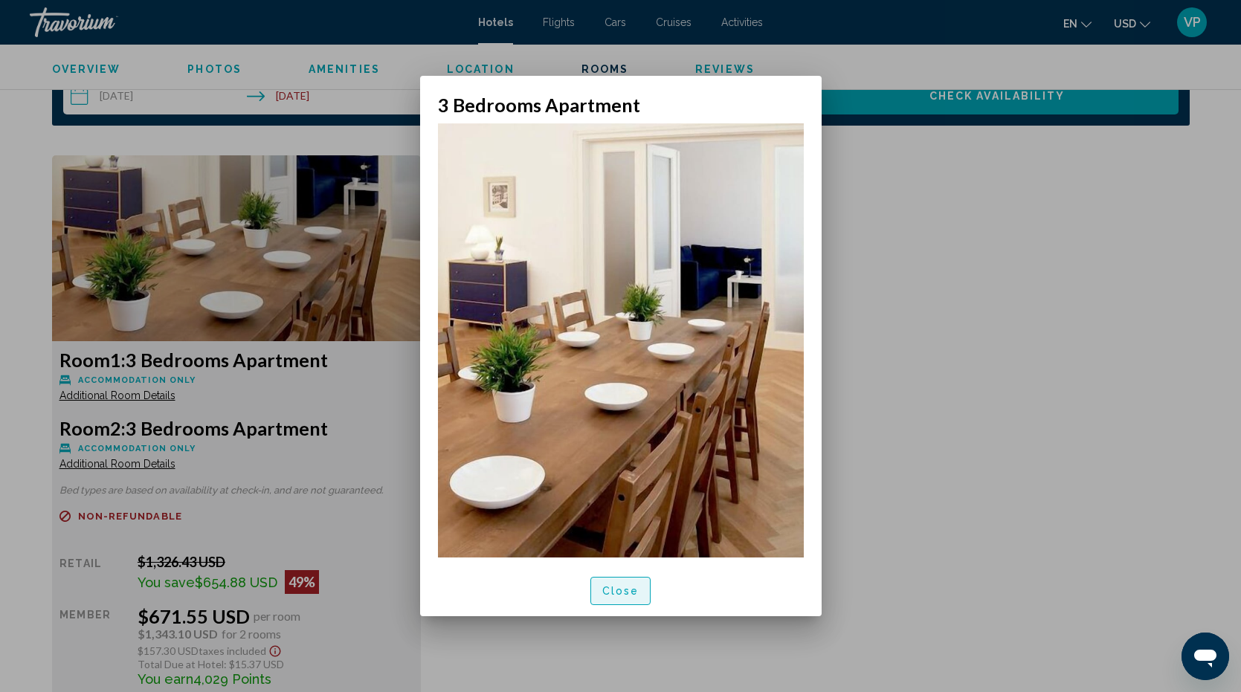
click at [629, 593] on span "Close" at bounding box center [620, 592] width 37 height 12
